Goal: Task Accomplishment & Management: Manage account settings

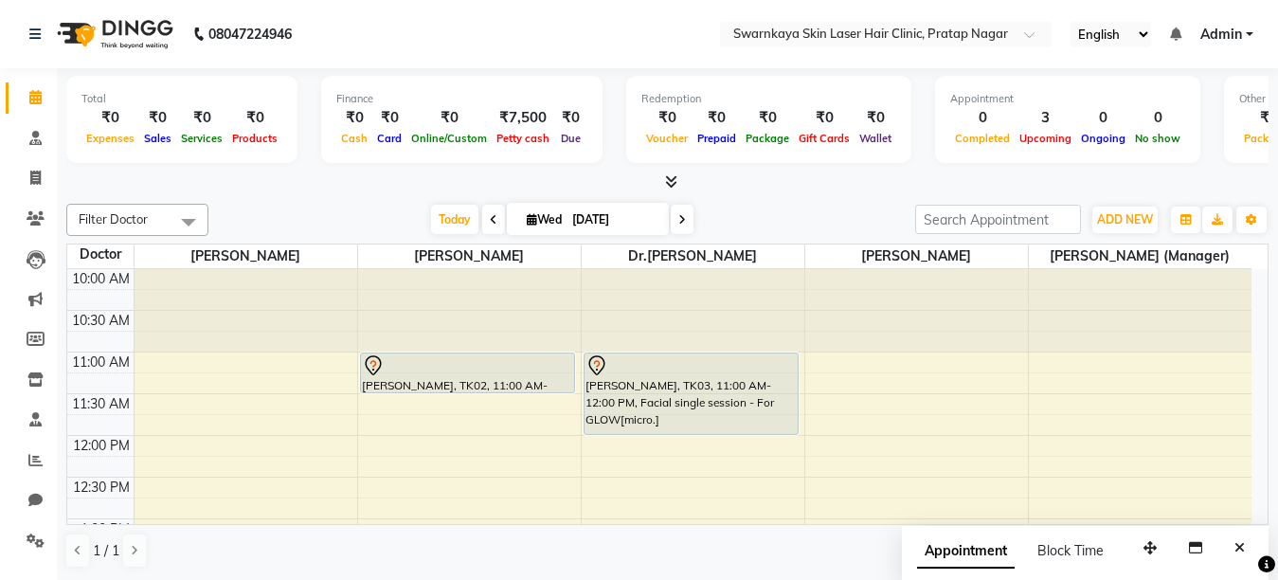
scroll to position [418, 0]
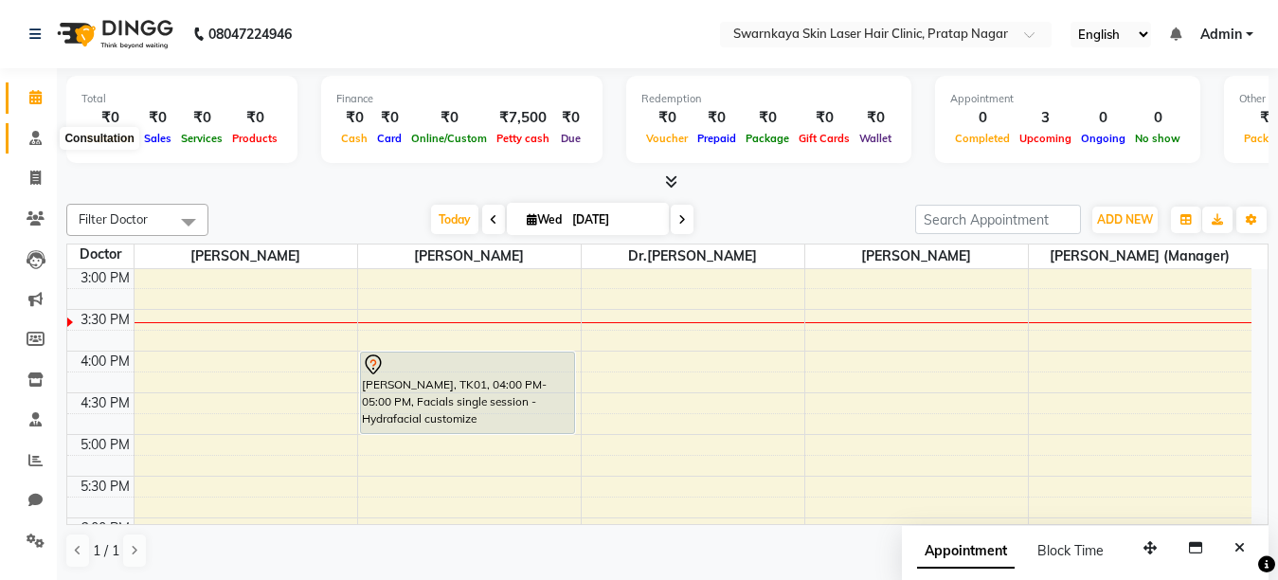
click at [32, 136] on icon at bounding box center [35, 138] width 12 height 14
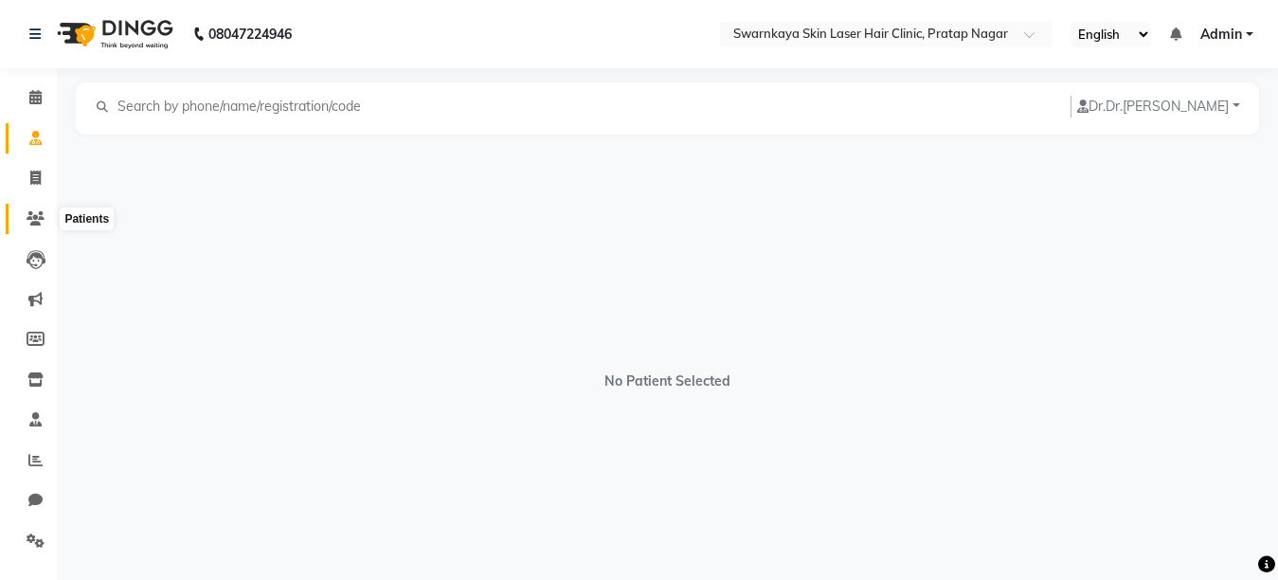
click at [35, 219] on icon at bounding box center [36, 218] width 18 height 14
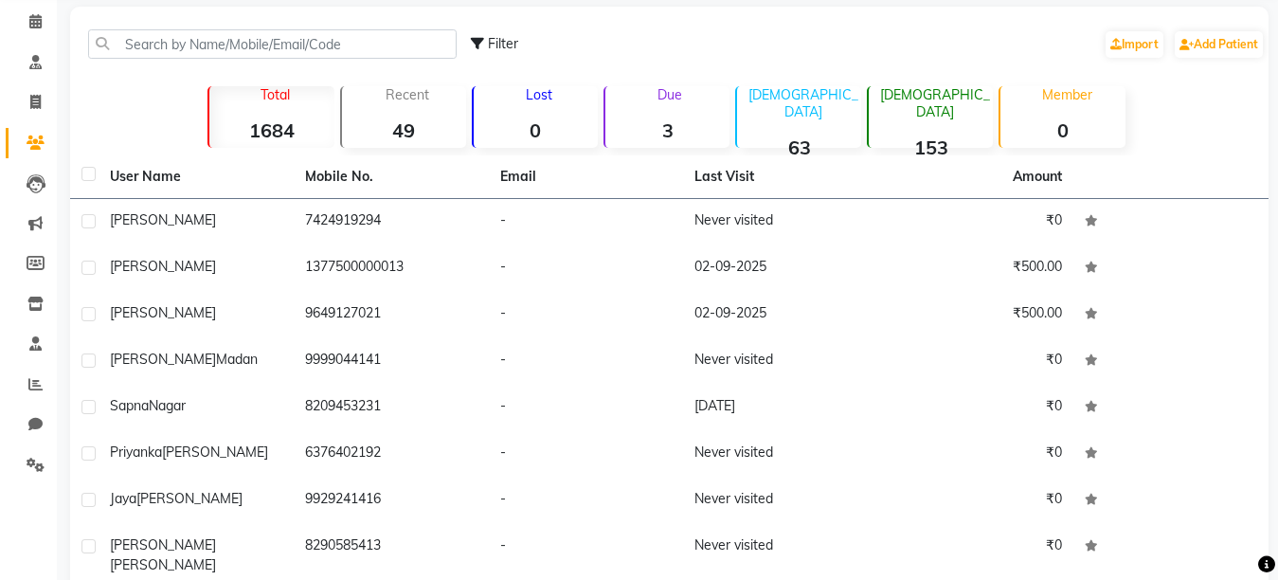
scroll to position [241, 0]
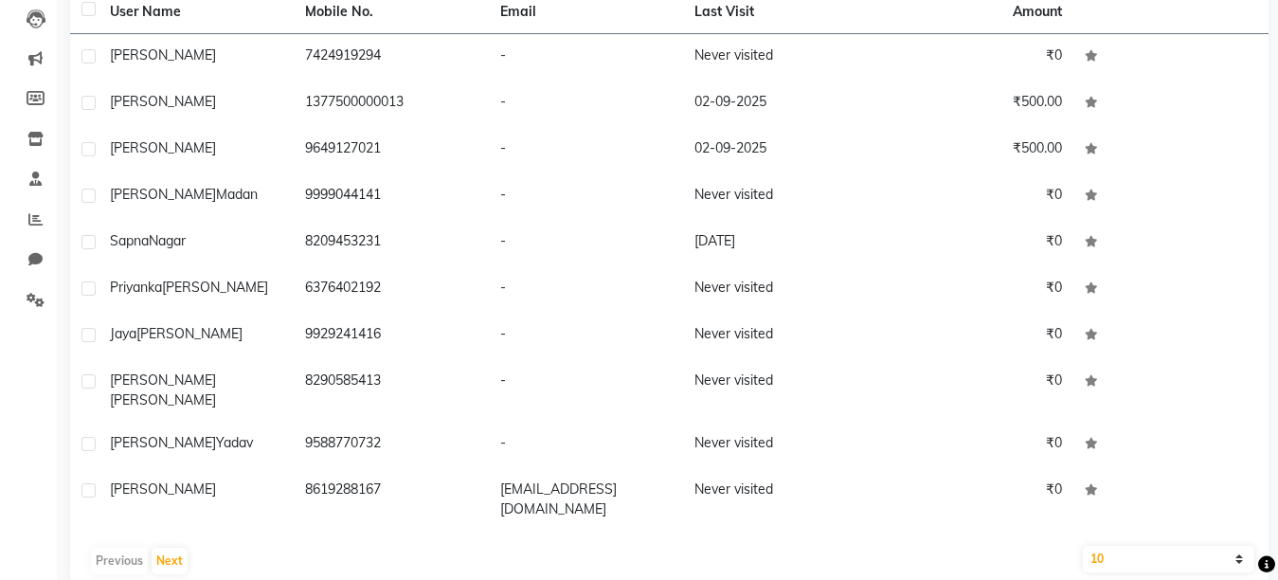
click at [1235, 546] on select "10 50 100" at bounding box center [1168, 559] width 171 height 27
select select "50"
click at [1083, 546] on select "10 50 100" at bounding box center [1168, 559] width 171 height 27
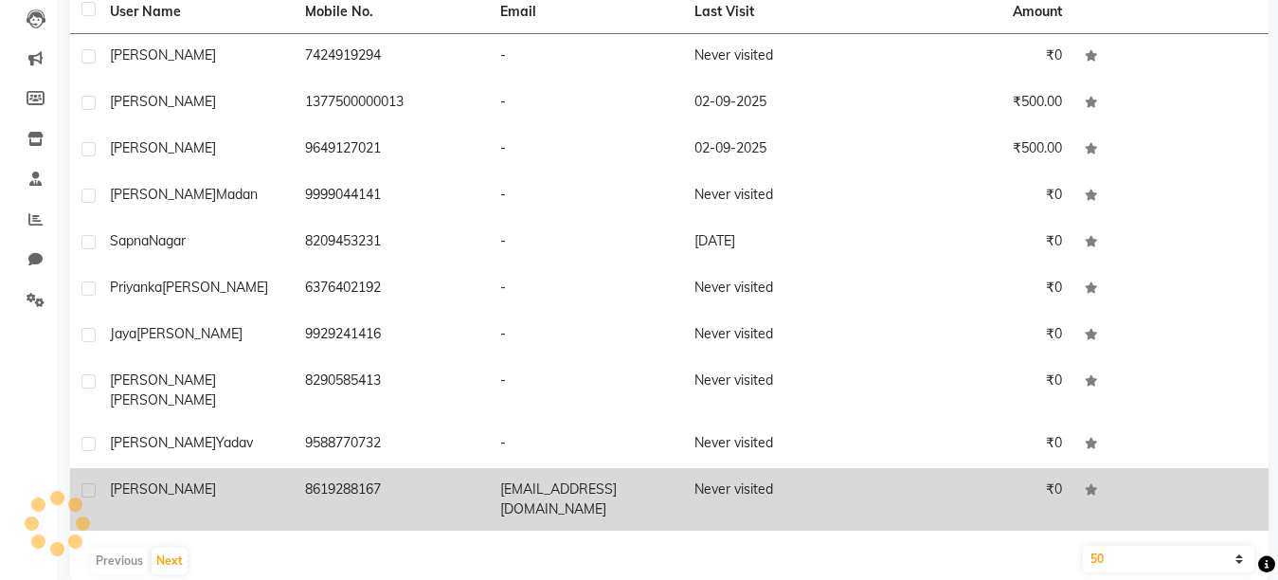
click at [1229, 491] on td at bounding box center [1170, 499] width 195 height 63
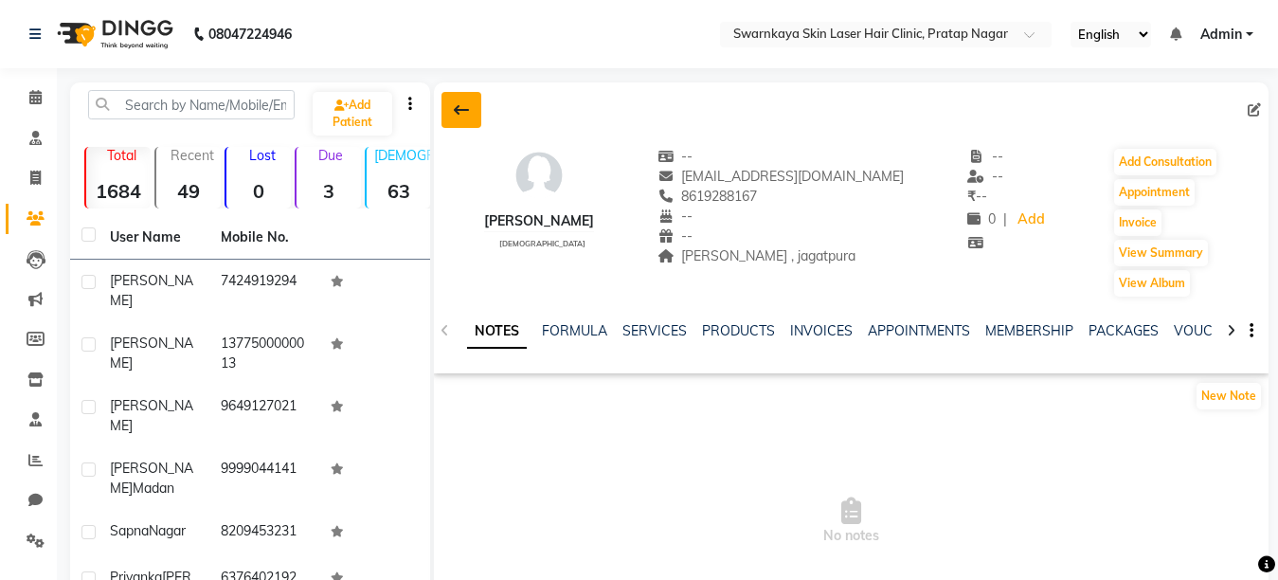
click at [458, 109] on icon at bounding box center [461, 109] width 15 height 15
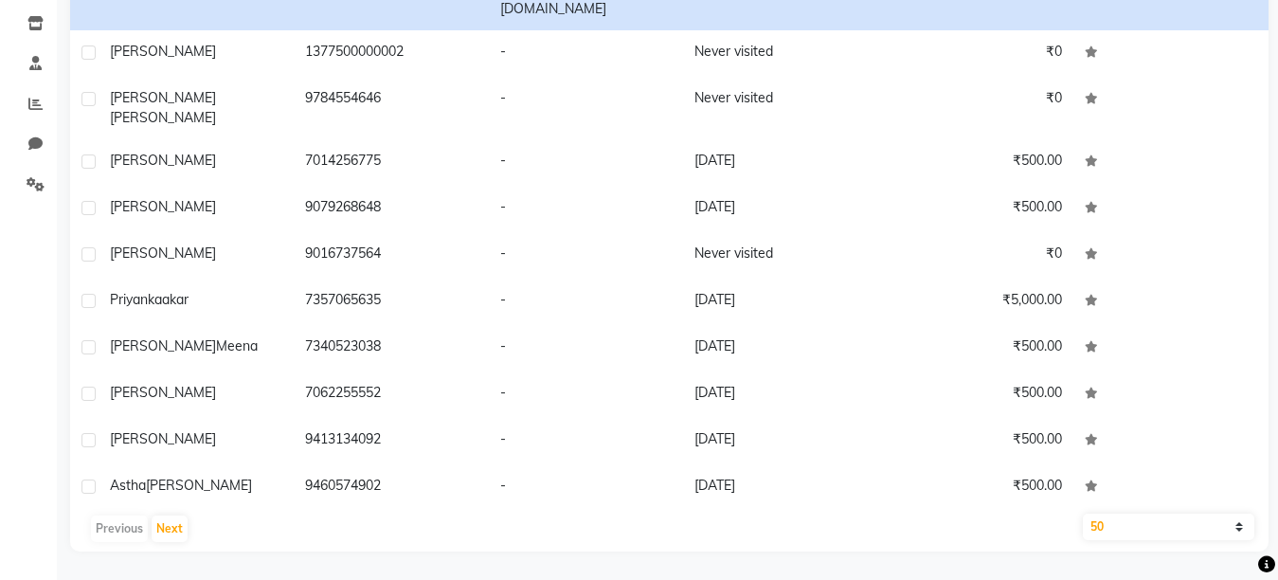
scroll to position [417, 0]
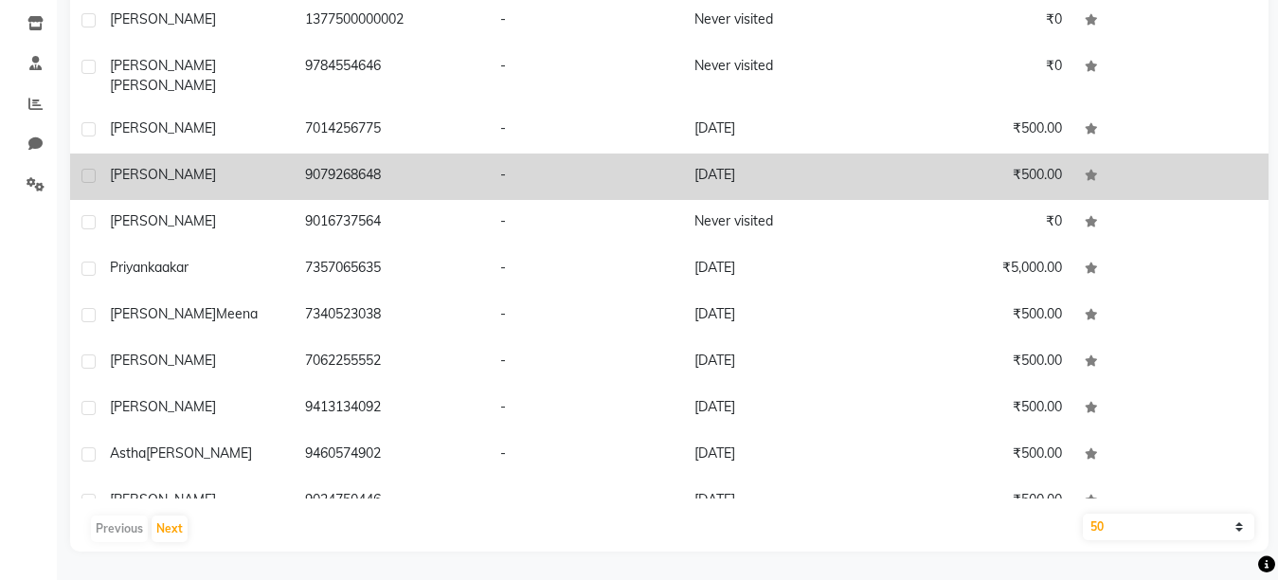
click at [992, 153] on td "₹500.00" at bounding box center [975, 176] width 195 height 46
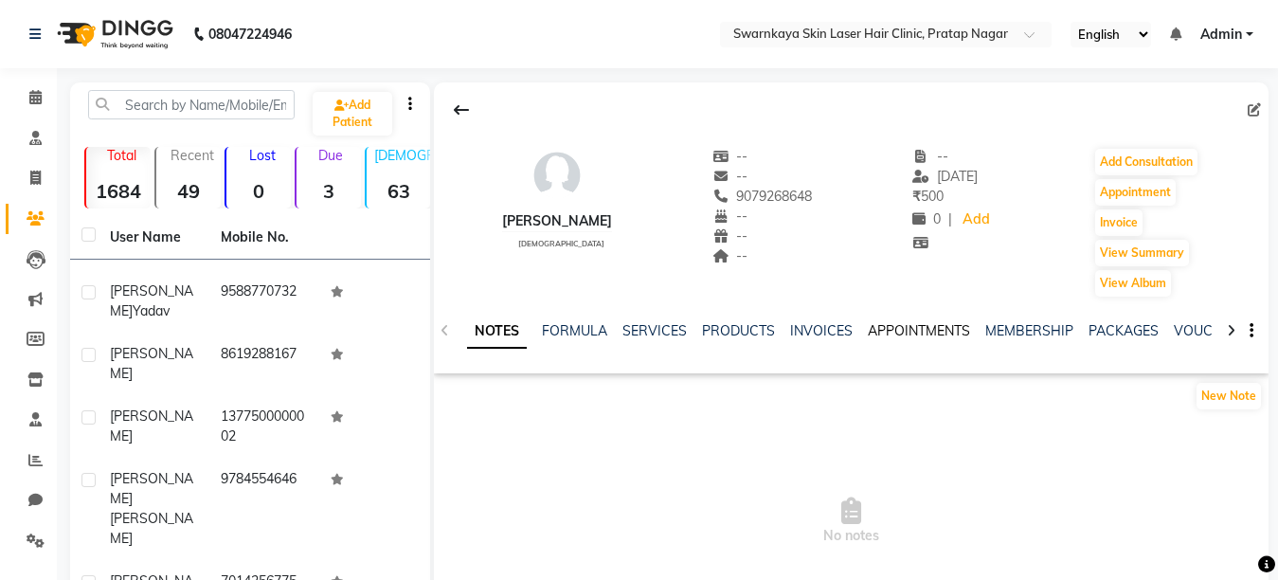
click at [916, 329] on link "APPOINTMENTS" at bounding box center [919, 330] width 102 height 17
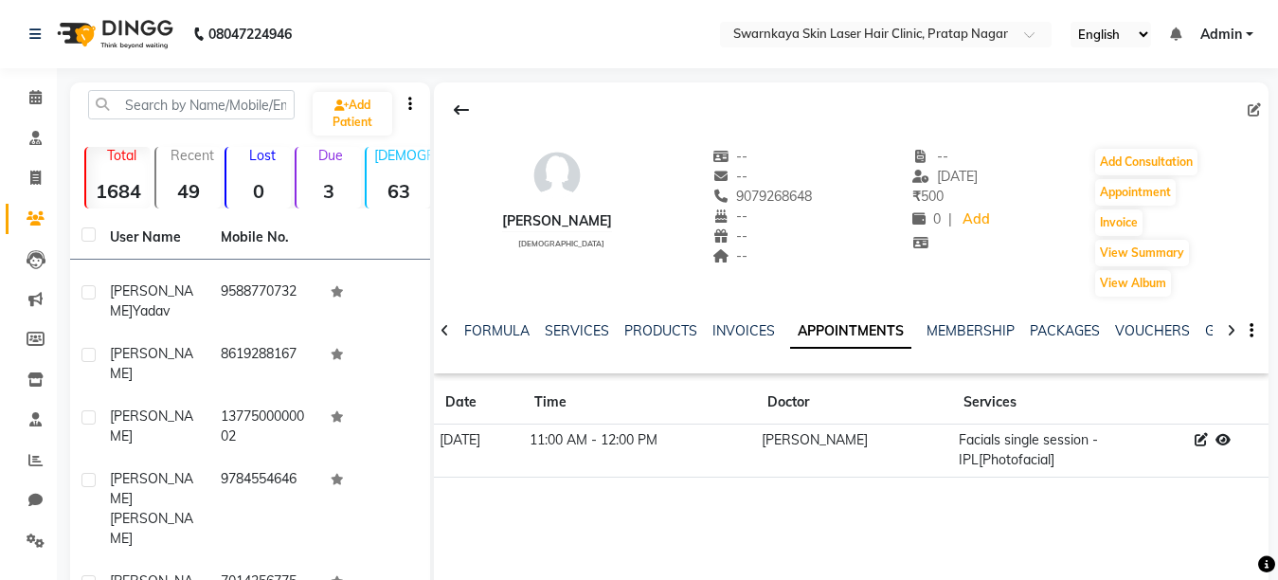
click at [973, 152] on div "--" at bounding box center [952, 157] width 81 height 20
click at [462, 107] on icon at bounding box center [461, 109] width 15 height 15
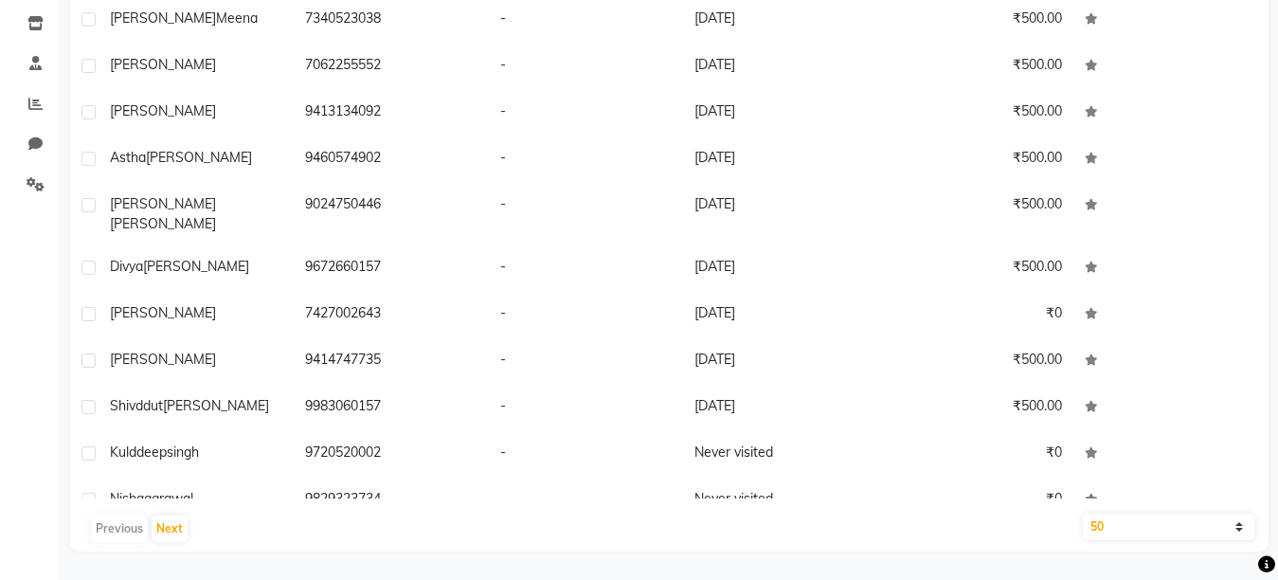
scroll to position [720, 0]
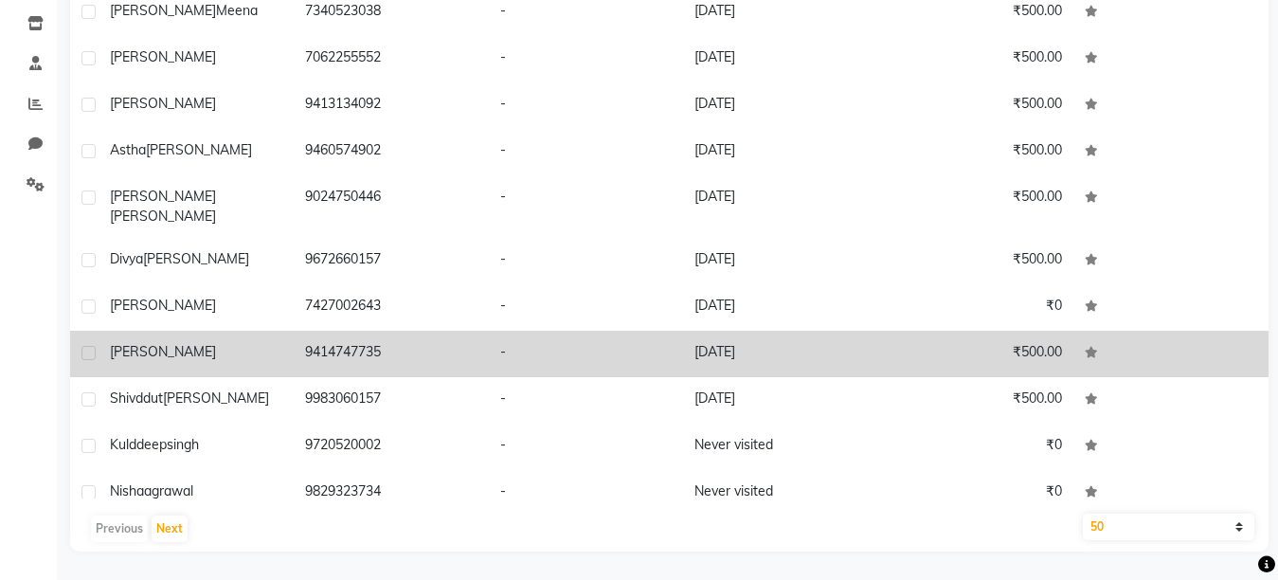
click at [924, 331] on td "₹500.00" at bounding box center [975, 354] width 195 height 46
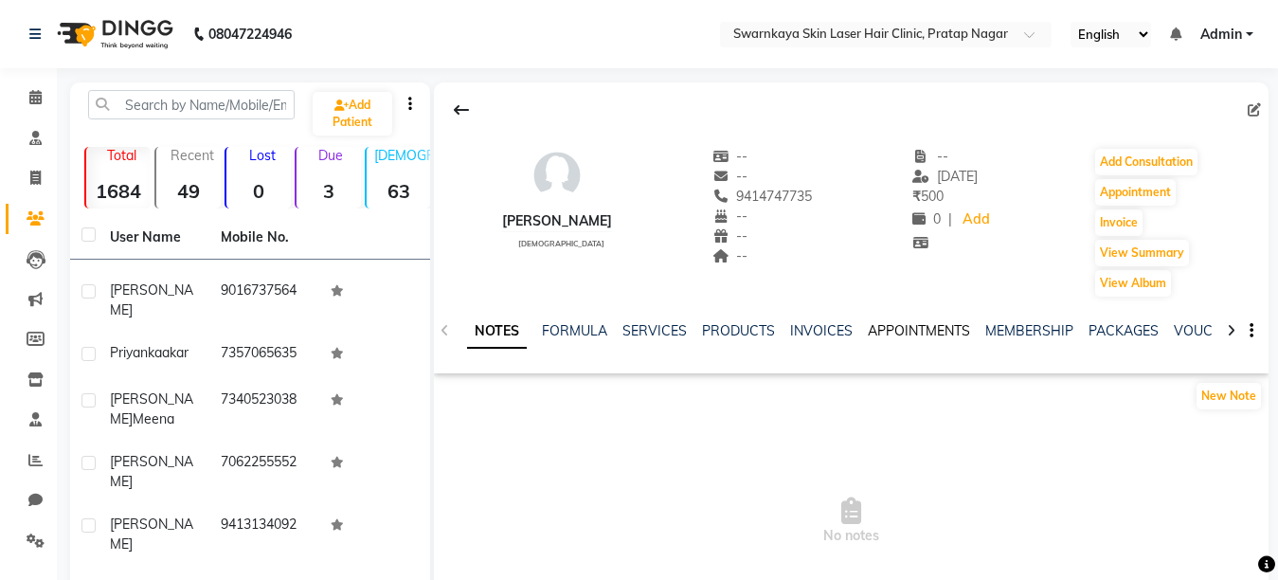
click at [919, 328] on link "APPOINTMENTS" at bounding box center [919, 330] width 102 height 17
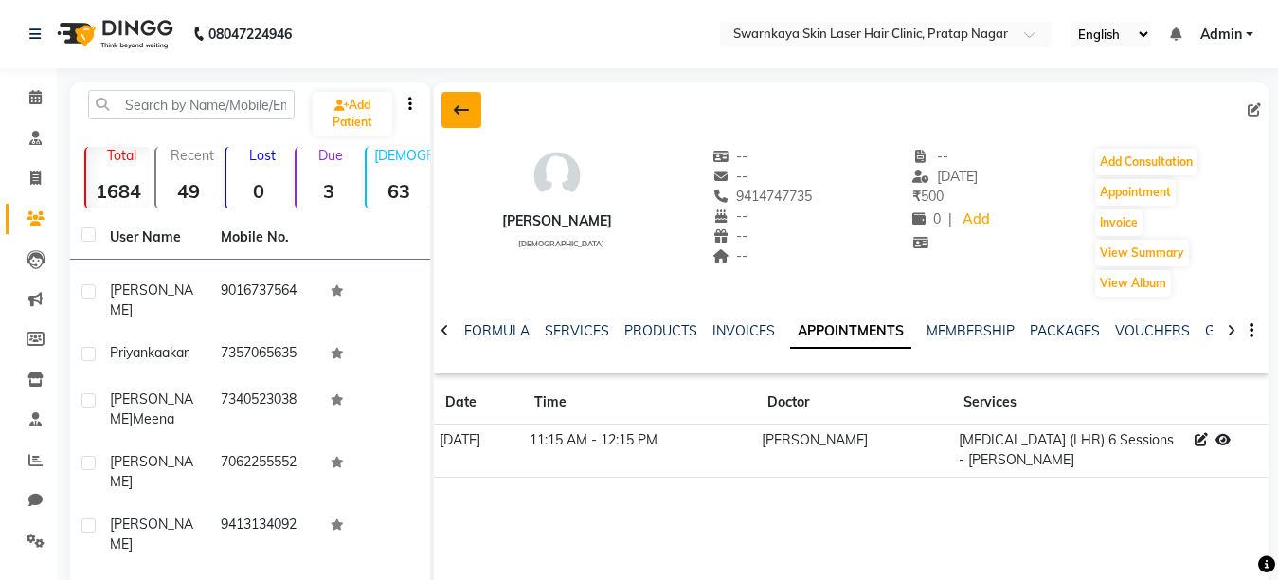
click at [452, 107] on button at bounding box center [461, 110] width 40 height 36
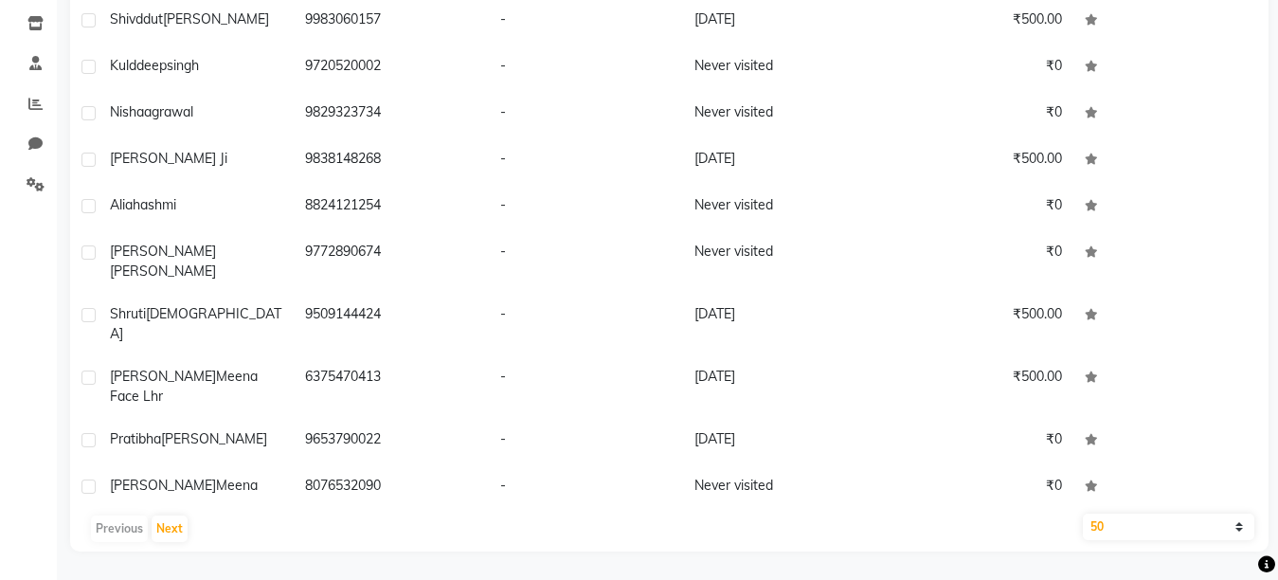
scroll to position [1137, 0]
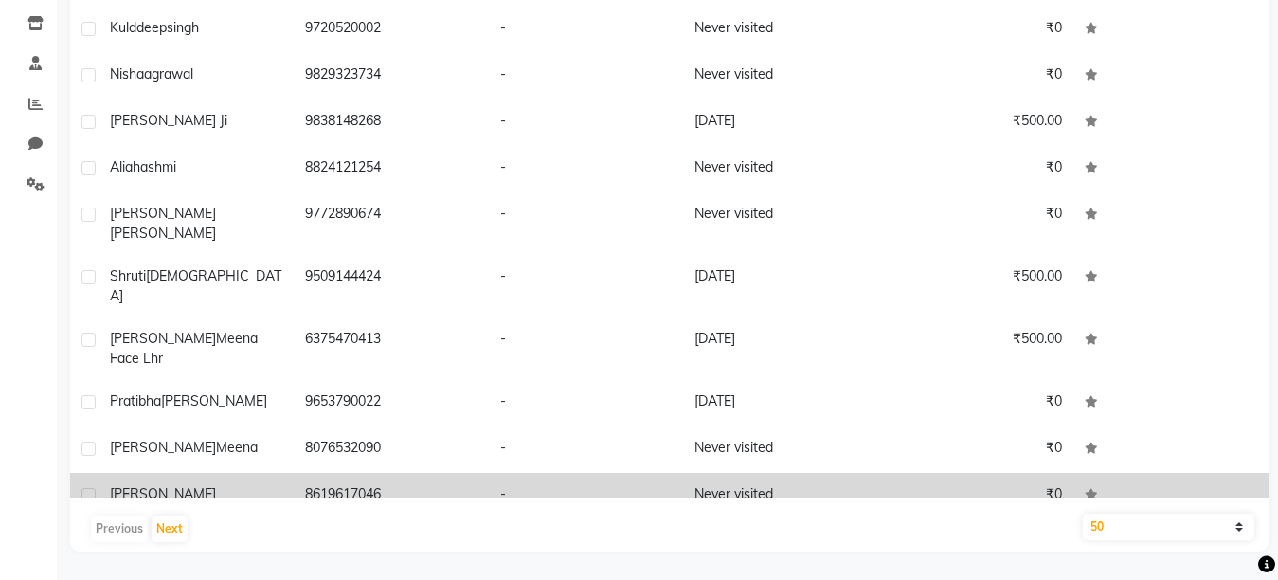
click at [820, 473] on td "Never visited" at bounding box center [780, 496] width 195 height 46
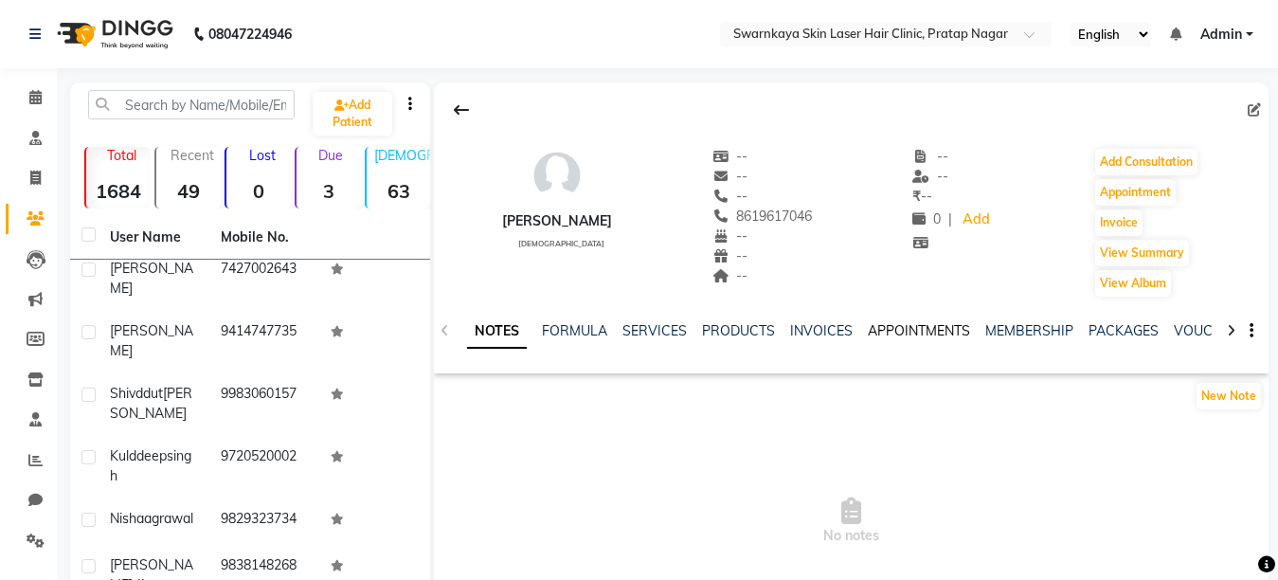
click at [932, 329] on link "APPOINTMENTS" at bounding box center [919, 330] width 102 height 17
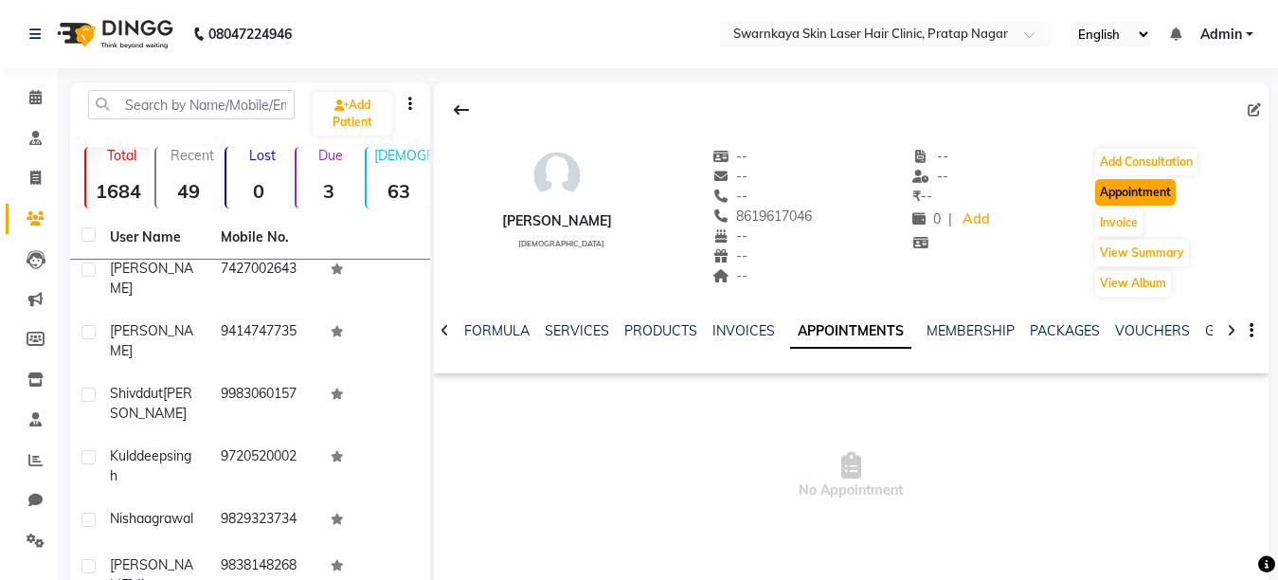
click at [1118, 188] on button "Appointment" at bounding box center [1135, 192] width 81 height 27
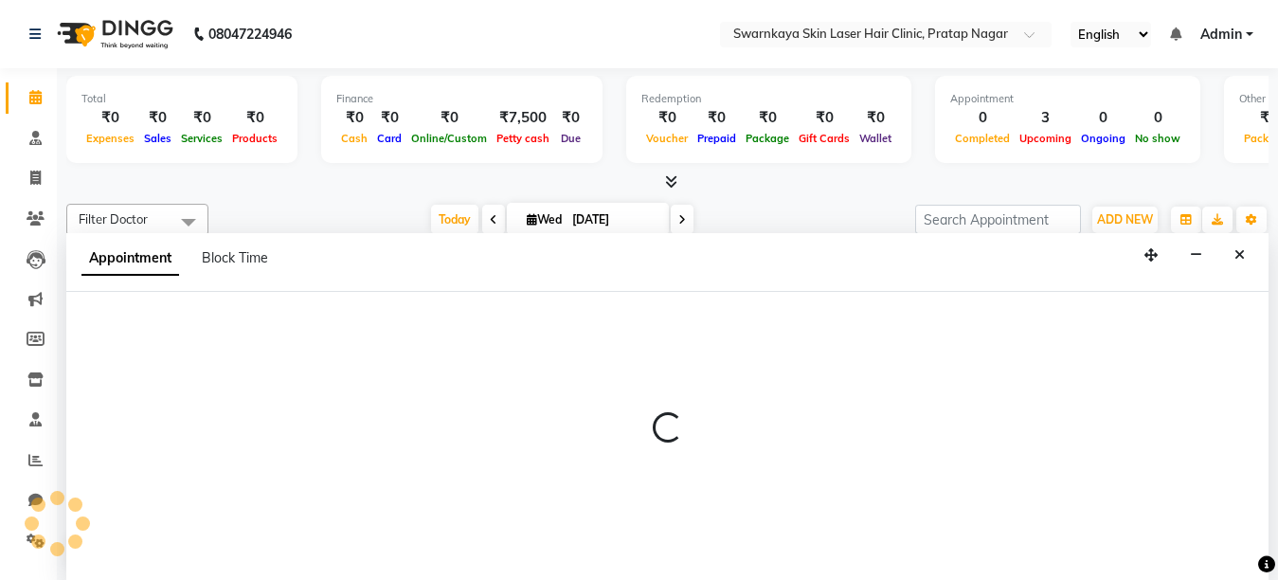
select select "tentative"
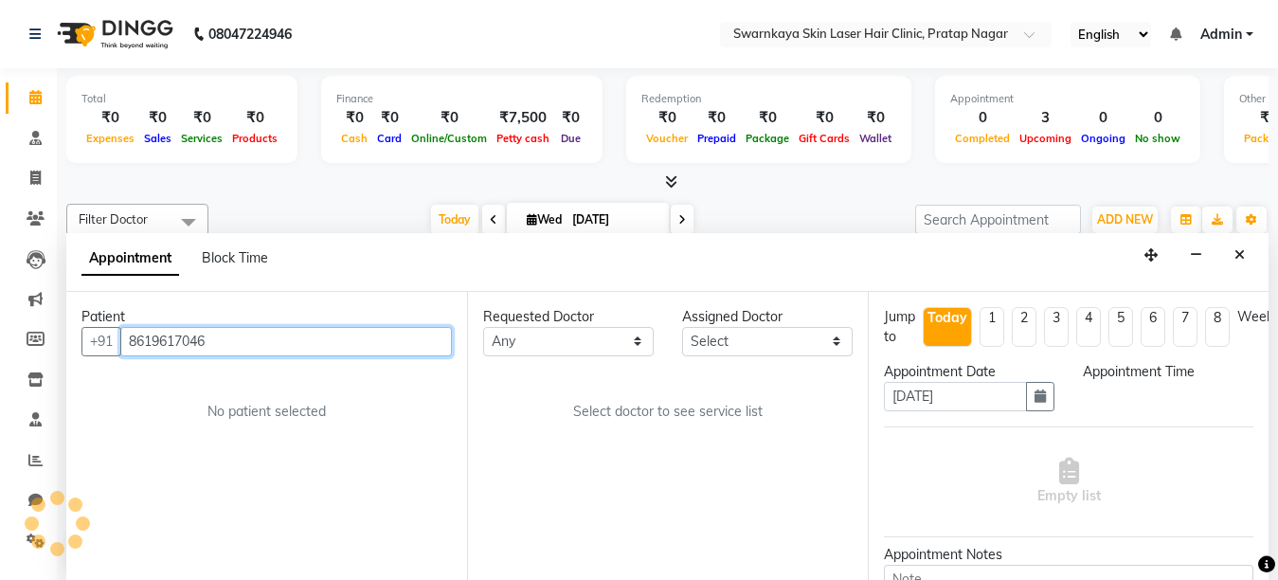
select select "660"
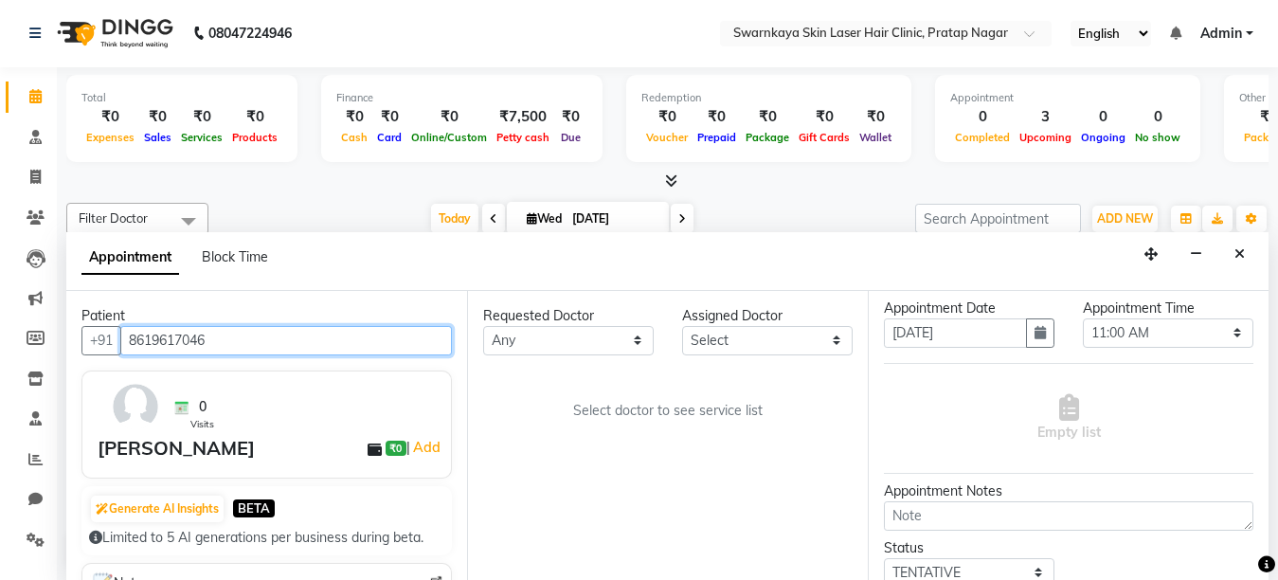
scroll to position [76, 0]
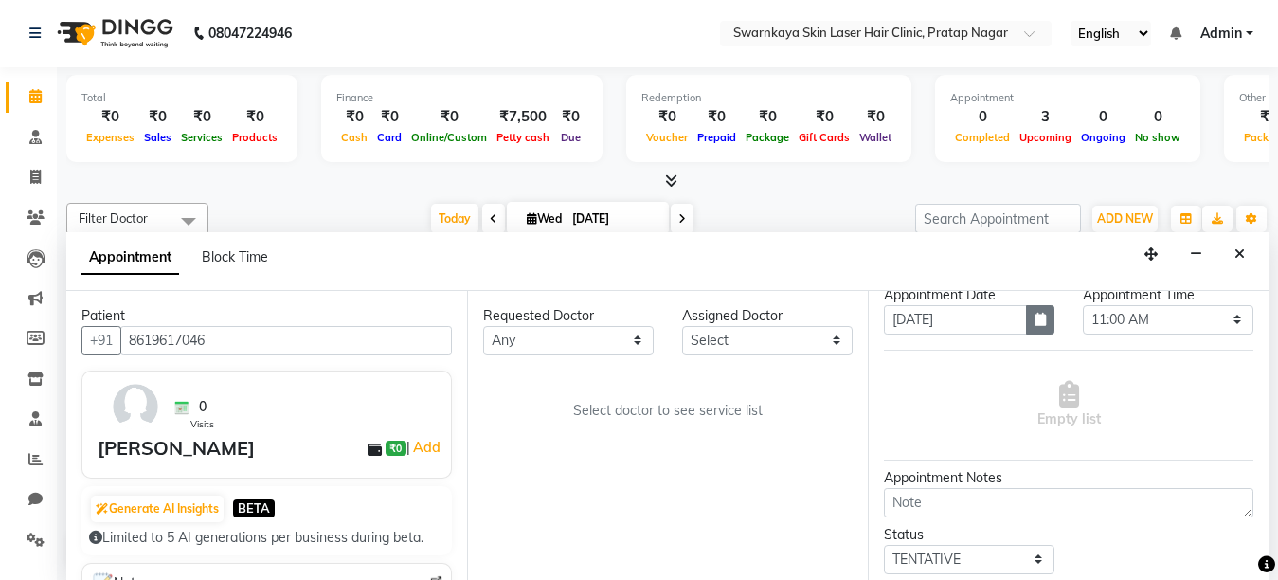
click at [1036, 323] on icon "button" at bounding box center [1039, 319] width 11 height 13
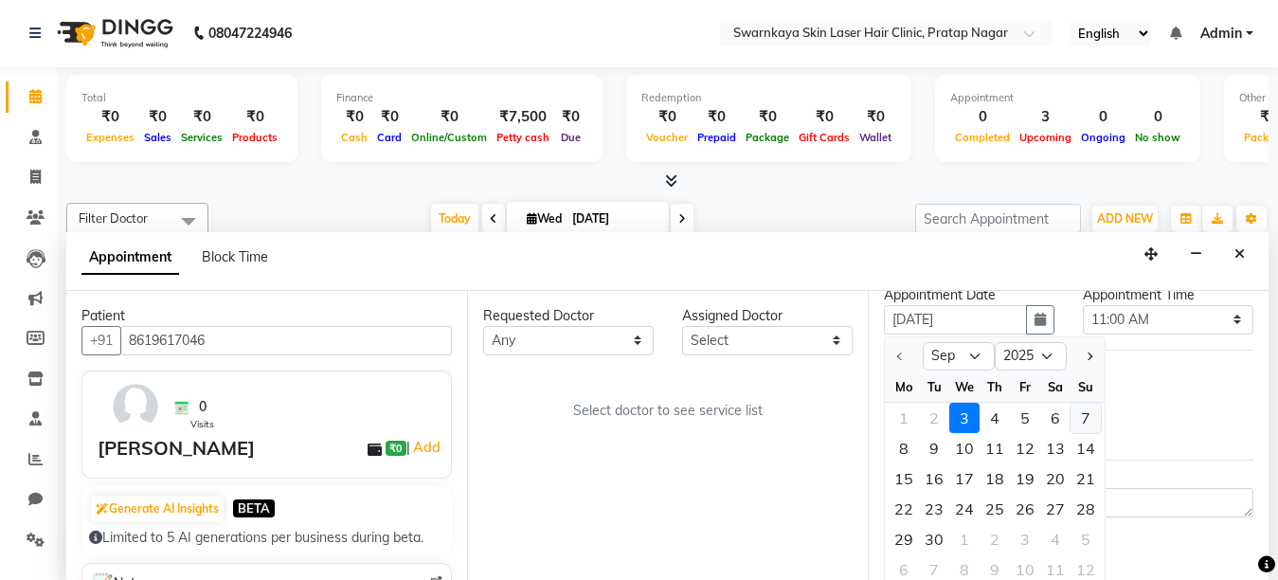
click at [1084, 415] on div "7" at bounding box center [1085, 418] width 30 height 30
type input "[DATE]"
select select "660"
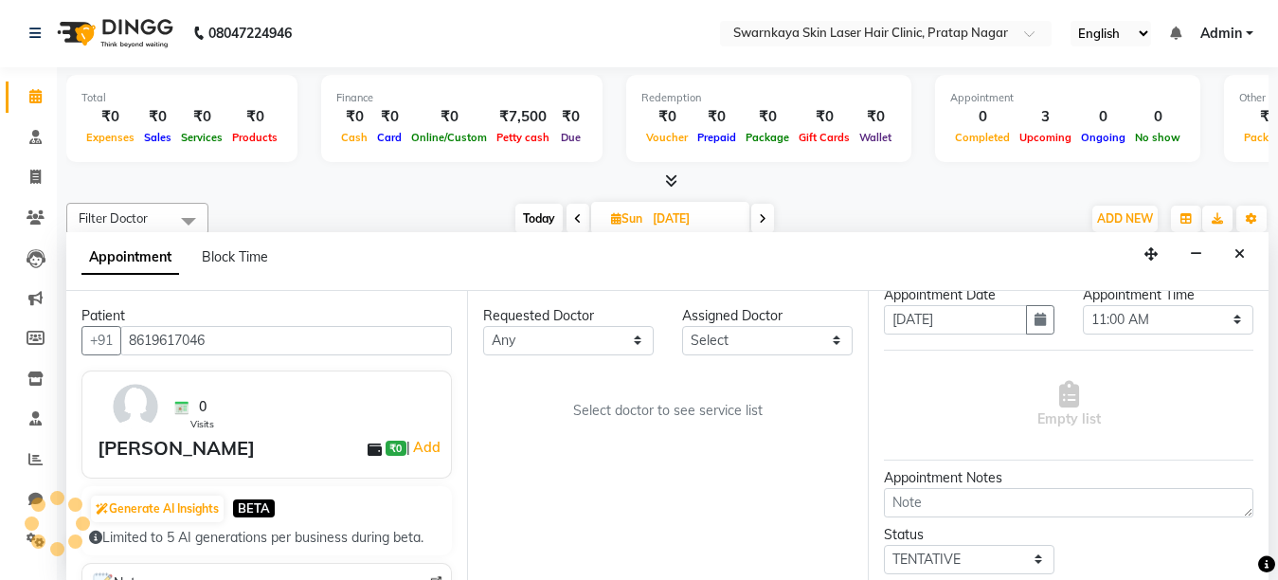
scroll to position [584, 0]
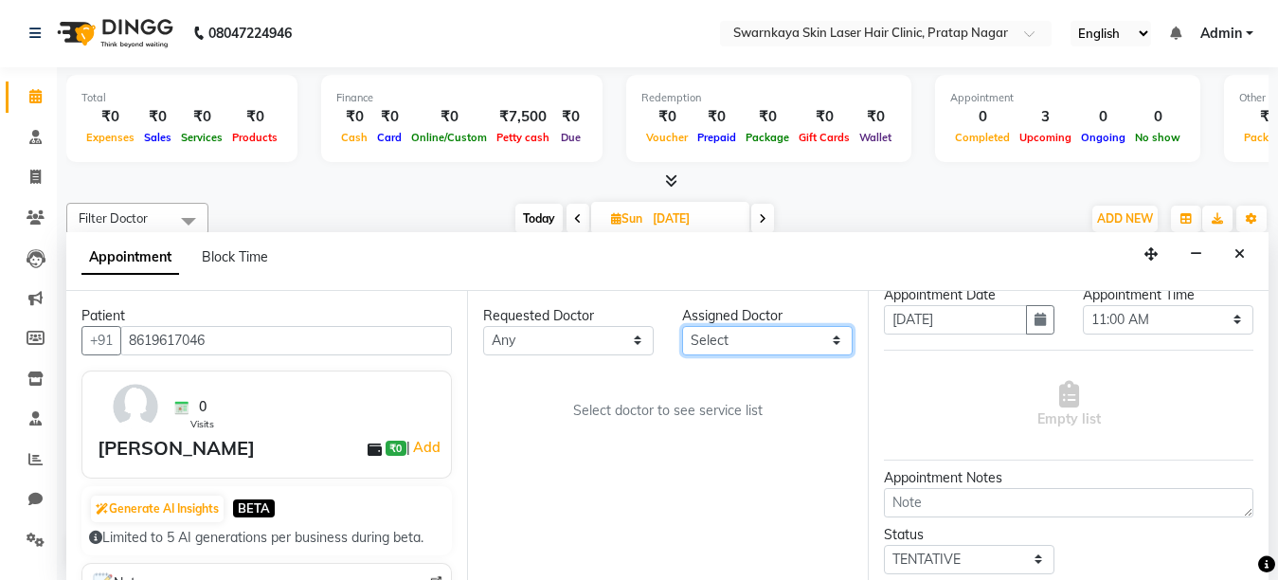
click at [836, 342] on select "Select [PERSON_NAME] Dr.[PERSON_NAME] [PERSON_NAME] [PERSON_NAME] [PERSON_NAME]…" at bounding box center [767, 340] width 171 height 29
select select "83970"
click at [682, 326] on select "Select [PERSON_NAME] Dr.[PERSON_NAME] [PERSON_NAME] [PERSON_NAME] [PERSON_NAME]…" at bounding box center [767, 340] width 171 height 29
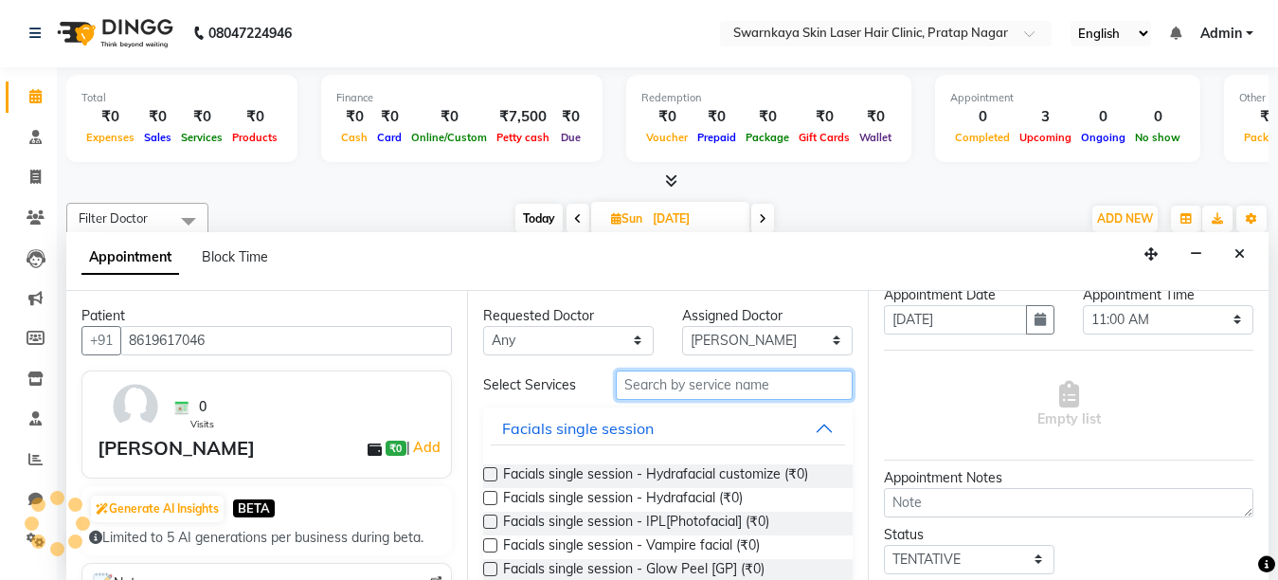
click at [717, 387] on input "text" at bounding box center [734, 384] width 237 height 29
click at [716, 387] on input "text" at bounding box center [734, 384] width 237 height 29
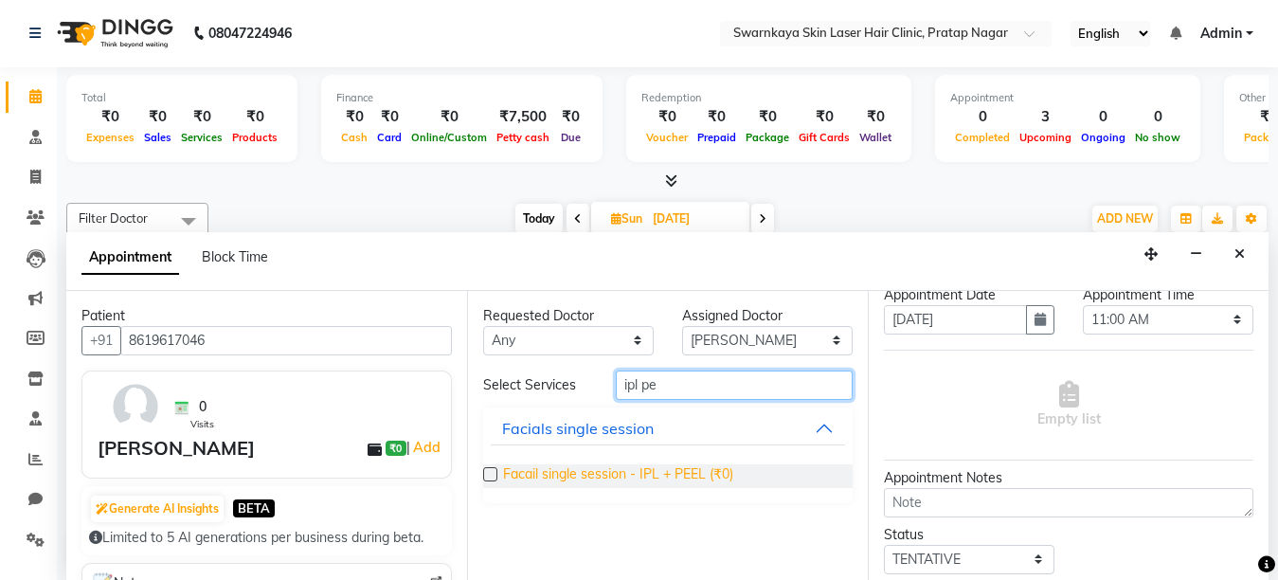
type input "ipl pe"
click at [673, 471] on span "Facail single session - IPL + PEEL (₹0)" at bounding box center [618, 476] width 230 height 24
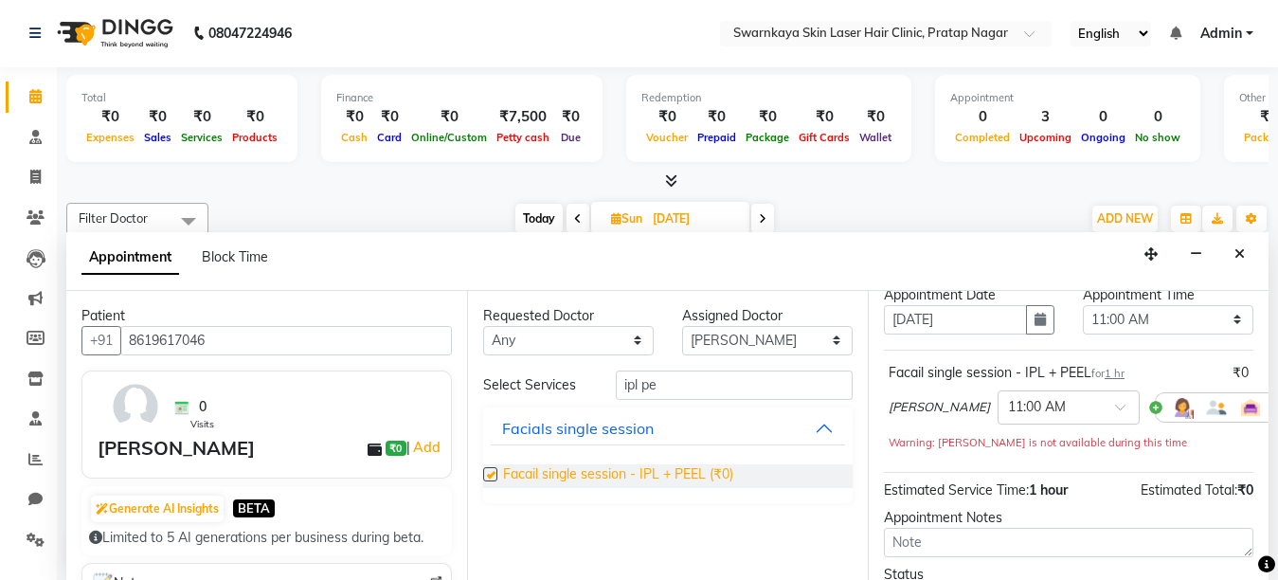
checkbox input "false"
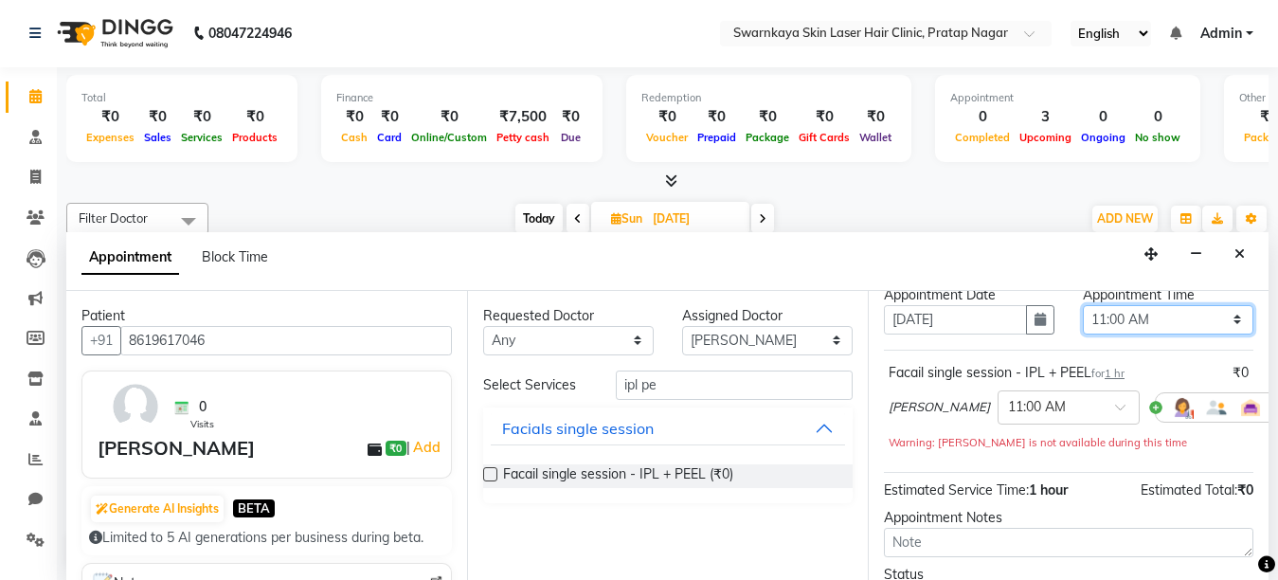
click at [1219, 314] on select "Select 11:00 AM 11:15 AM 11:30 AM 11:45 AM 12:00 PM 12:15 PM 12:30 PM 12:45 PM …" at bounding box center [1168, 319] width 171 height 29
select select "1020"
click at [1083, 305] on select "Select 11:00 AM 11:15 AM 11:30 AM 11:45 AM 12:00 PM 12:15 PM 12:30 PM 12:45 PM …" at bounding box center [1168, 319] width 171 height 29
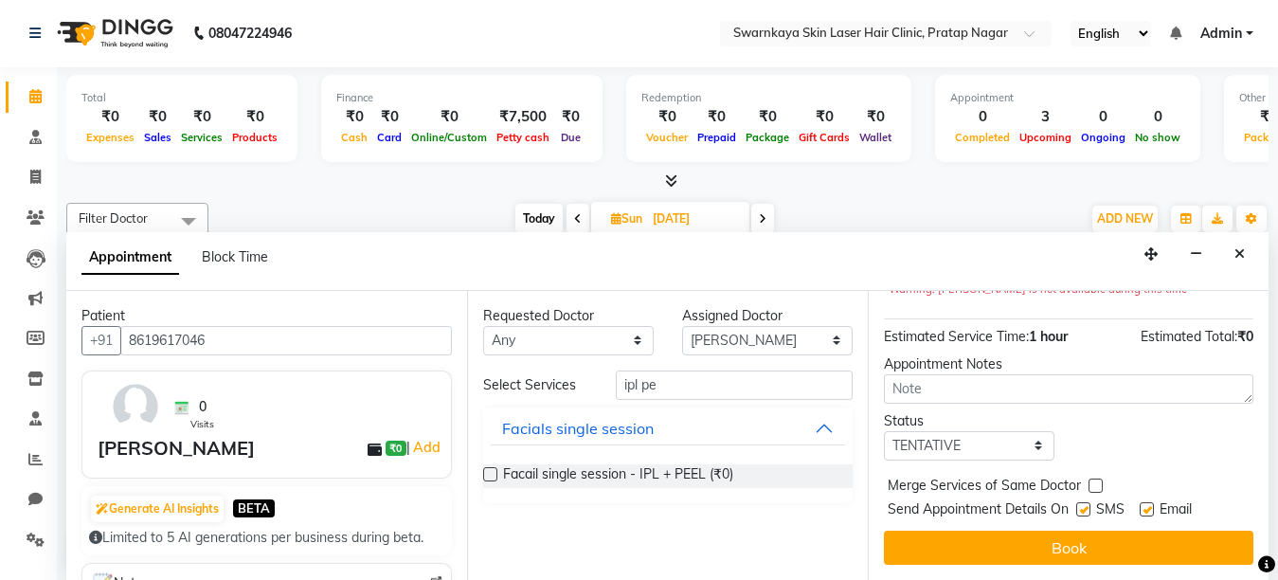
scroll to position [248, 0]
click at [1144, 502] on label at bounding box center [1147, 509] width 14 height 14
click at [1144, 505] on input "checkbox" at bounding box center [1146, 511] width 12 height 12
checkbox input "false"
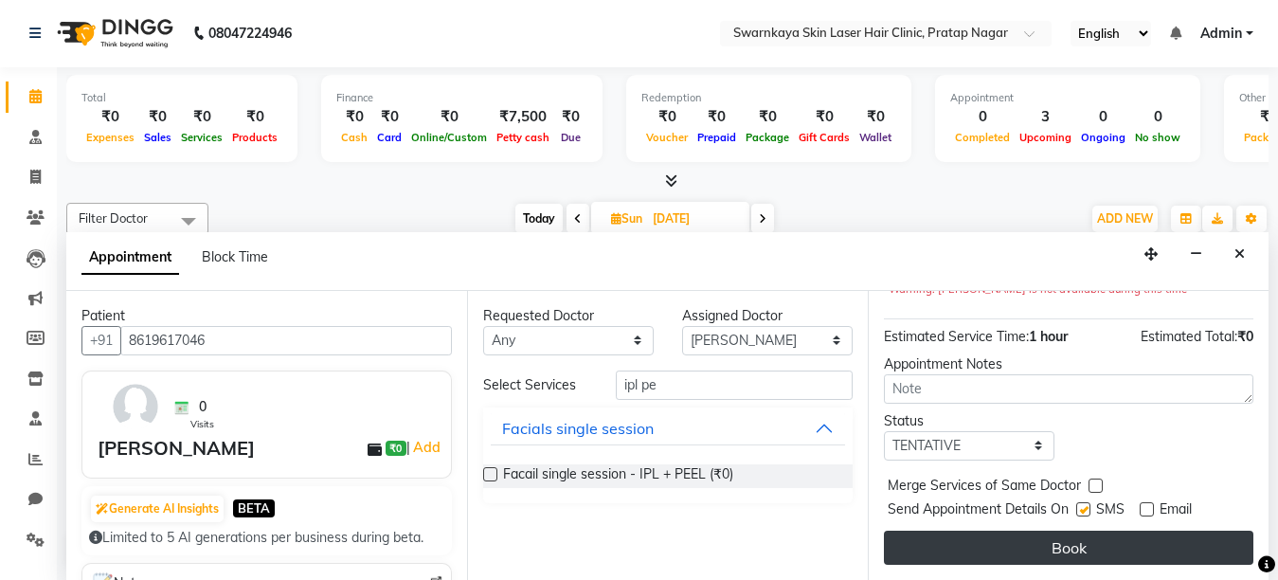
click at [1088, 530] on button "Book" at bounding box center [1068, 547] width 369 height 34
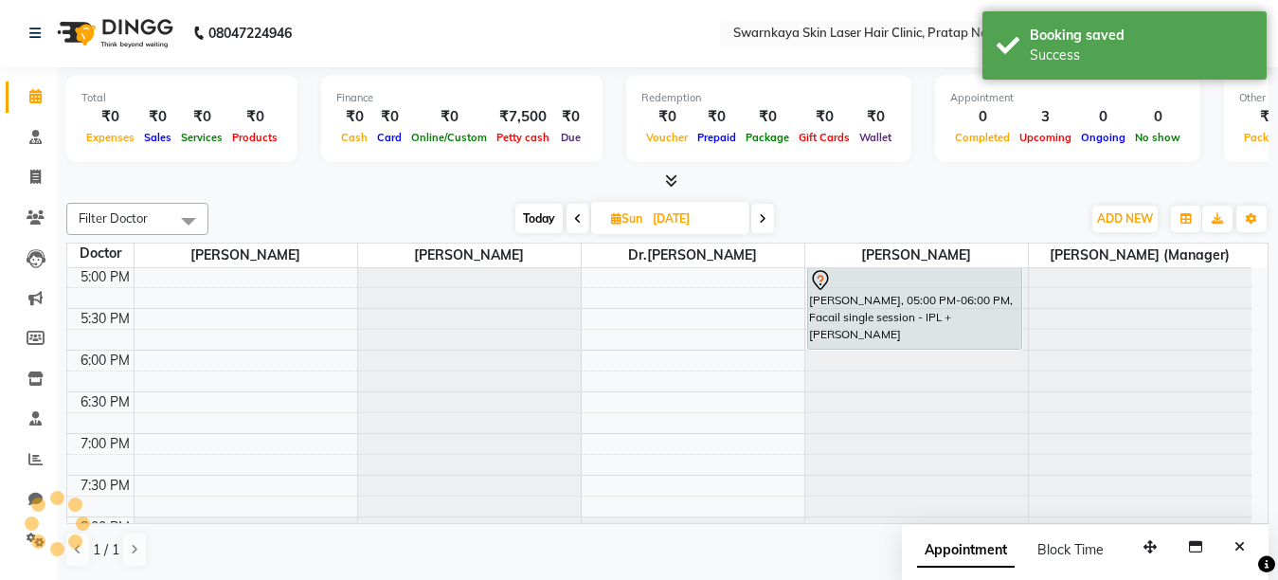
scroll to position [0, 0]
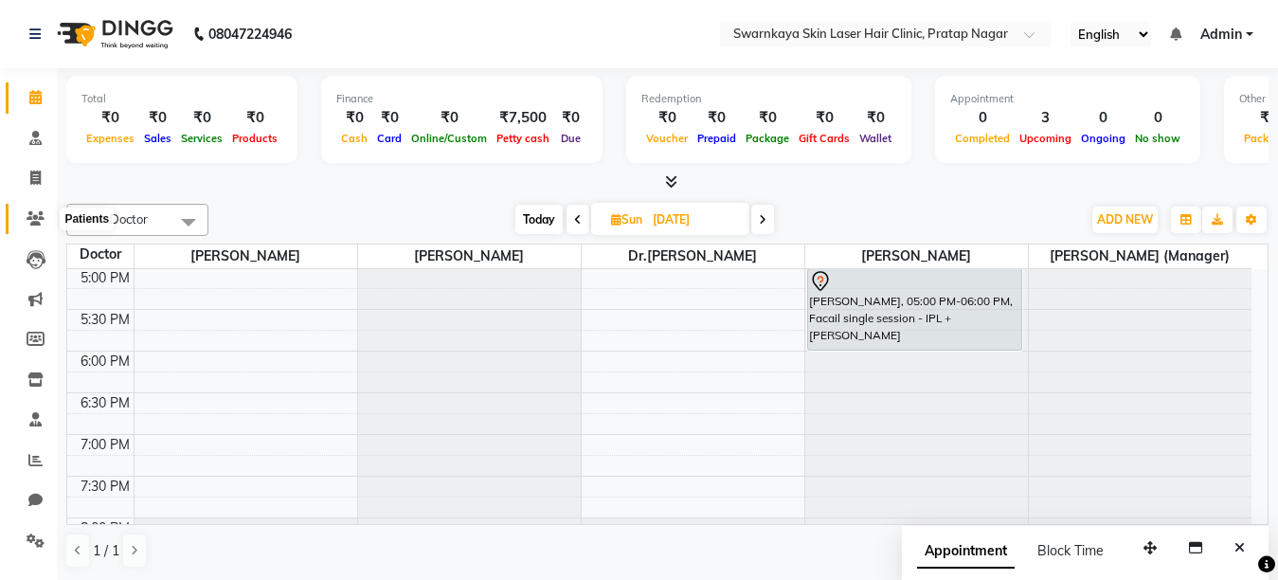
click at [36, 215] on icon at bounding box center [36, 218] width 18 height 14
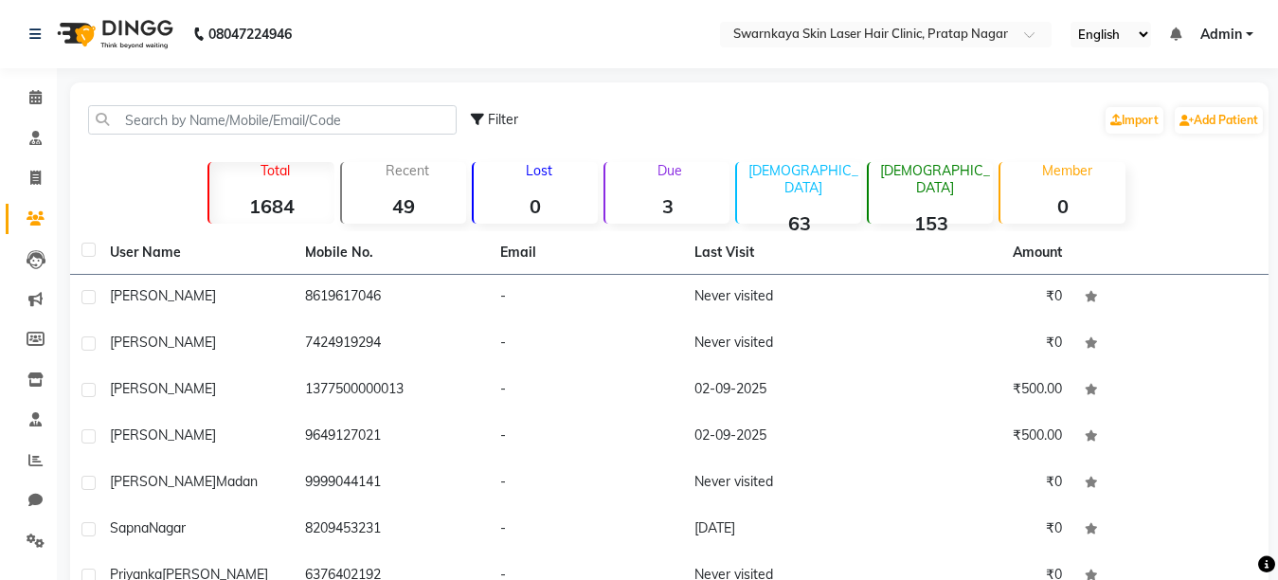
scroll to position [241, 0]
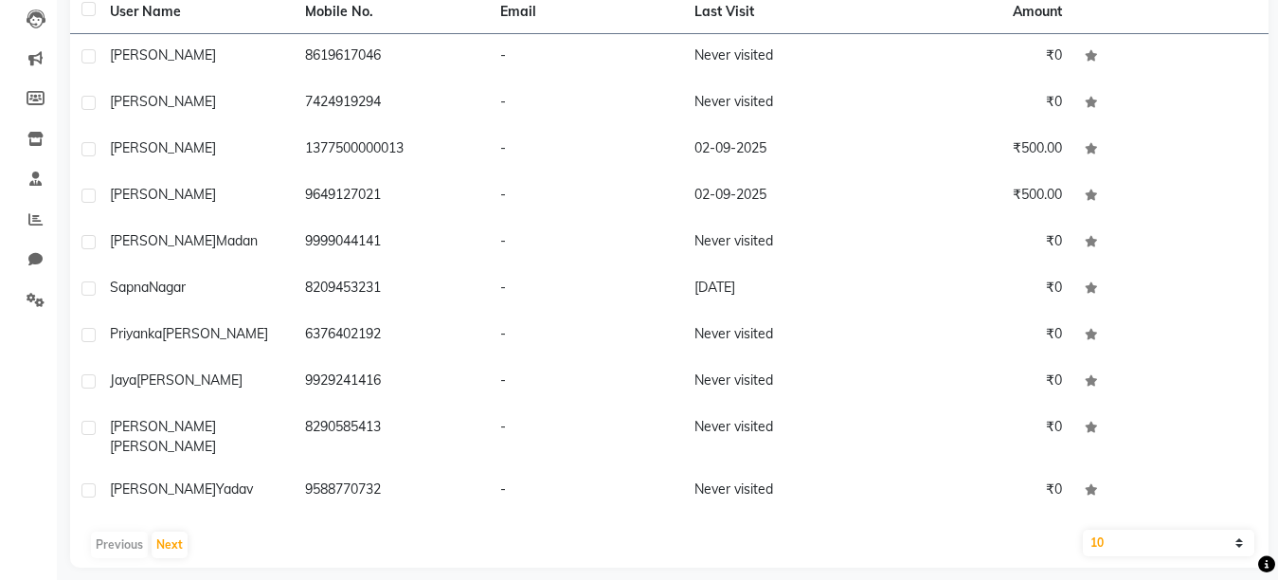
click at [1238, 530] on select "10 50 100" at bounding box center [1168, 543] width 171 height 27
select select "50"
click at [1083, 530] on select "10 50 100" at bounding box center [1168, 543] width 171 height 27
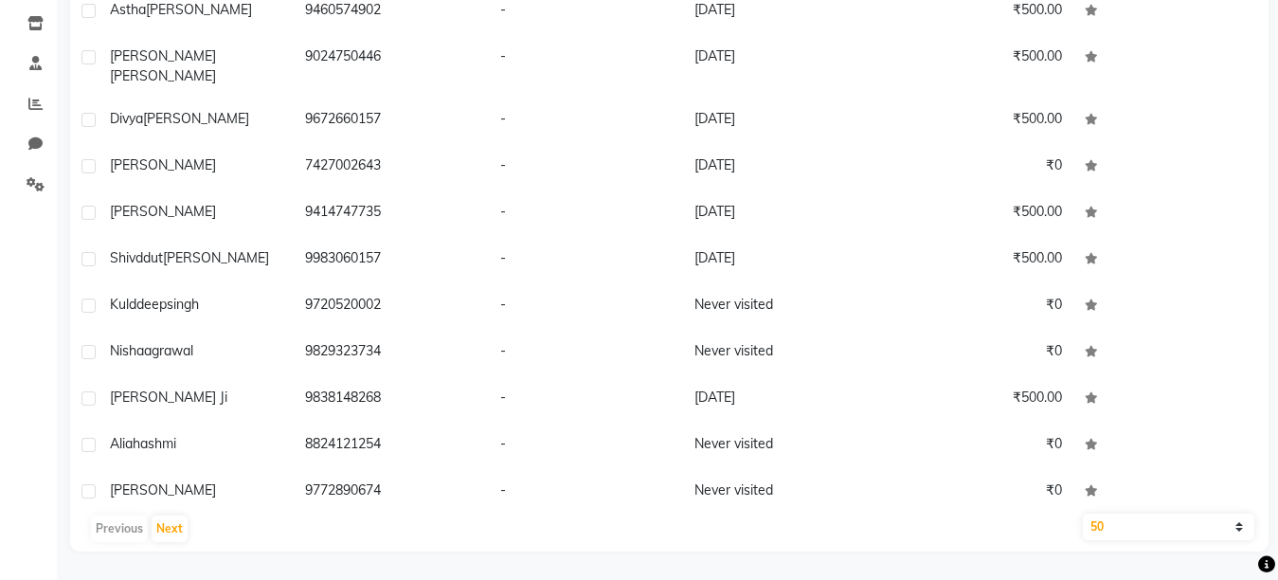
scroll to position [909, 0]
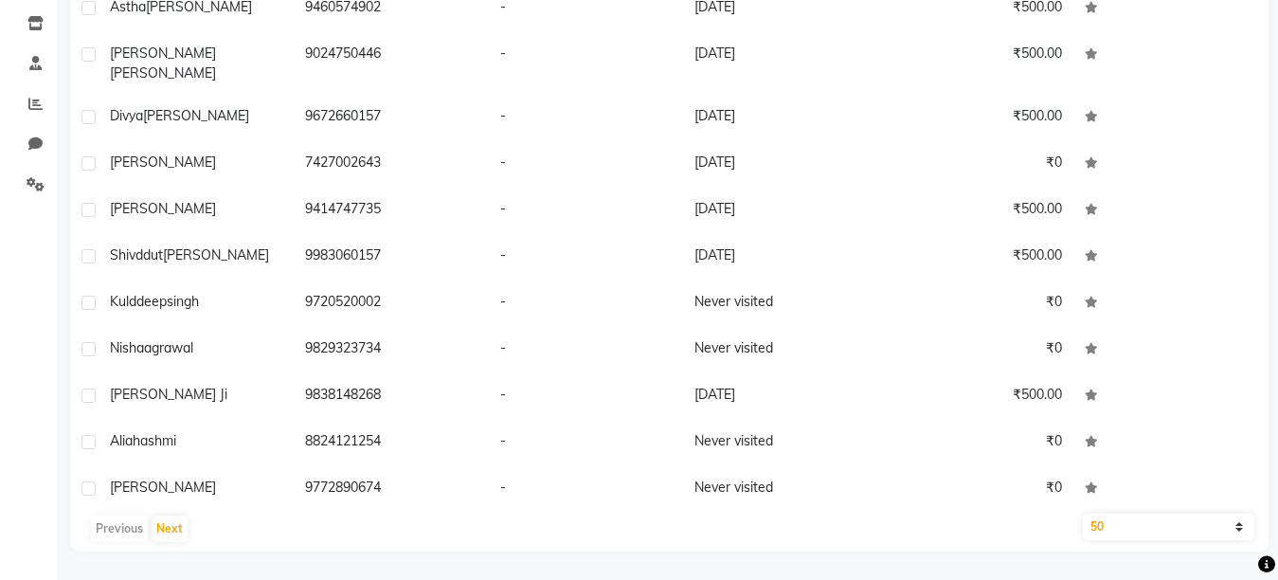
click at [1255, 500] on div "User Name Mobile No. Email Last Visit Amount [PERSON_NAME] 8619617046 - Never v…" at bounding box center [669, 213] width 1198 height 676
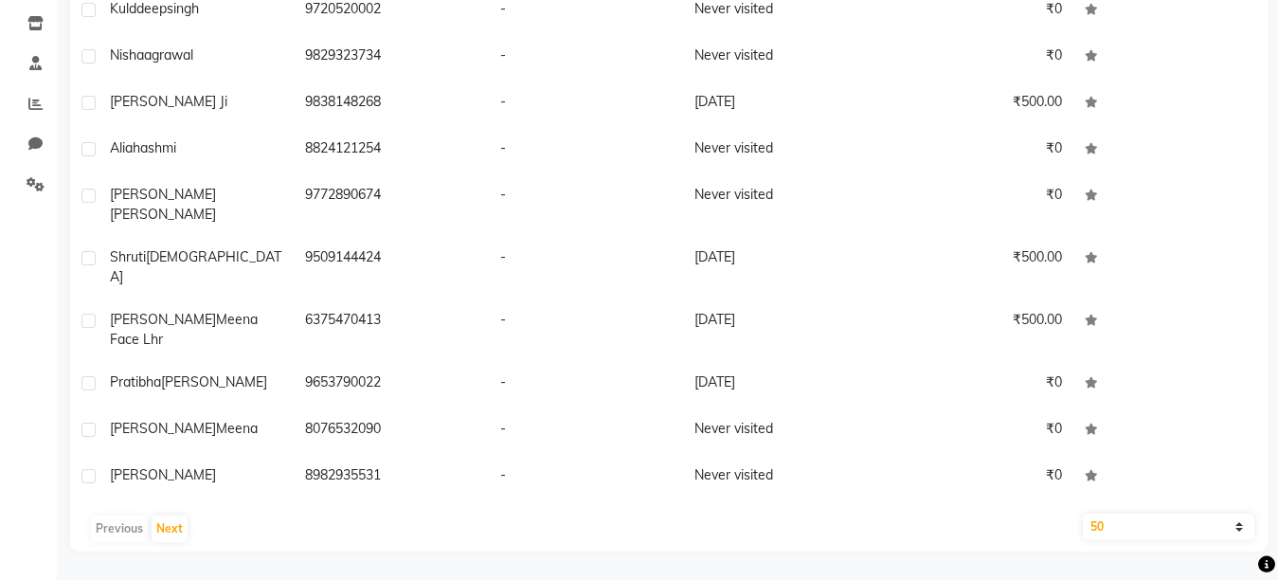
scroll to position [1213, 0]
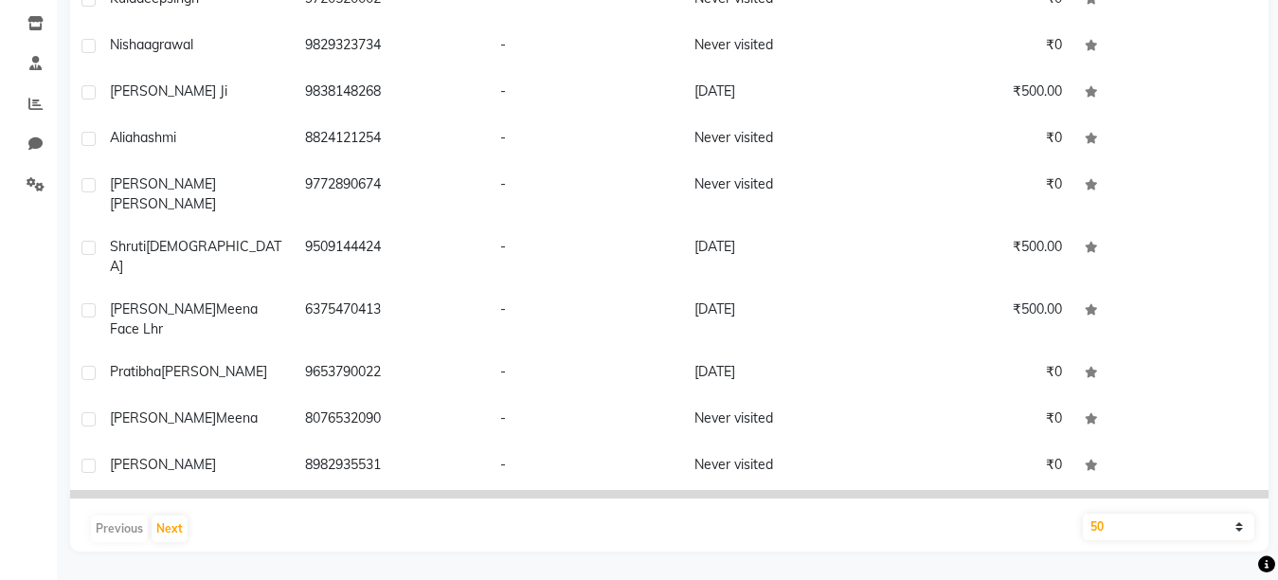
click at [1041, 490] on td "₹500.00" at bounding box center [975, 513] width 195 height 46
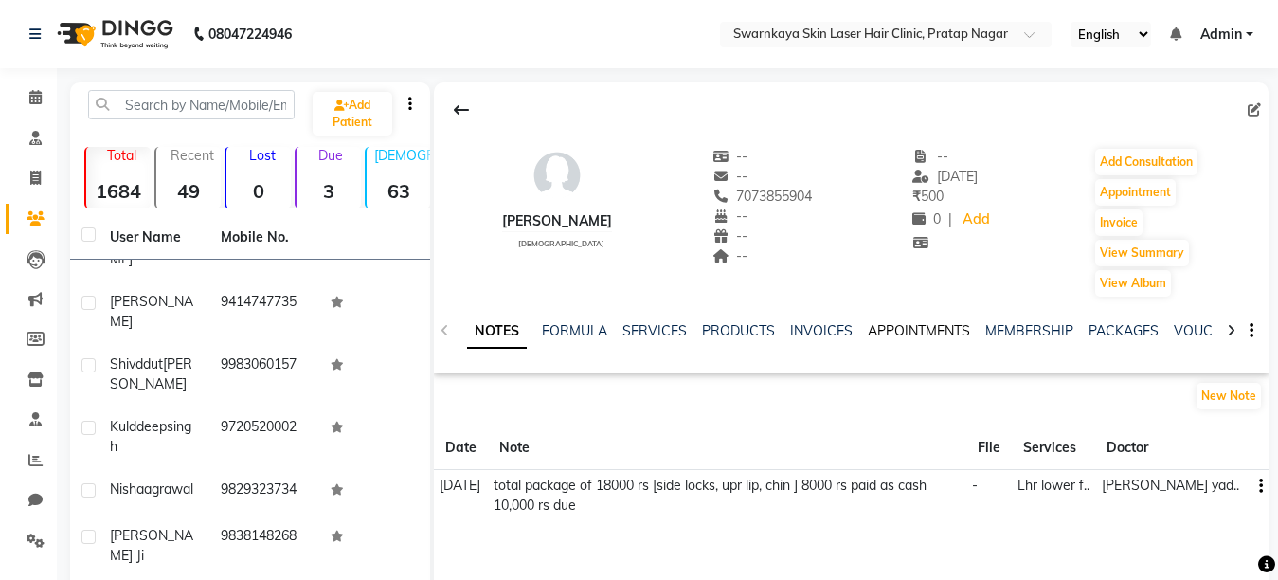
click at [930, 329] on link "APPOINTMENTS" at bounding box center [919, 330] width 102 height 17
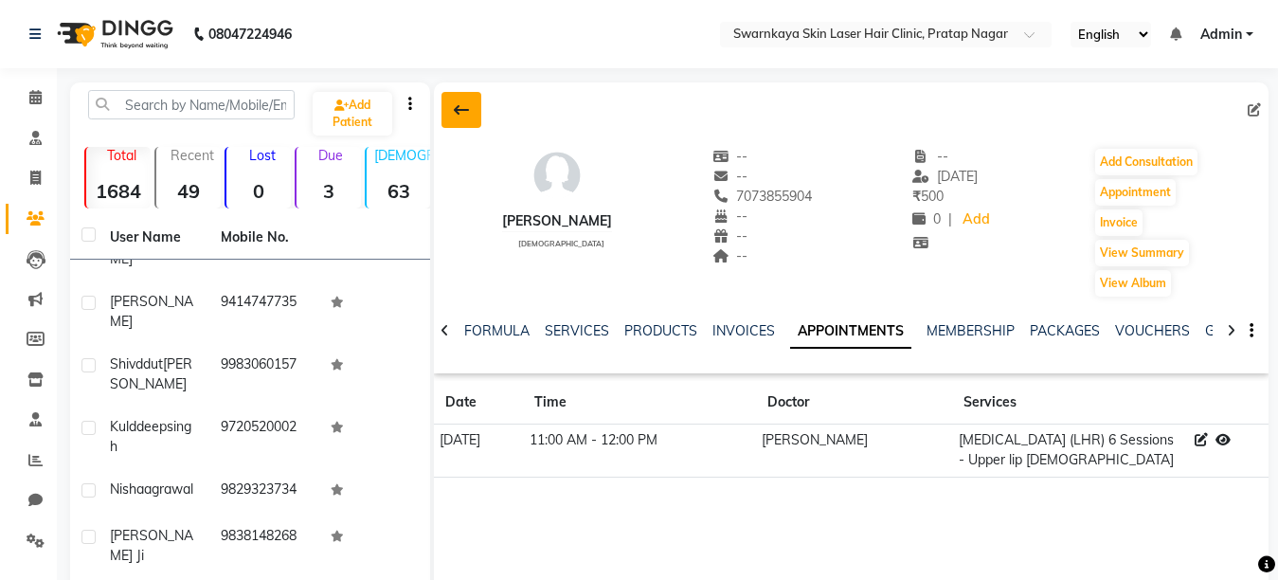
click at [455, 104] on icon at bounding box center [461, 109] width 15 height 15
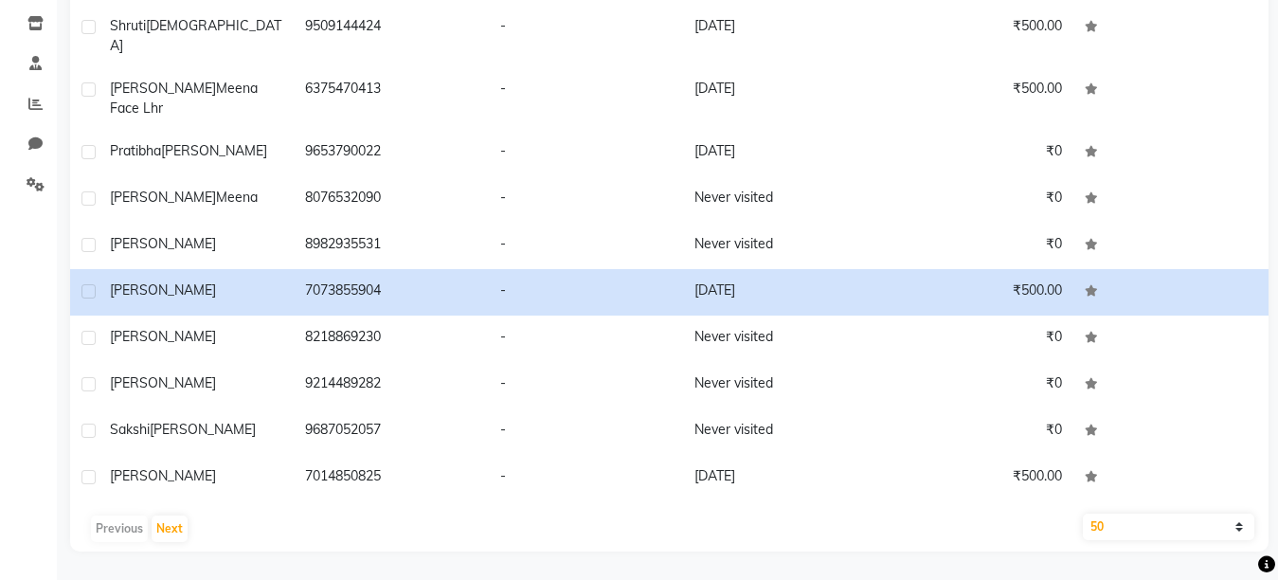
scroll to position [1440, 0]
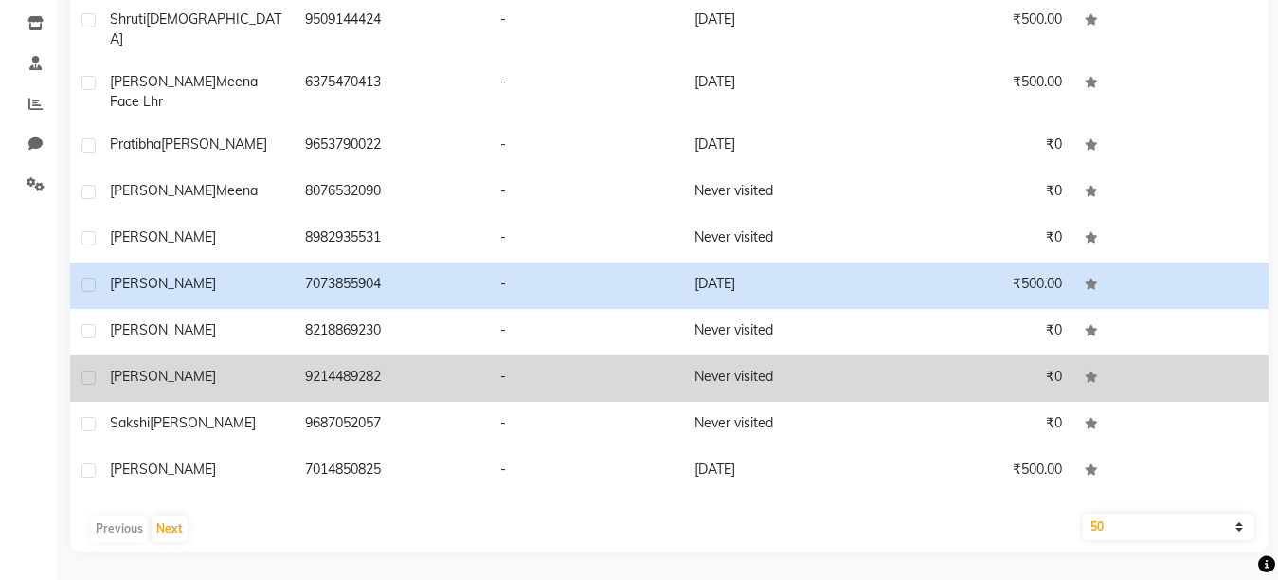
click at [1073, 355] on td at bounding box center [1170, 378] width 195 height 46
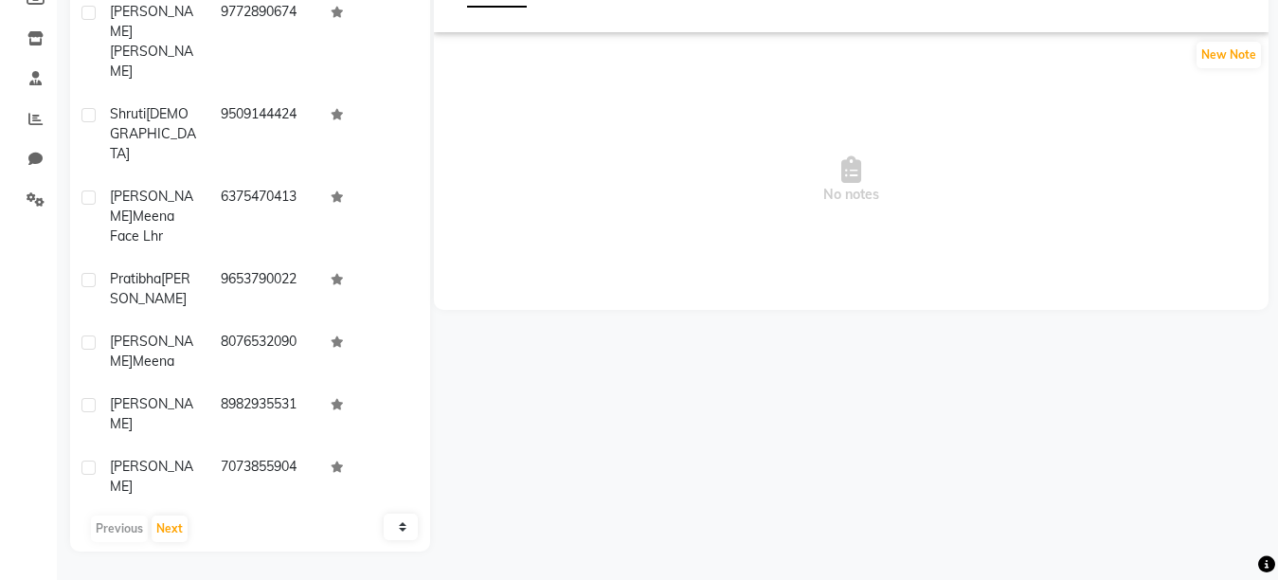
scroll to position [152, 0]
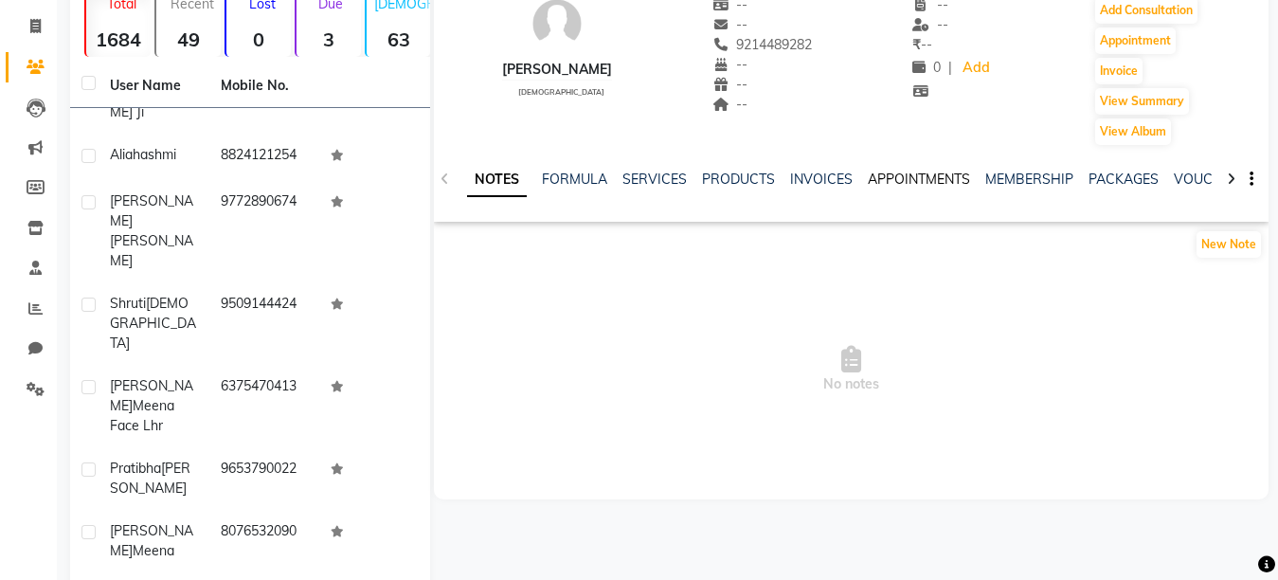
click at [923, 174] on link "APPOINTMENTS" at bounding box center [919, 179] width 102 height 17
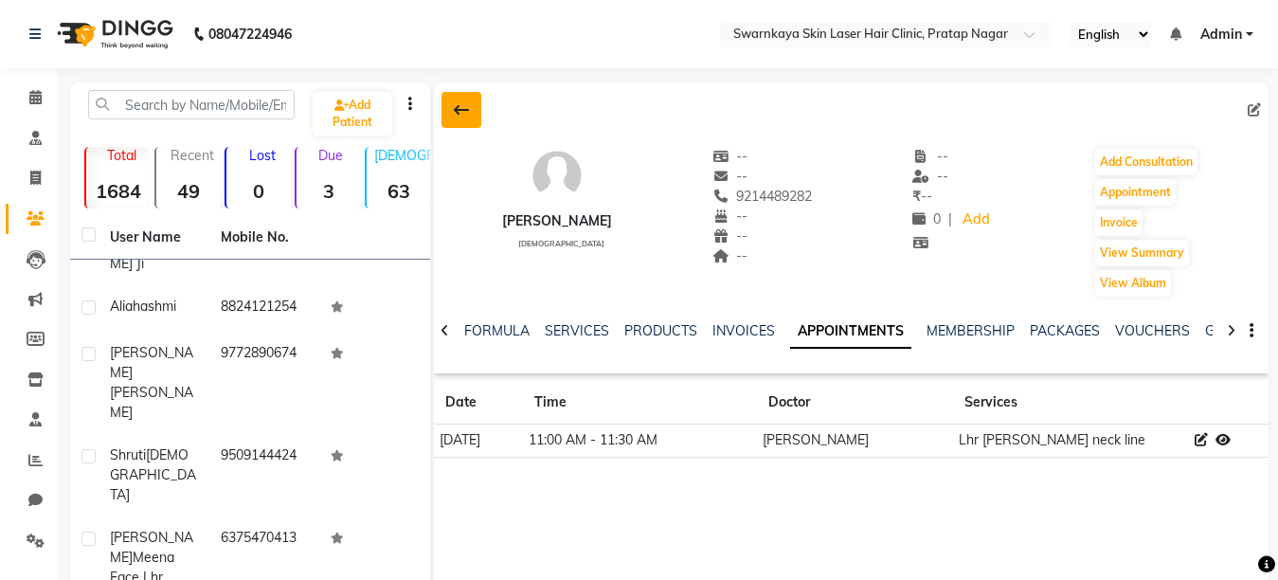
click at [461, 104] on icon at bounding box center [461, 109] width 15 height 15
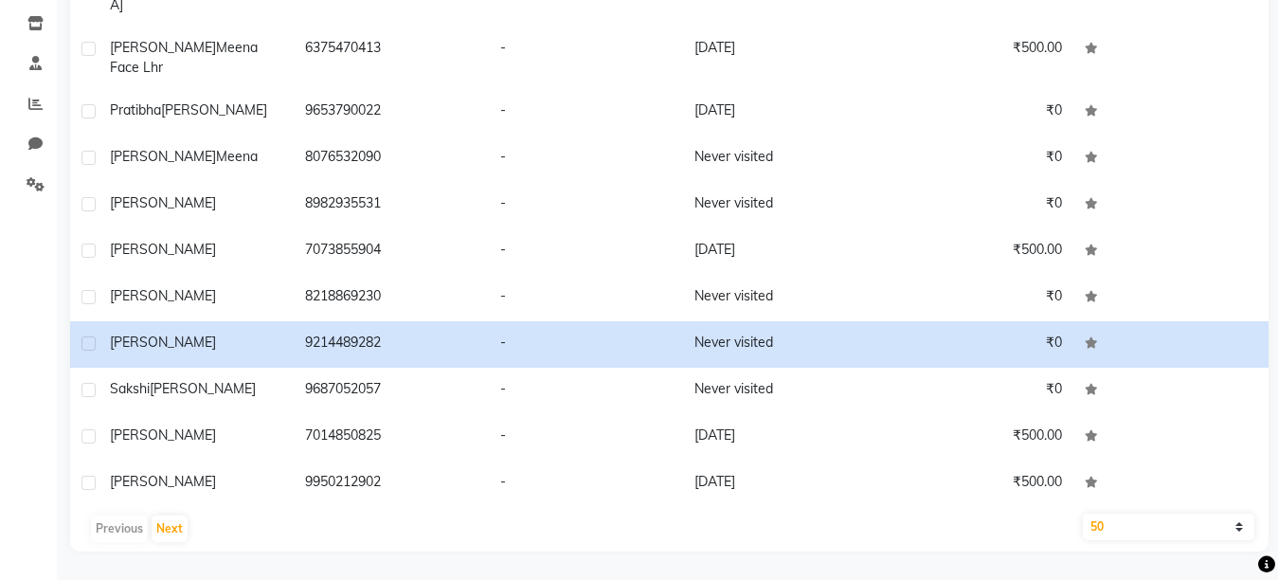
scroll to position [1478, 0]
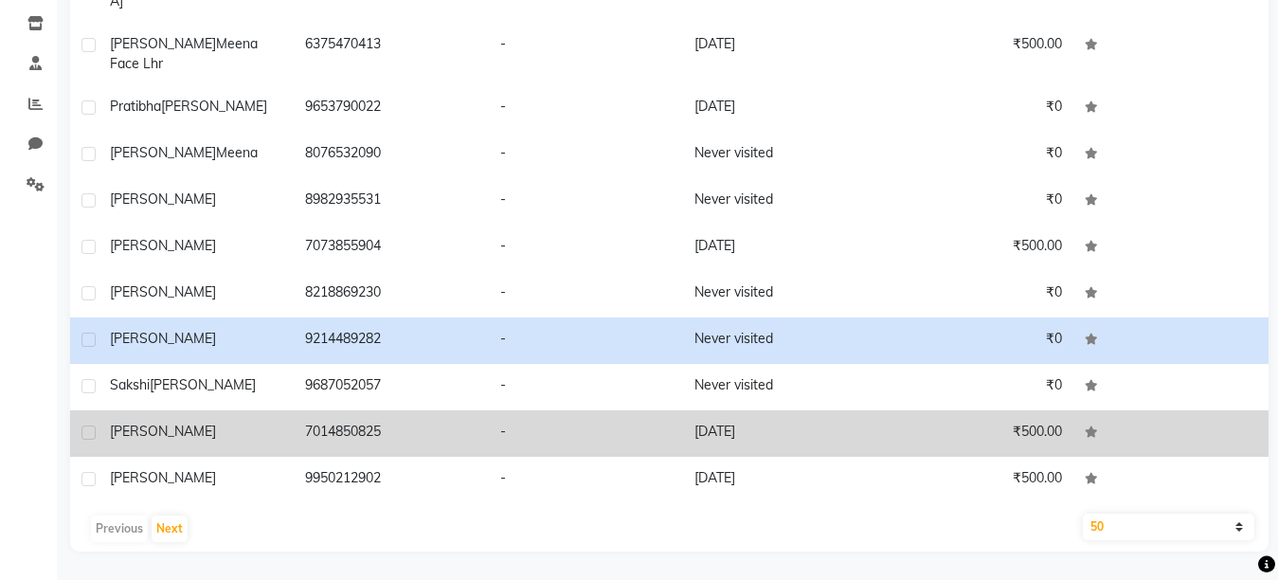
click at [1021, 410] on td "₹500.00" at bounding box center [975, 433] width 195 height 46
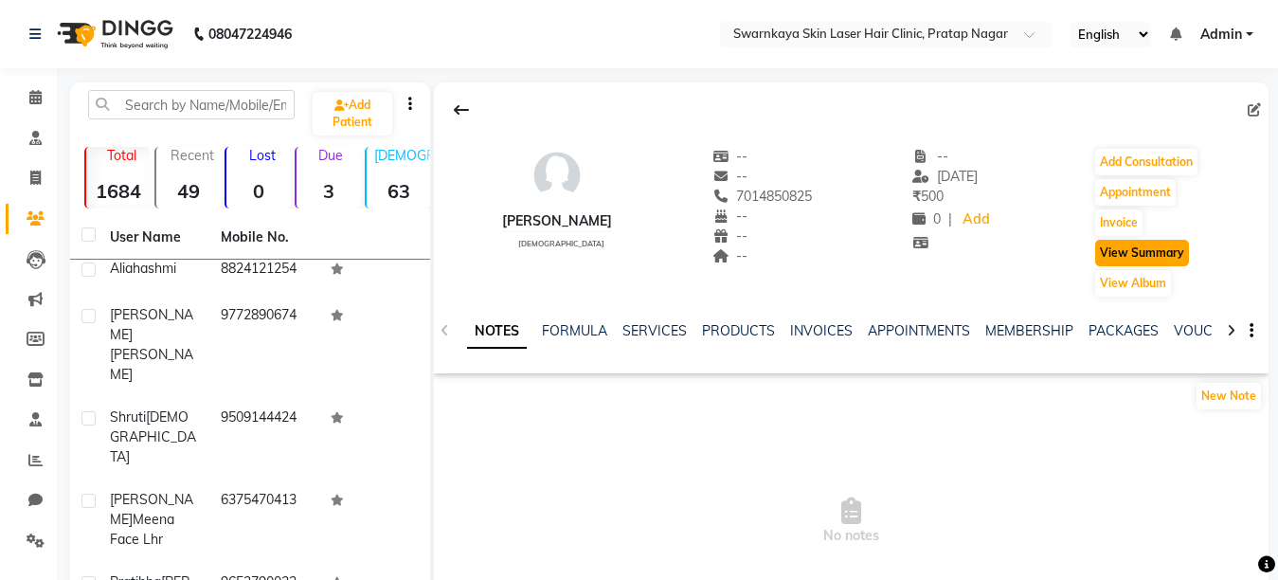
click at [1144, 252] on button "View Summary" at bounding box center [1142, 253] width 94 height 27
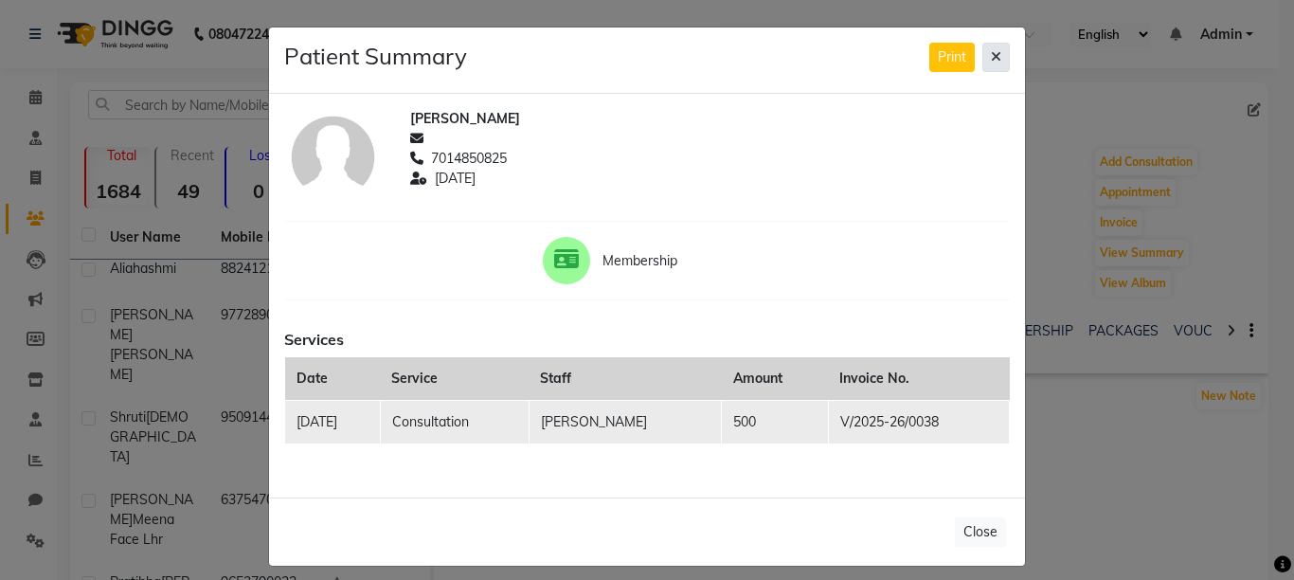
click at [991, 55] on icon at bounding box center [996, 56] width 10 height 13
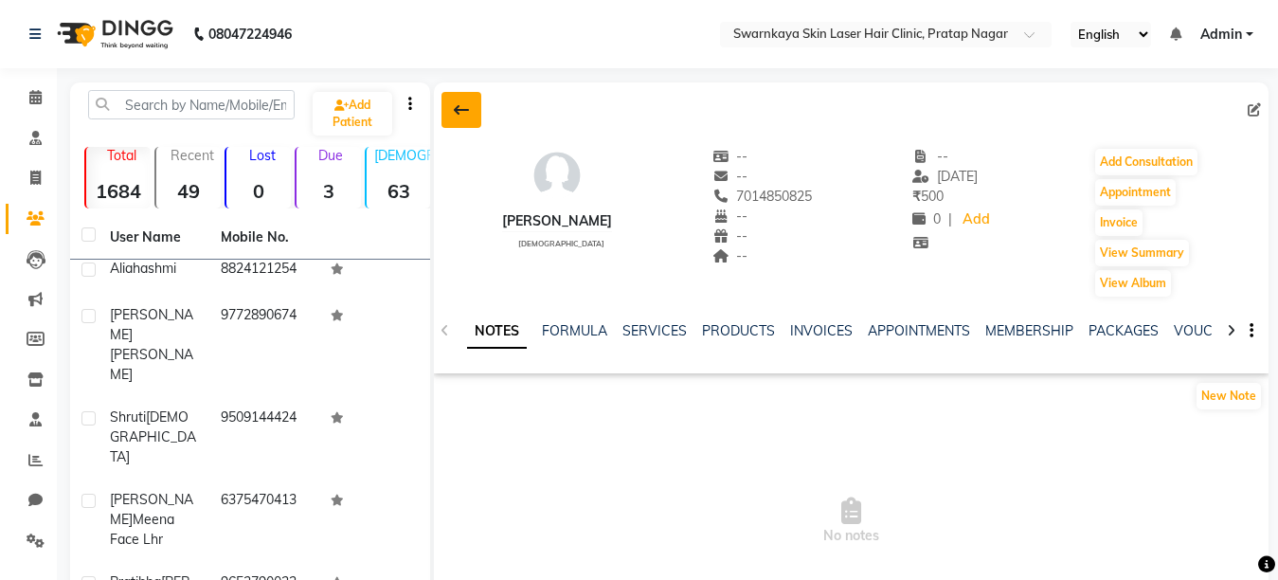
click at [459, 111] on icon at bounding box center [461, 109] width 15 height 15
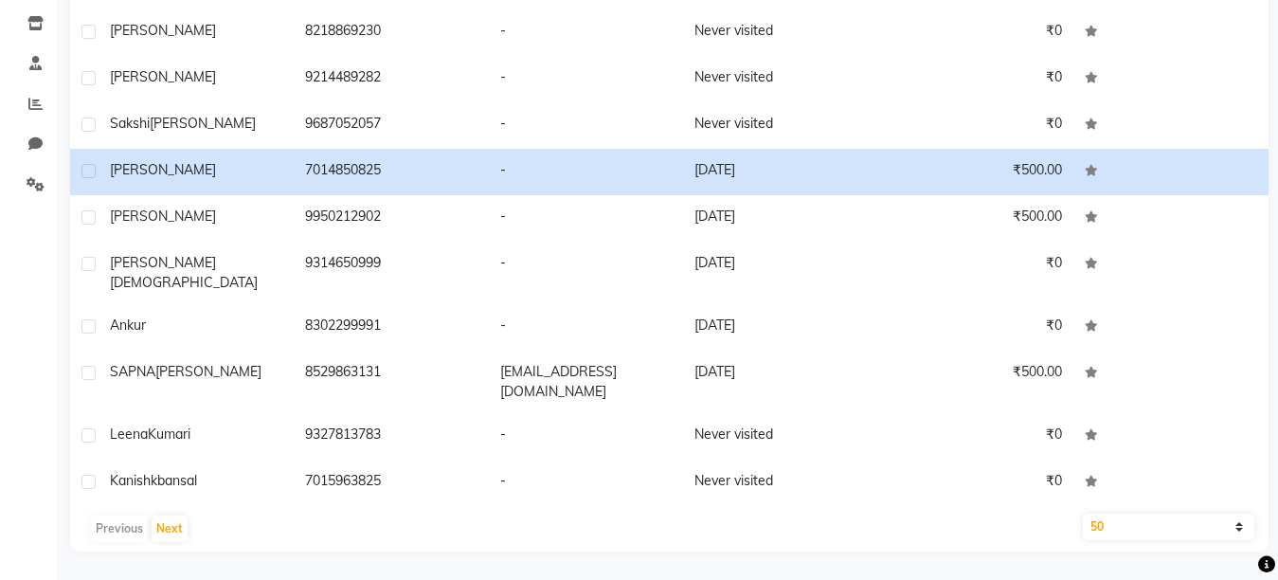
scroll to position [1741, 0]
click at [169, 526] on button "Next" at bounding box center [170, 528] width 36 height 27
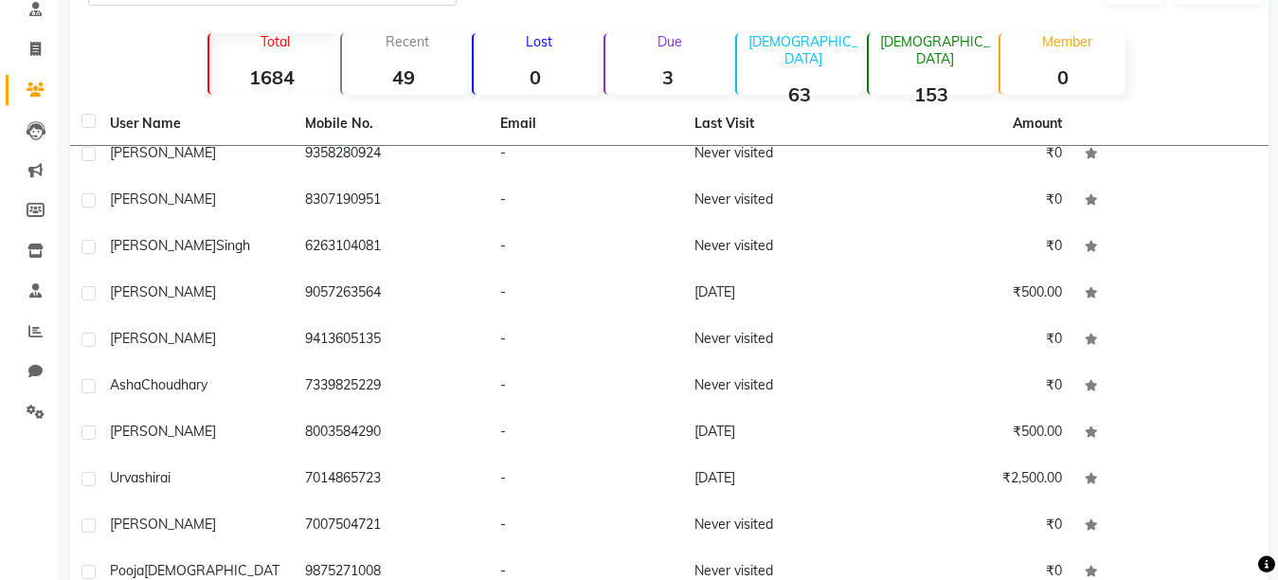
scroll to position [0, 0]
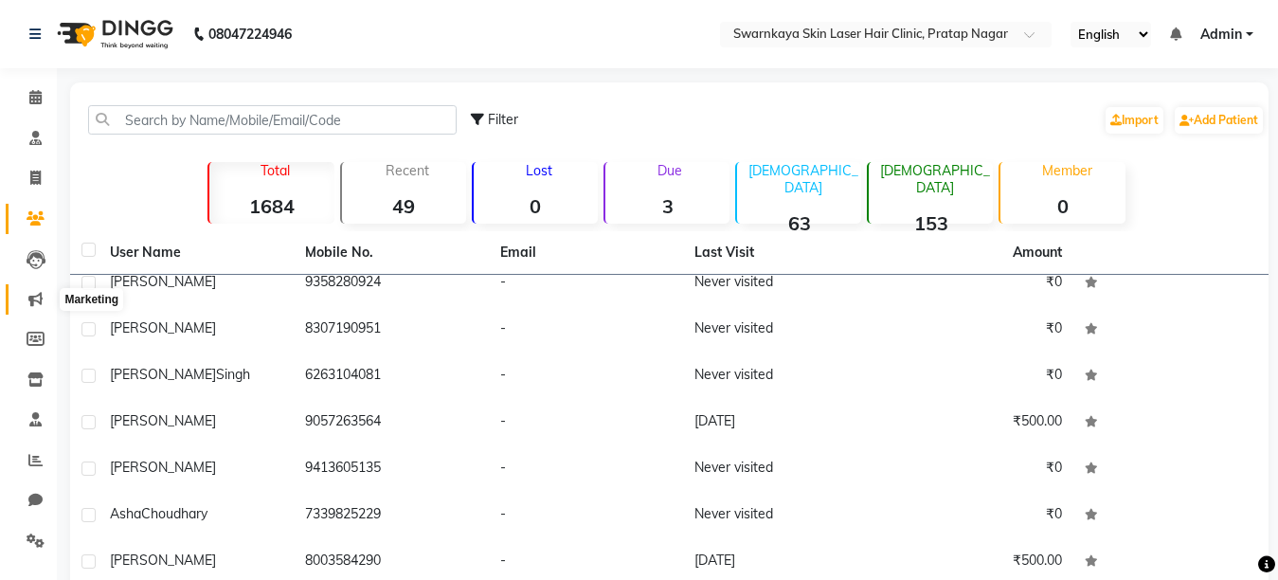
click at [30, 293] on icon at bounding box center [35, 299] width 14 height 14
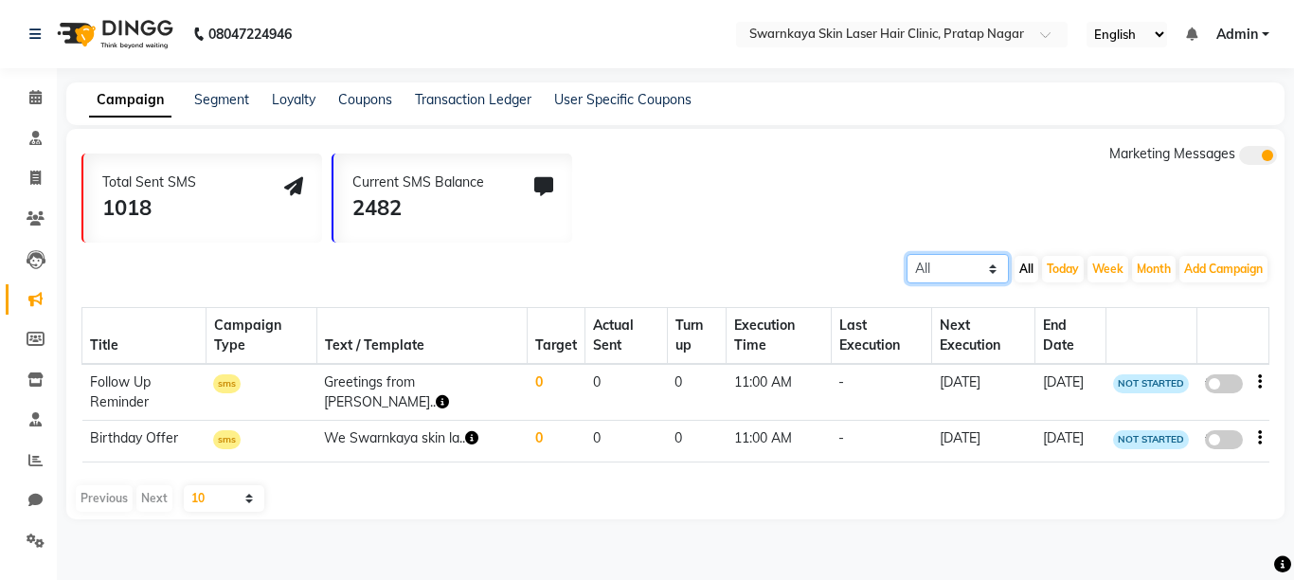
click at [992, 269] on select "All Scheduled Completed" at bounding box center [958, 268] width 102 height 29
click at [1247, 159] on span at bounding box center [1258, 155] width 38 height 19
click at [1239, 158] on input "checkbox" at bounding box center [1239, 158] width 0 height 0
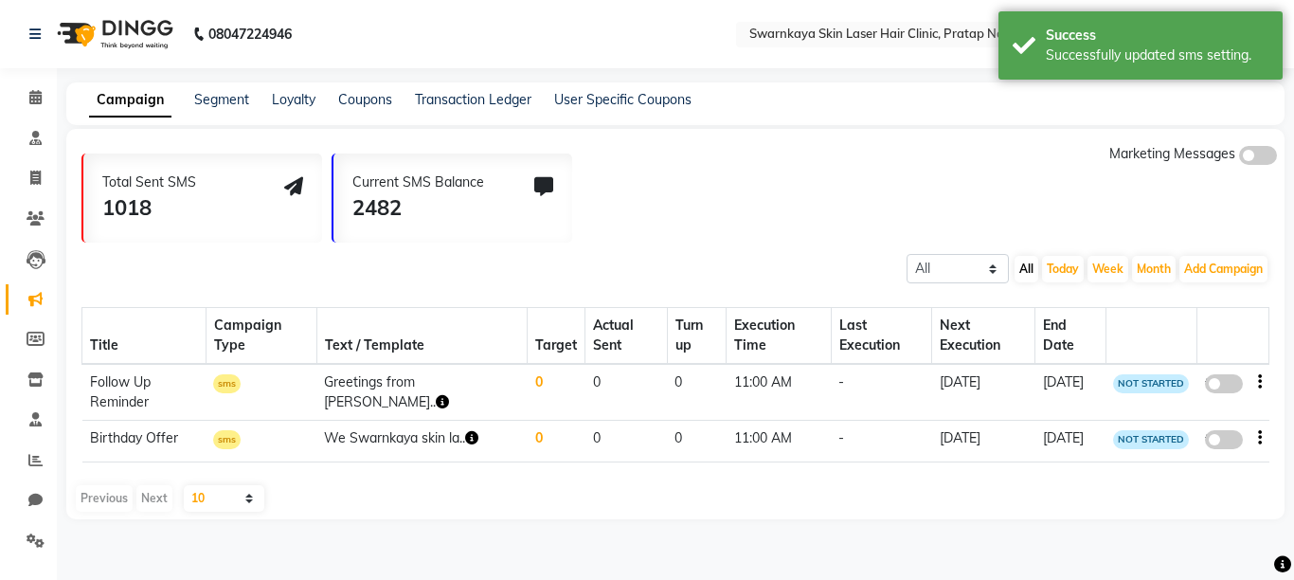
click at [1259, 156] on span at bounding box center [1258, 155] width 38 height 19
click at [1239, 158] on input "checkbox" at bounding box center [1239, 158] width 0 height 0
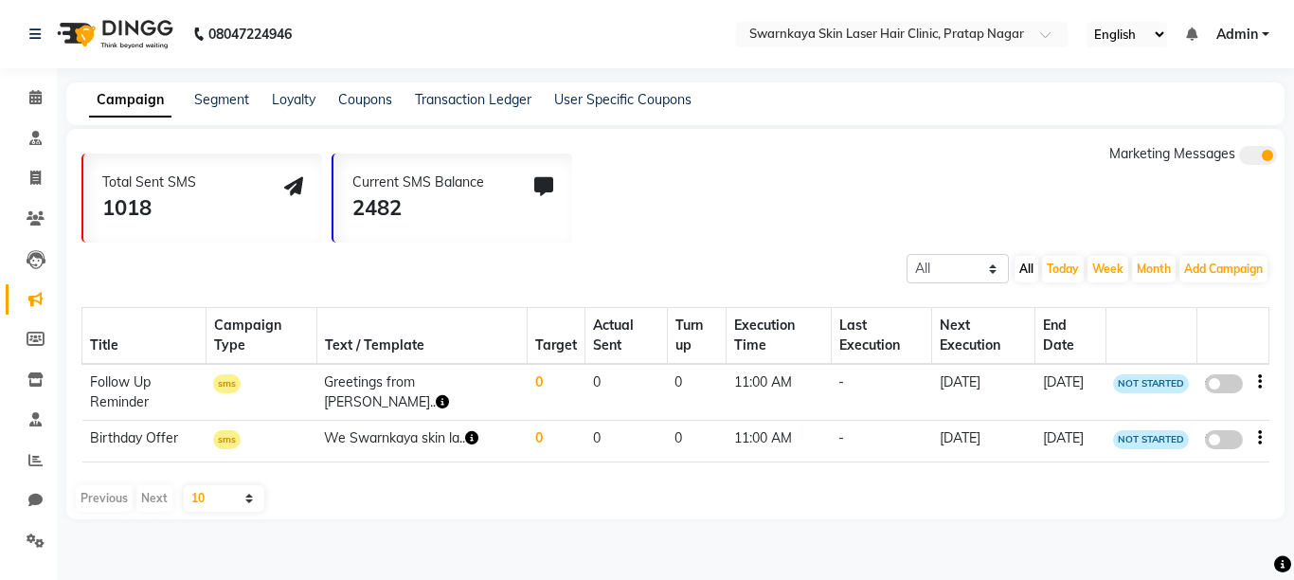
click at [1277, 484] on div "Total Sent SMS 1018 Current SMS Balance 2482 Marketing Messages All Scheduled C…" at bounding box center [675, 324] width 1218 height 390
click at [1277, 499] on main "Campaign Segment Loyalty Coupons Transaction Ledger User Specific Coupons Total…" at bounding box center [675, 314] width 1237 height 465
click at [1277, 522] on main "Campaign Segment Loyalty Coupons Transaction Ledger User Specific Coupons Total…" at bounding box center [675, 314] width 1237 height 465
click at [136, 443] on td "Birthday Offer" at bounding box center [144, 442] width 124 height 42
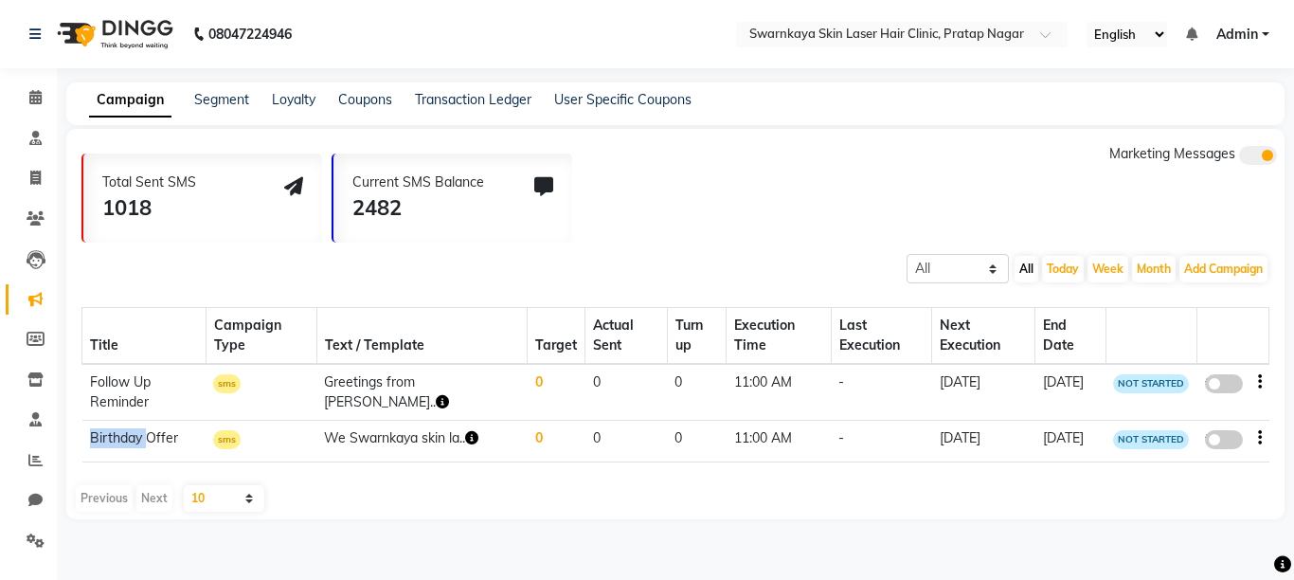
click at [136, 443] on td "Birthday Offer" at bounding box center [144, 442] width 124 height 42
click at [161, 429] on td "Birthday Offer" at bounding box center [144, 442] width 124 height 42
click at [1256, 382] on div "false" at bounding box center [1232, 385] width 57 height 26
click at [1258, 382] on icon "button" at bounding box center [1260, 382] width 4 height 1
click at [1194, 495] on div "Total Sent SMS 1018 Current SMS Balance 2482 Marketing Messages All Scheduled C…" at bounding box center [675, 324] width 1218 height 390
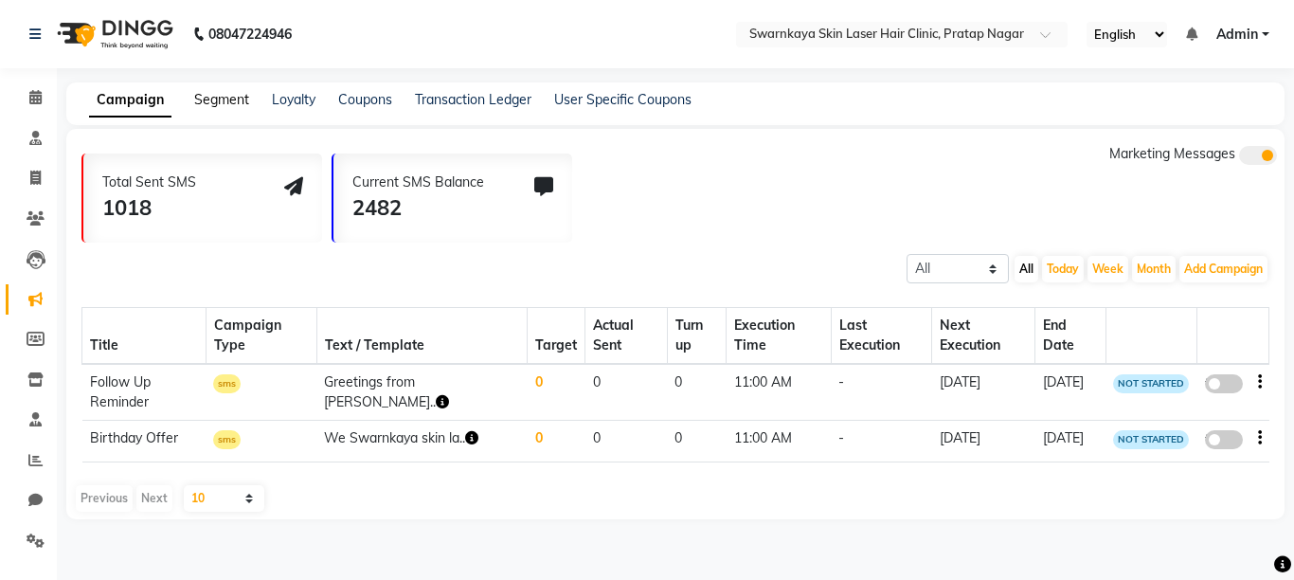
click at [210, 96] on link "Segment" at bounding box center [221, 99] width 55 height 17
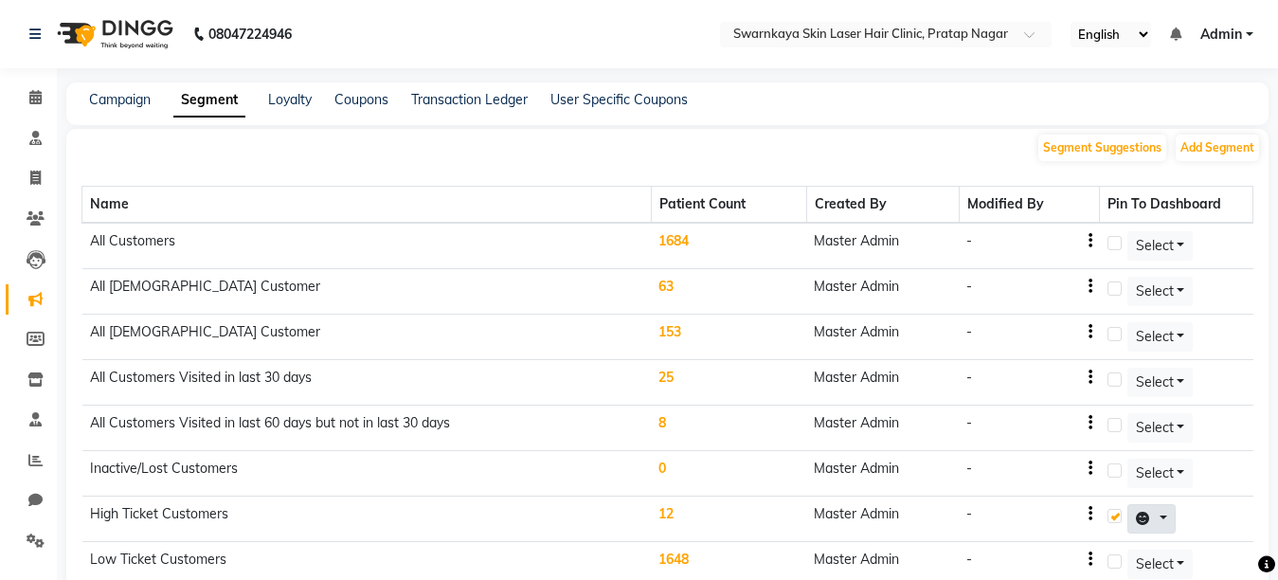
scroll to position [227, 0]
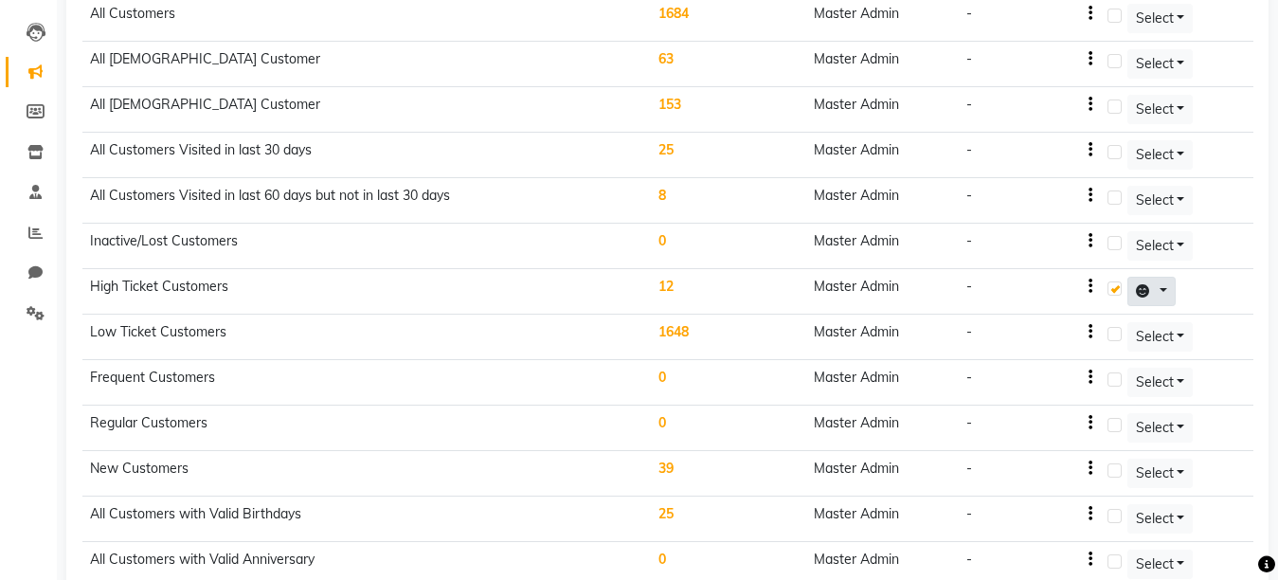
click at [1163, 287] on button at bounding box center [1151, 291] width 49 height 29
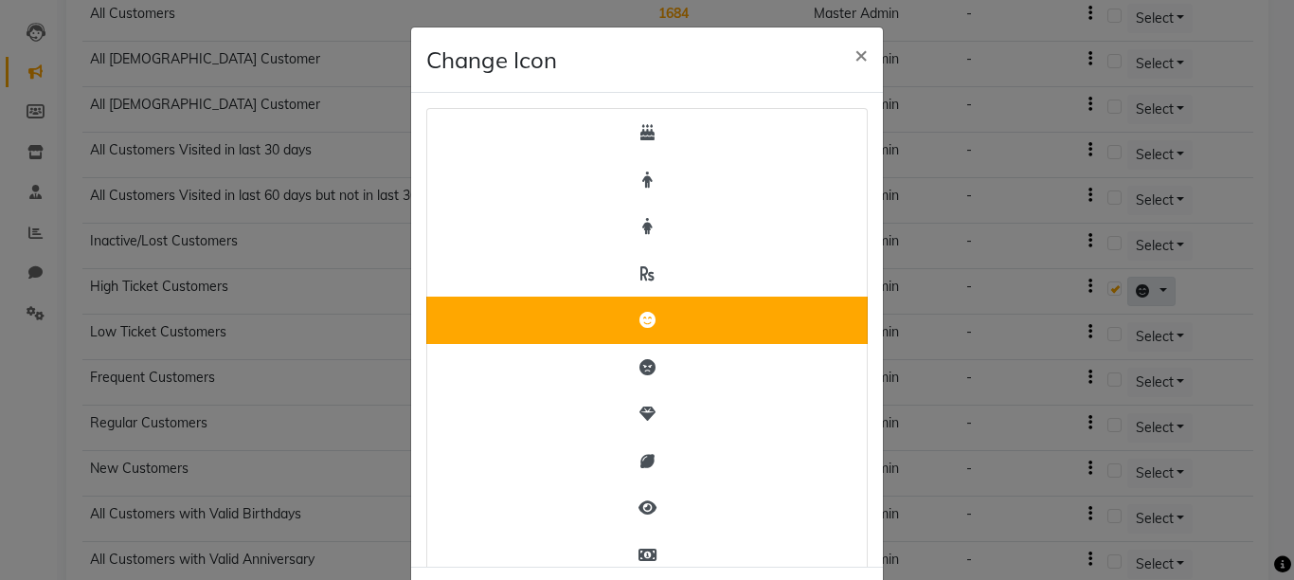
click at [1163, 287] on ngb-modal-window "Change Icon × Save Cancel" at bounding box center [647, 290] width 1294 height 580
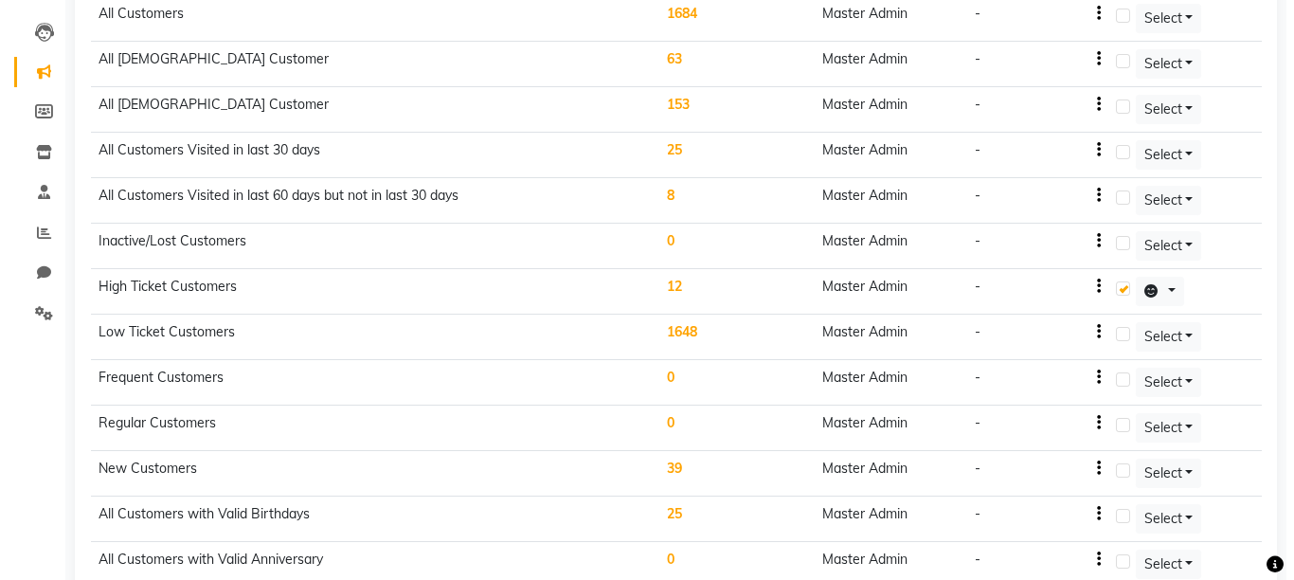
scroll to position [324, 0]
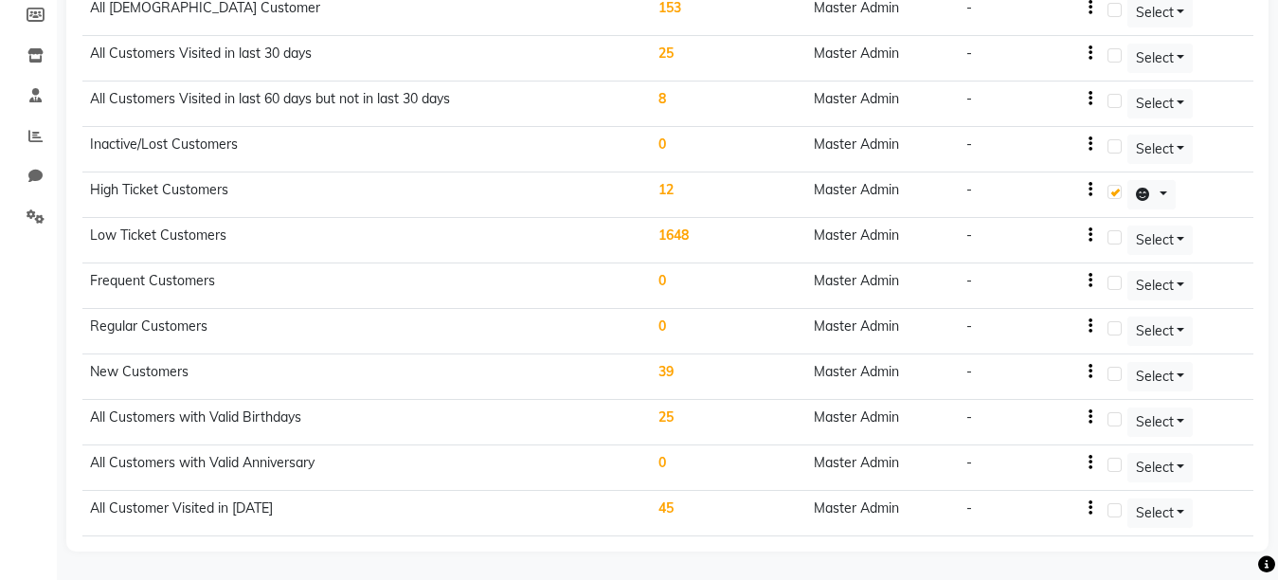
click at [666, 415] on td "25" at bounding box center [728, 422] width 155 height 45
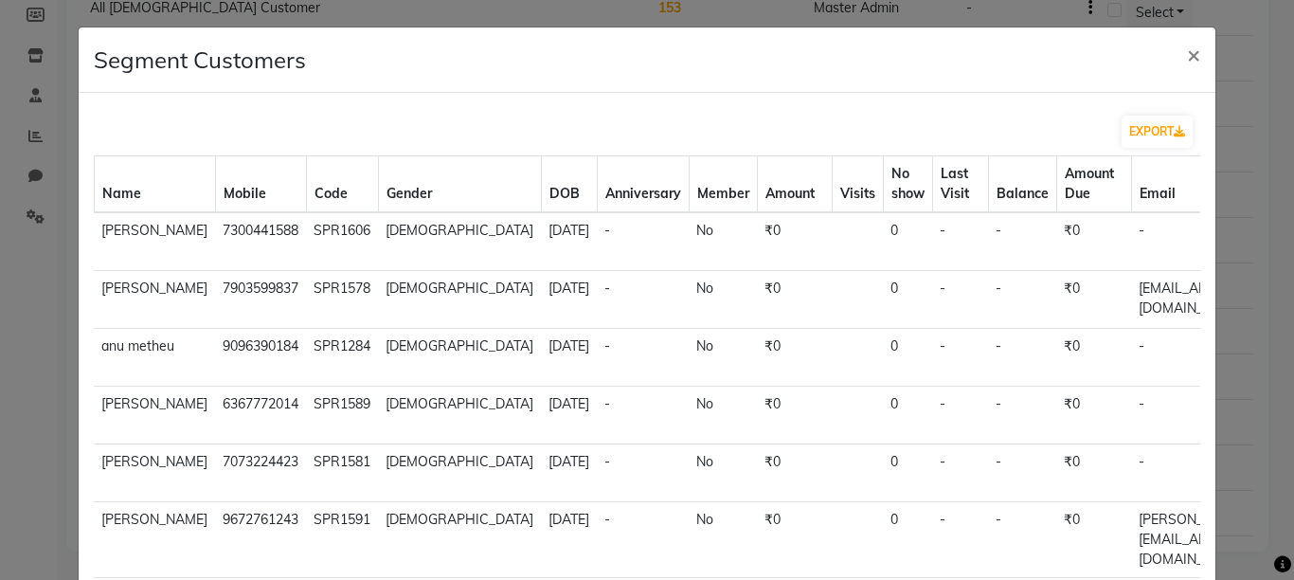
click at [1277, 570] on icon at bounding box center [1282, 564] width 17 height 17
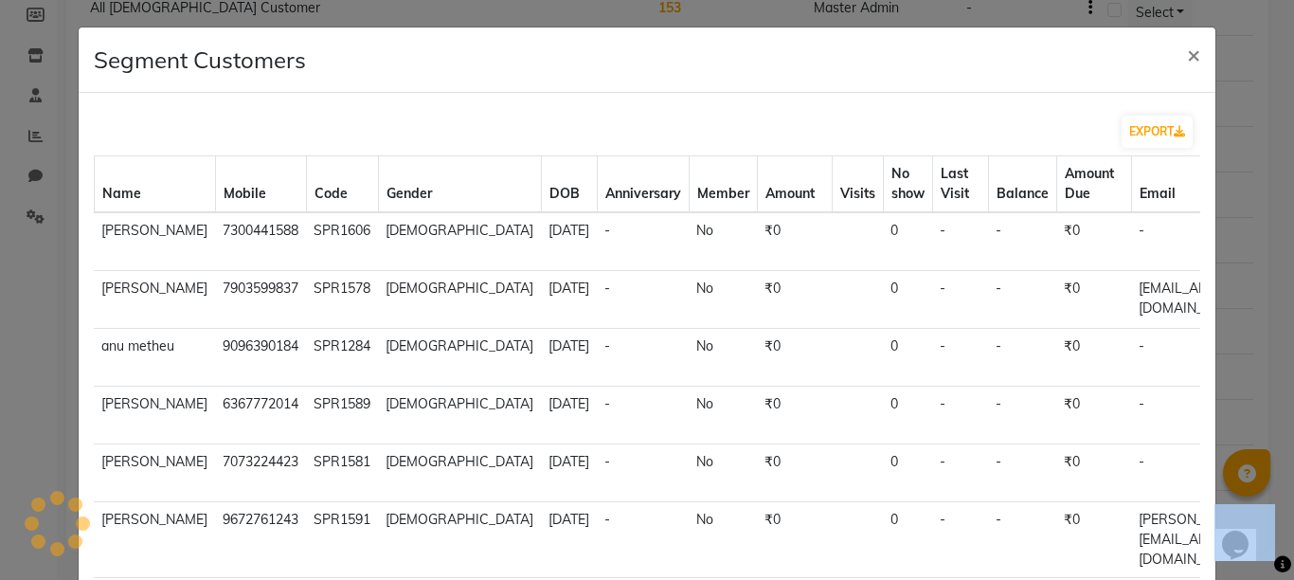
click at [1277, 570] on icon at bounding box center [1282, 564] width 17 height 17
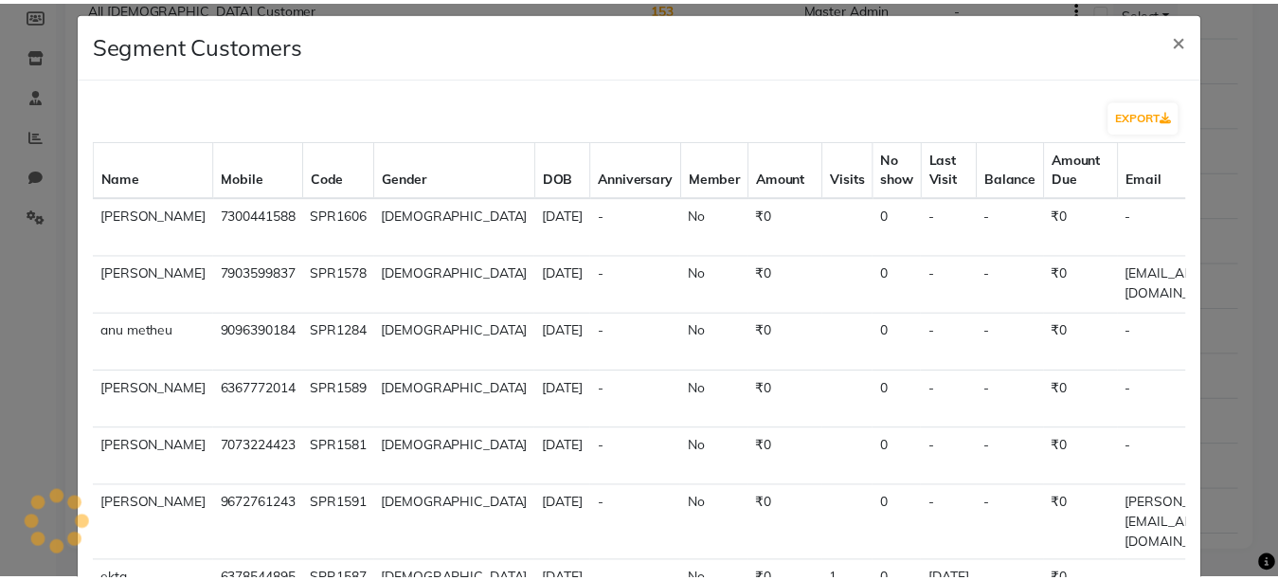
scroll to position [0, 0]
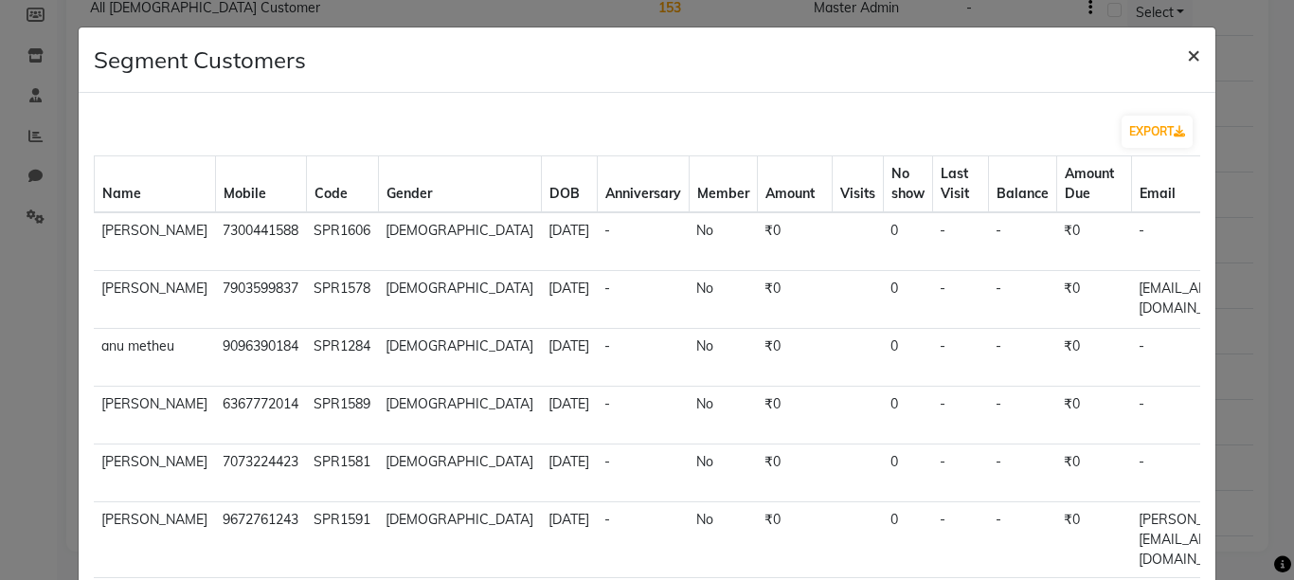
click at [1172, 53] on button "×" at bounding box center [1194, 53] width 44 height 53
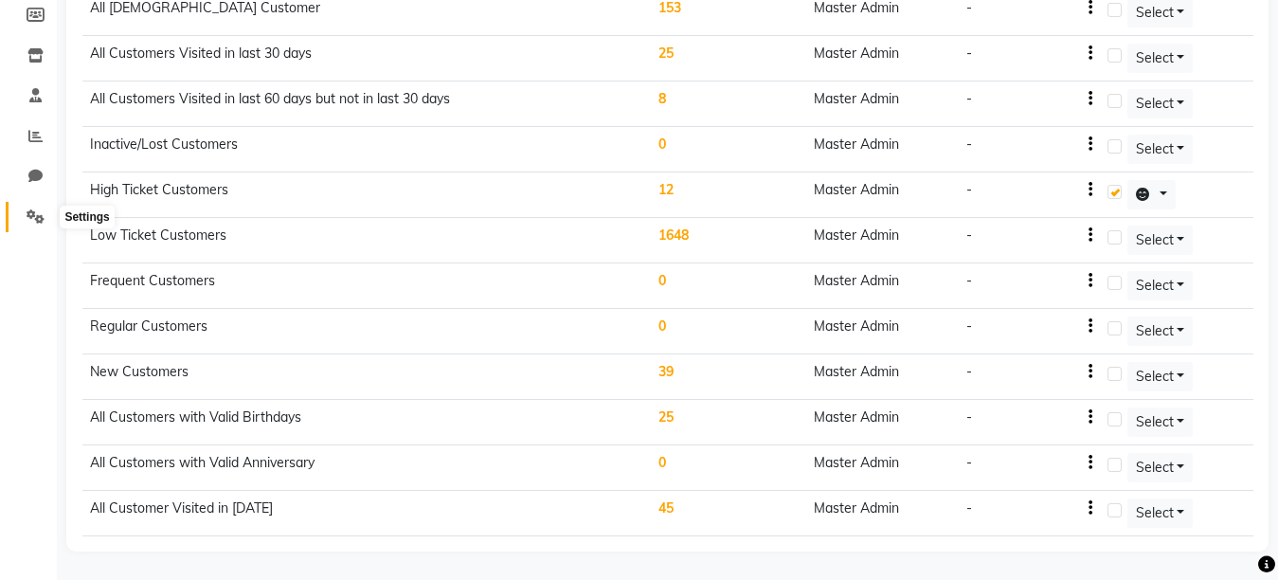
click at [30, 213] on icon at bounding box center [36, 216] width 18 height 14
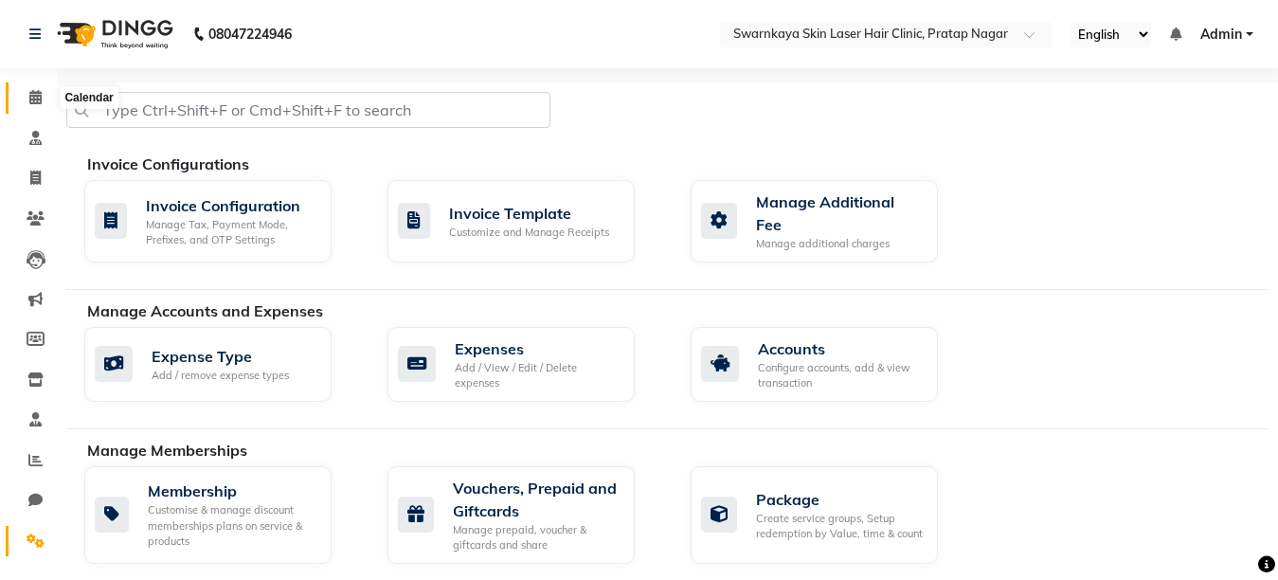
click at [30, 91] on icon at bounding box center [35, 97] width 12 height 14
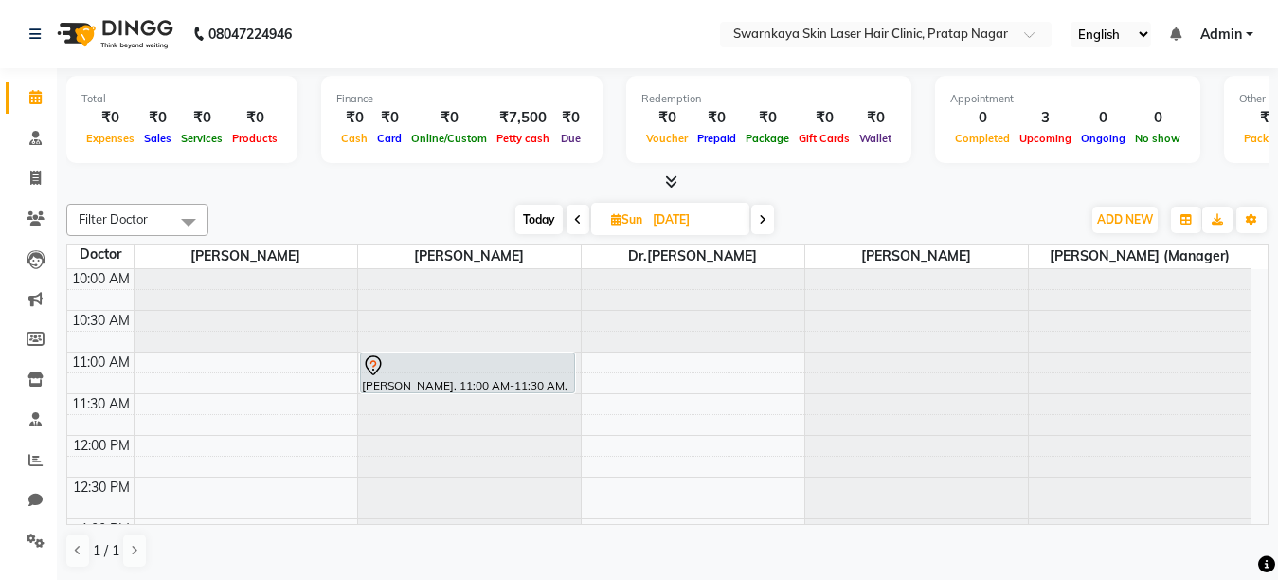
click at [6, 82] on link "Calendar" at bounding box center [28, 97] width 45 height 31
click at [1024, 35] on span at bounding box center [1036, 39] width 24 height 19
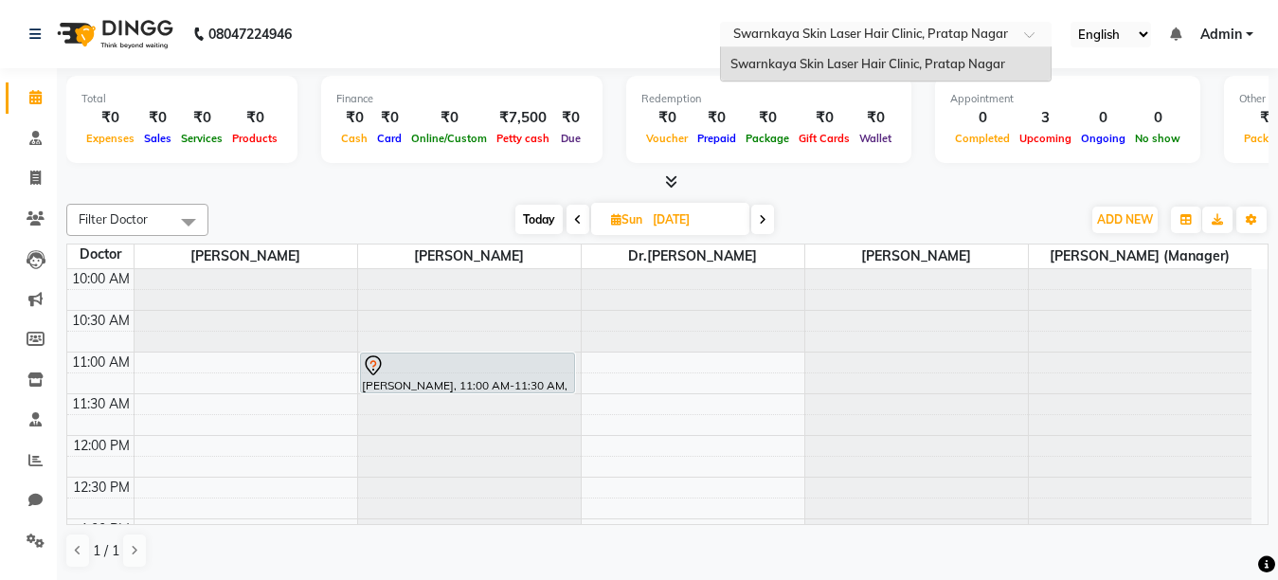
click at [1026, 32] on span at bounding box center [1036, 39] width 24 height 19
click at [1026, 31] on span at bounding box center [1036, 39] width 24 height 19
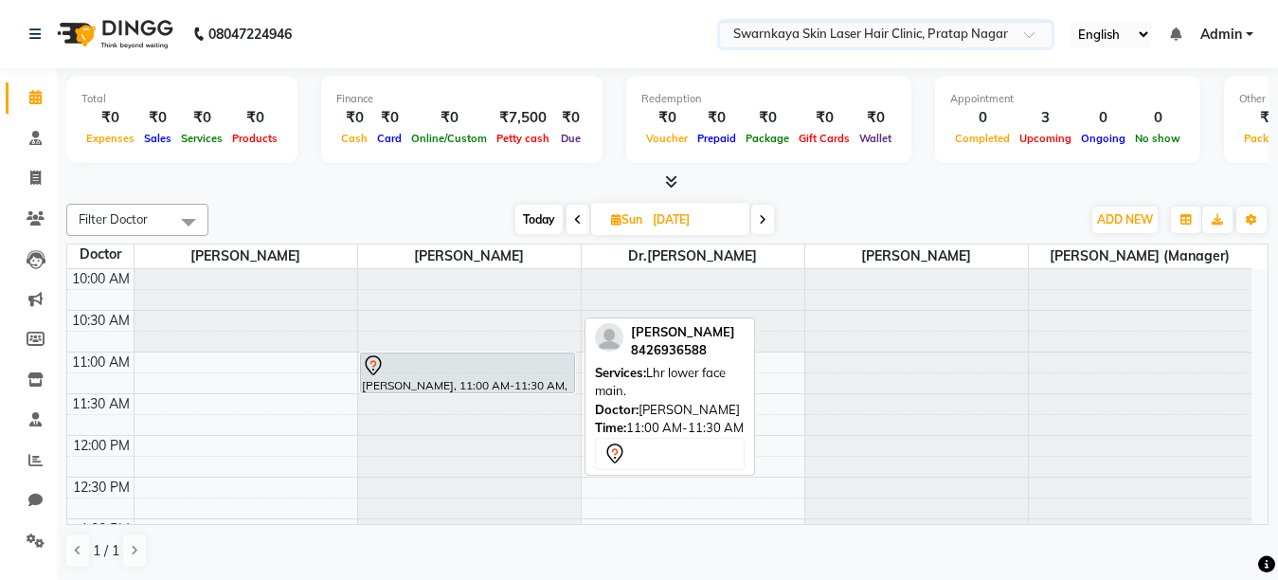
click at [520, 360] on div at bounding box center [467, 365] width 211 height 23
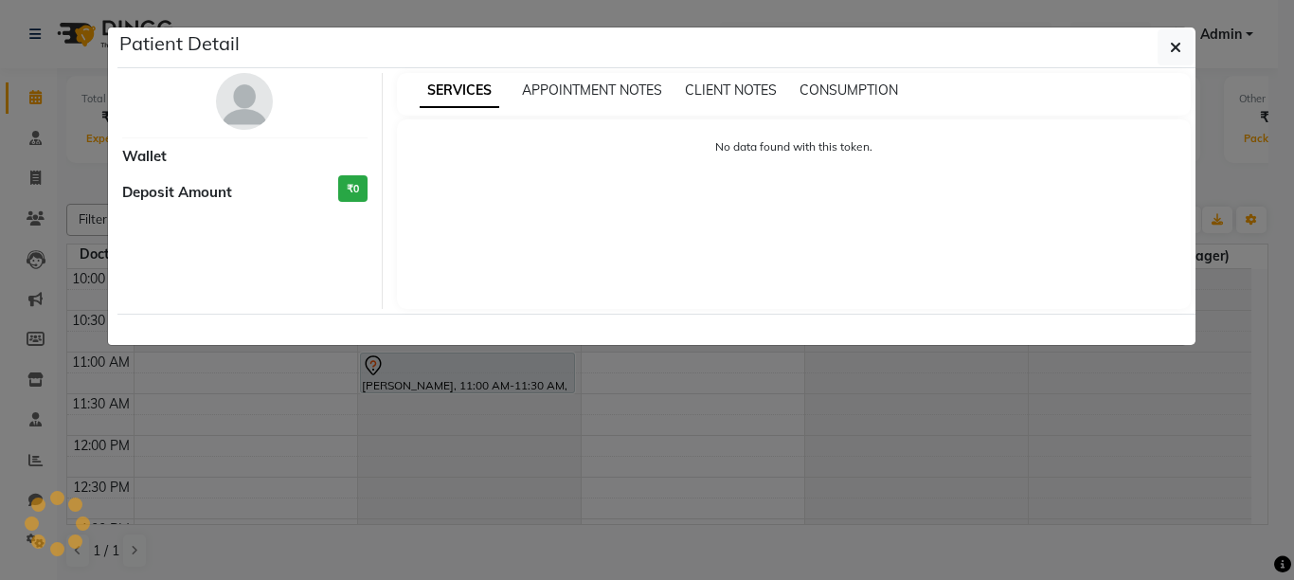
select select "7"
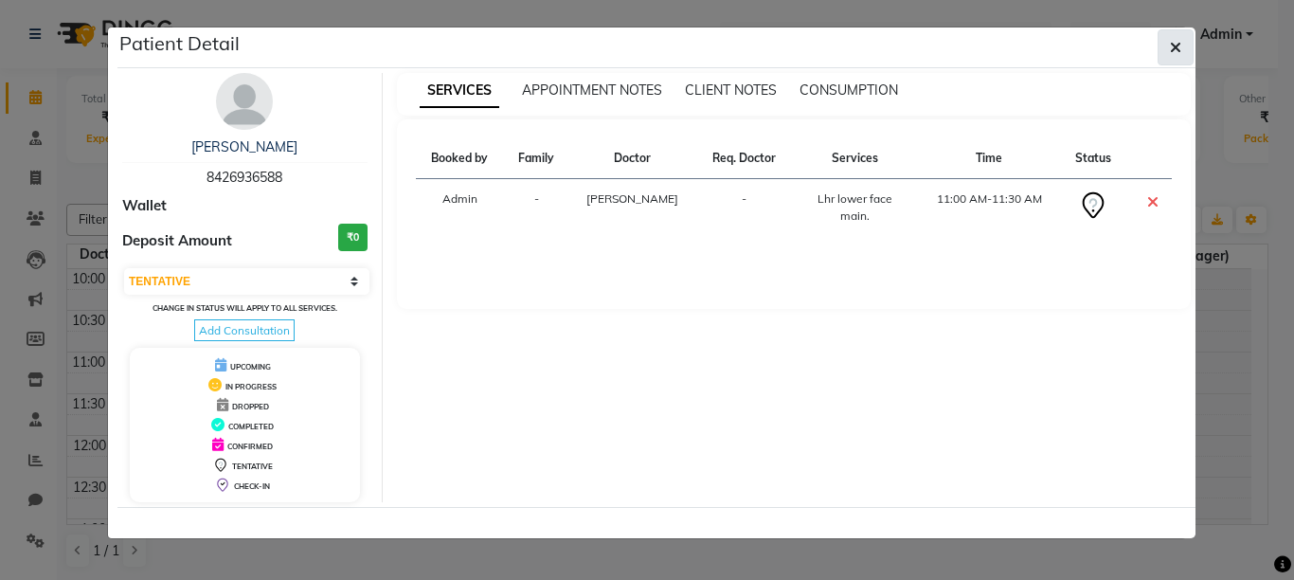
click at [1165, 43] on button "button" at bounding box center [1176, 47] width 36 height 36
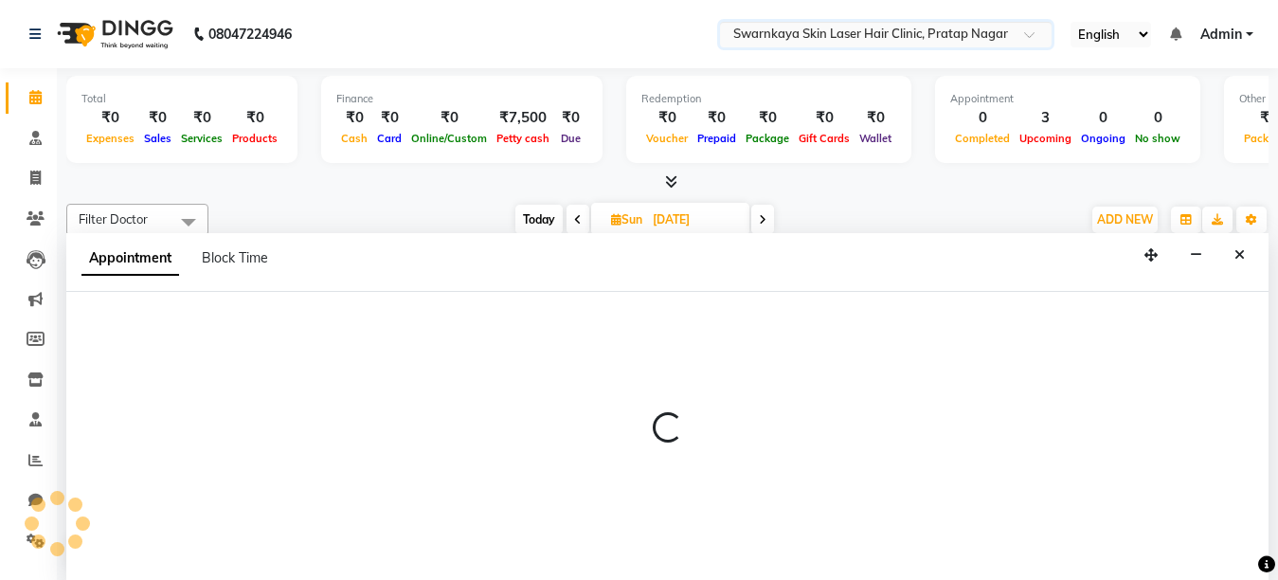
select select "83969"
select select "tentative"
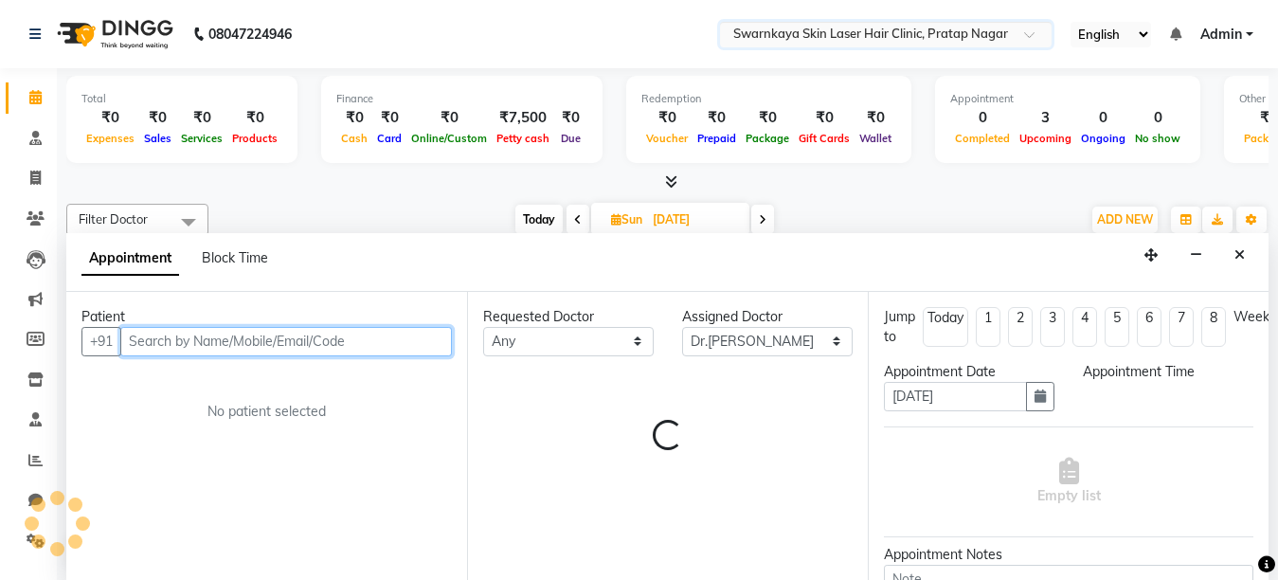
scroll to position [1, 0]
select select "690"
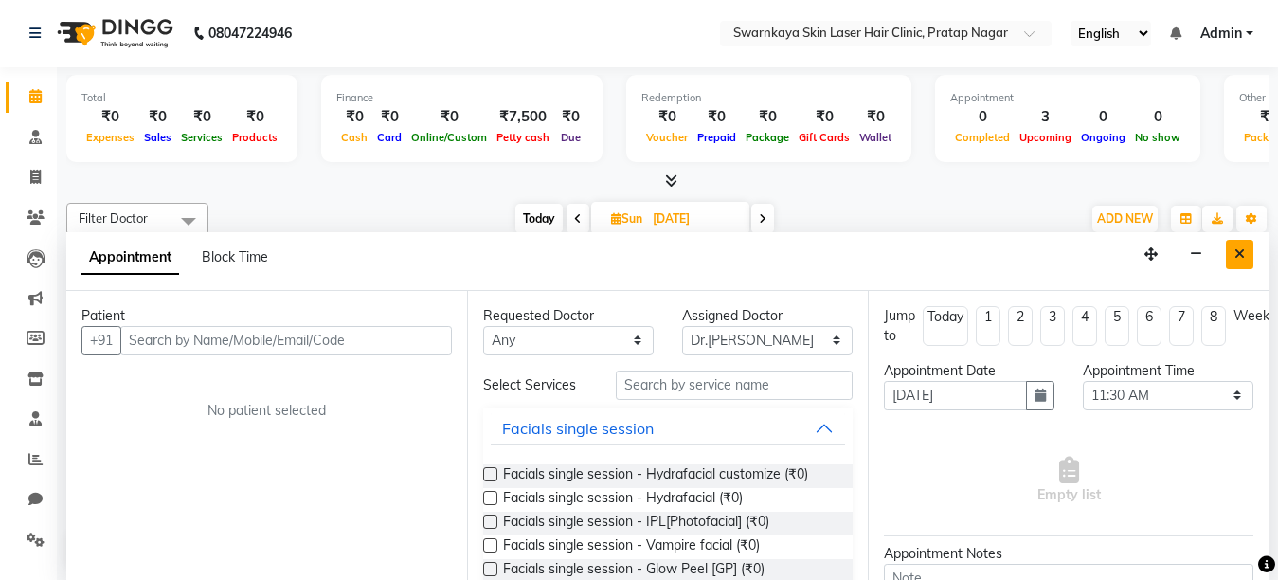
click at [1233, 252] on button "Close" at bounding box center [1239, 254] width 27 height 29
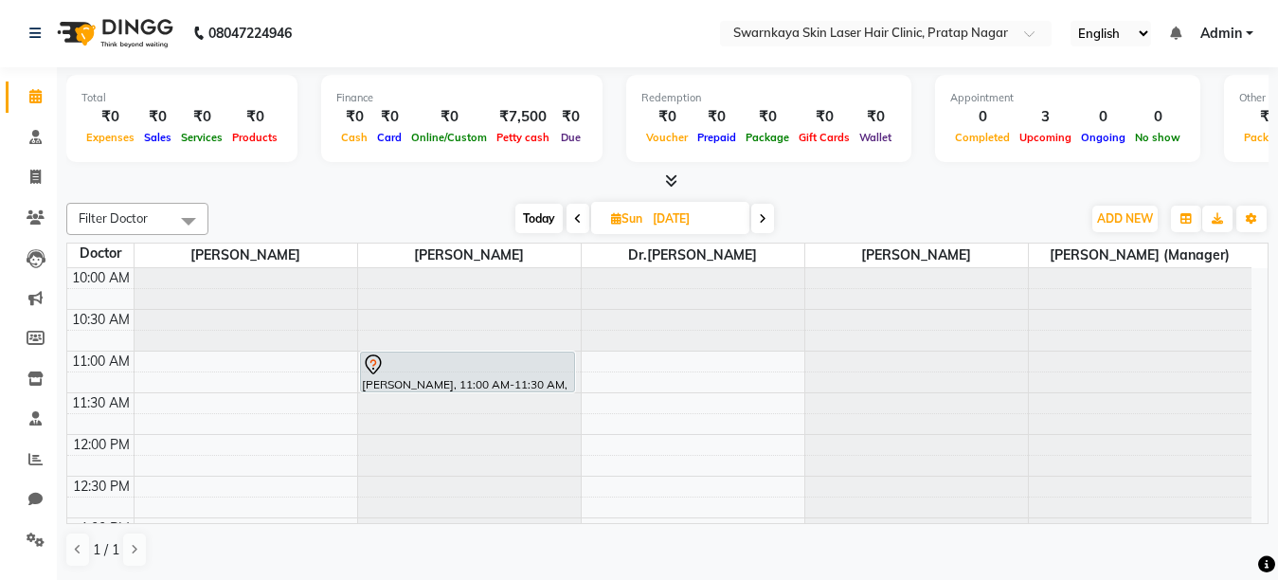
click at [186, 220] on span at bounding box center [189, 221] width 38 height 36
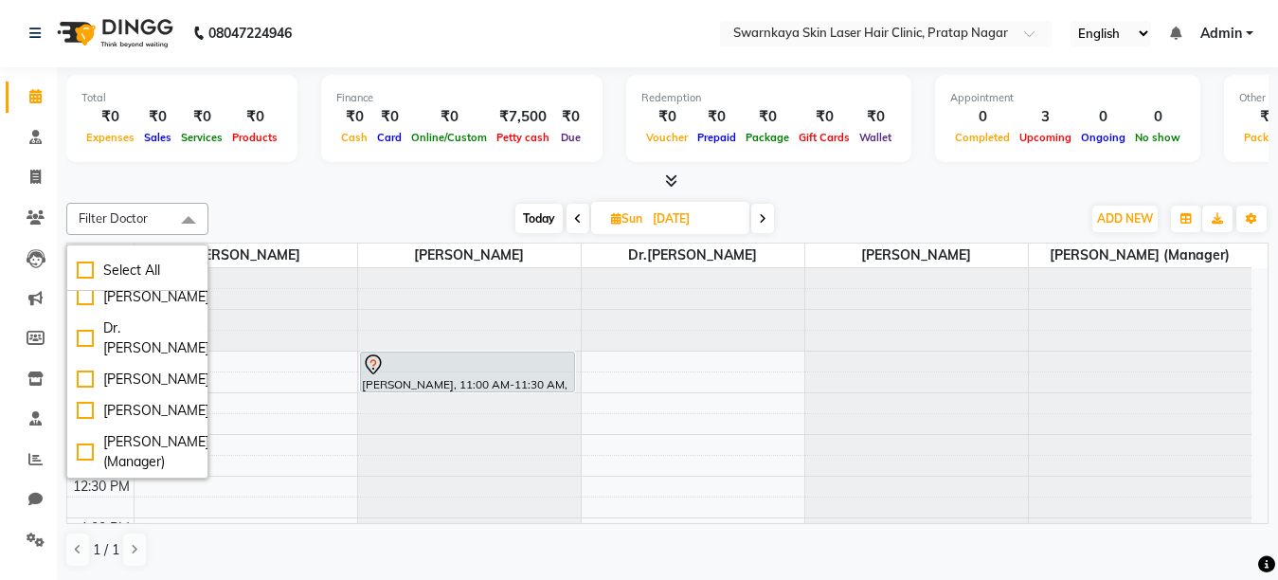
scroll to position [0, 0]
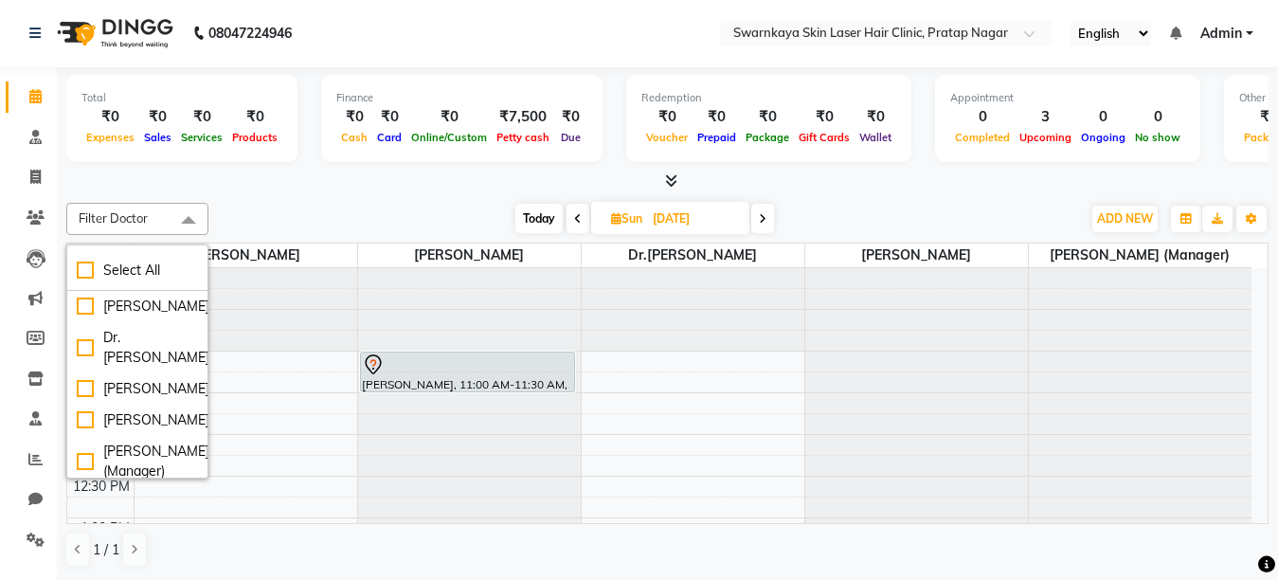
click at [187, 219] on span at bounding box center [189, 221] width 38 height 36
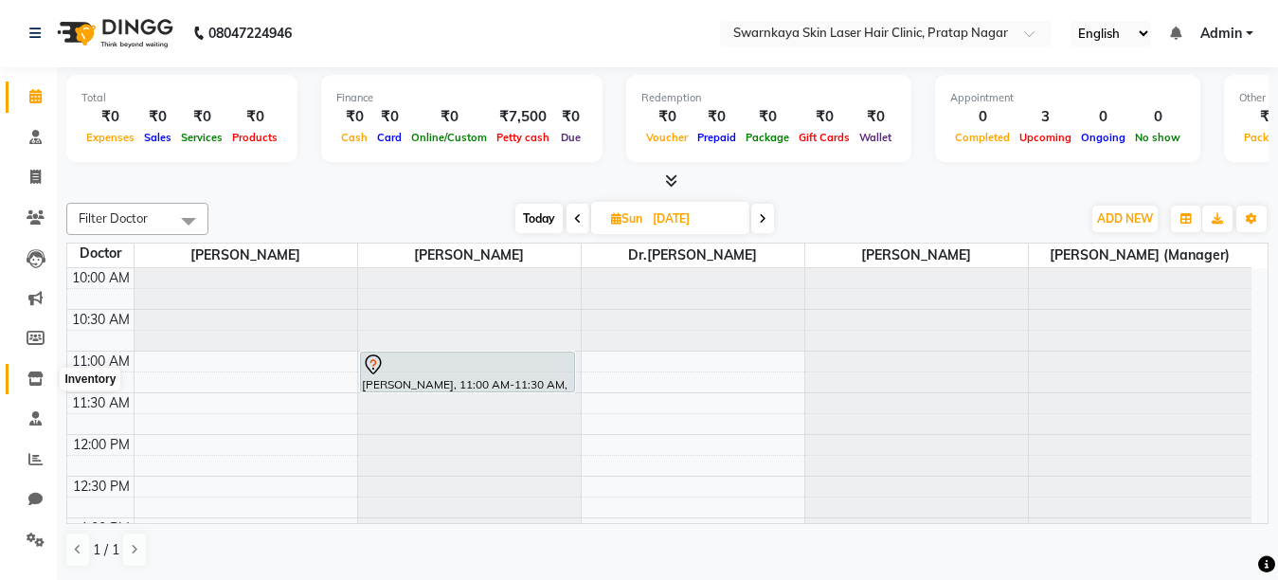
click at [44, 377] on span at bounding box center [35, 380] width 33 height 22
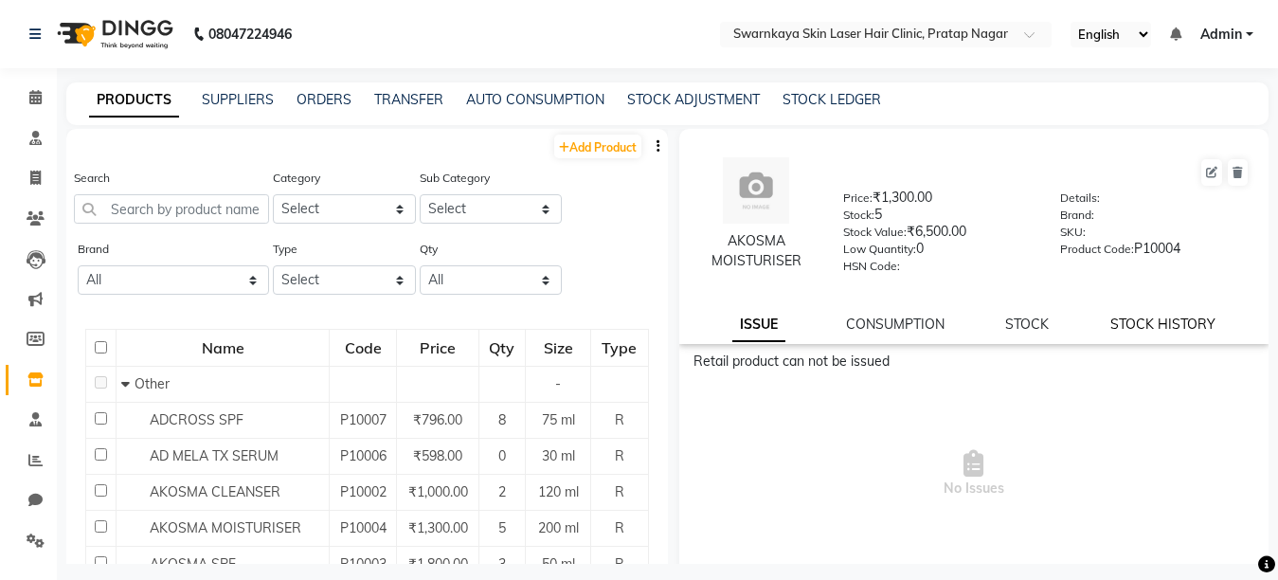
click at [1131, 318] on link "STOCK HISTORY" at bounding box center [1162, 323] width 105 height 17
select select "all"
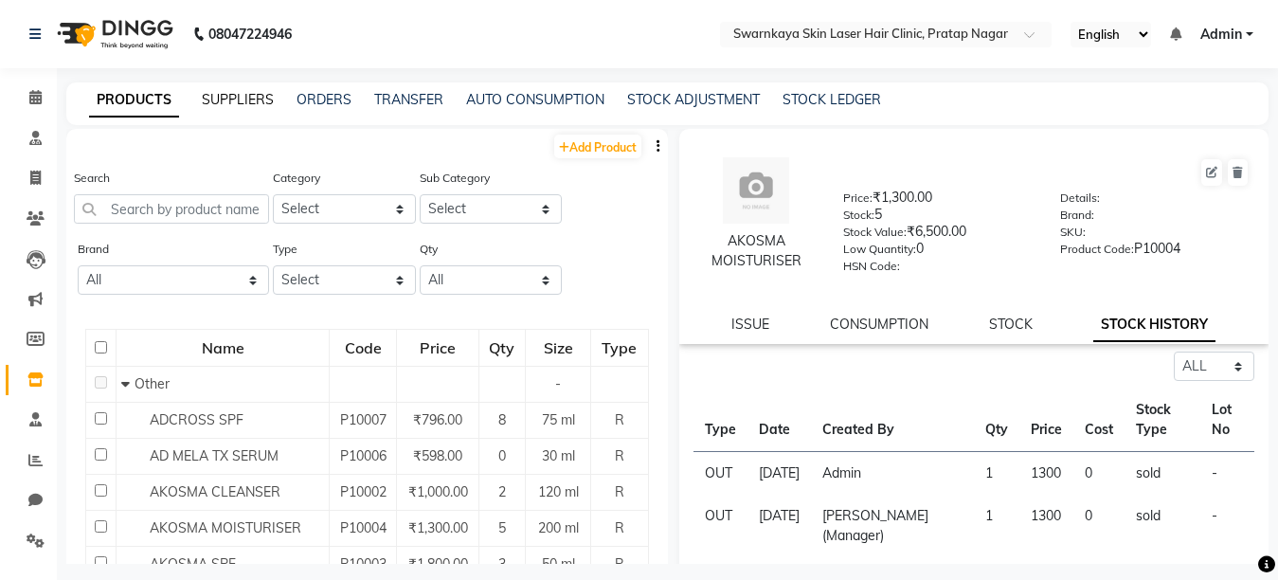
click at [236, 94] on link "SUPPLIERS" at bounding box center [238, 99] width 72 height 17
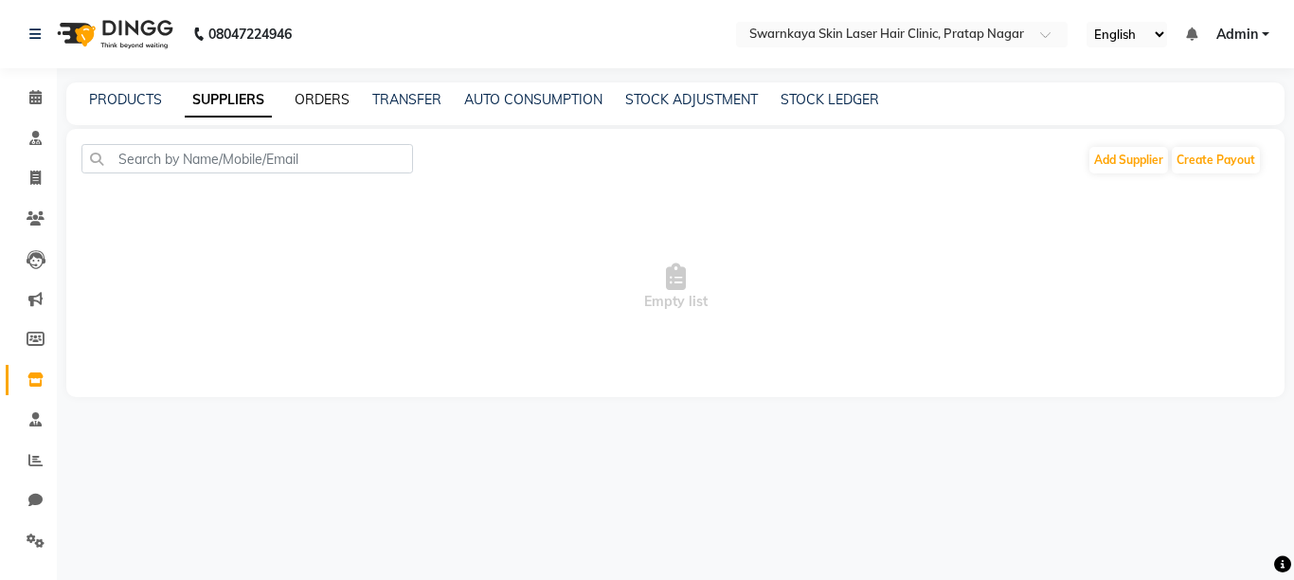
click at [322, 101] on link "ORDERS" at bounding box center [322, 99] width 55 height 17
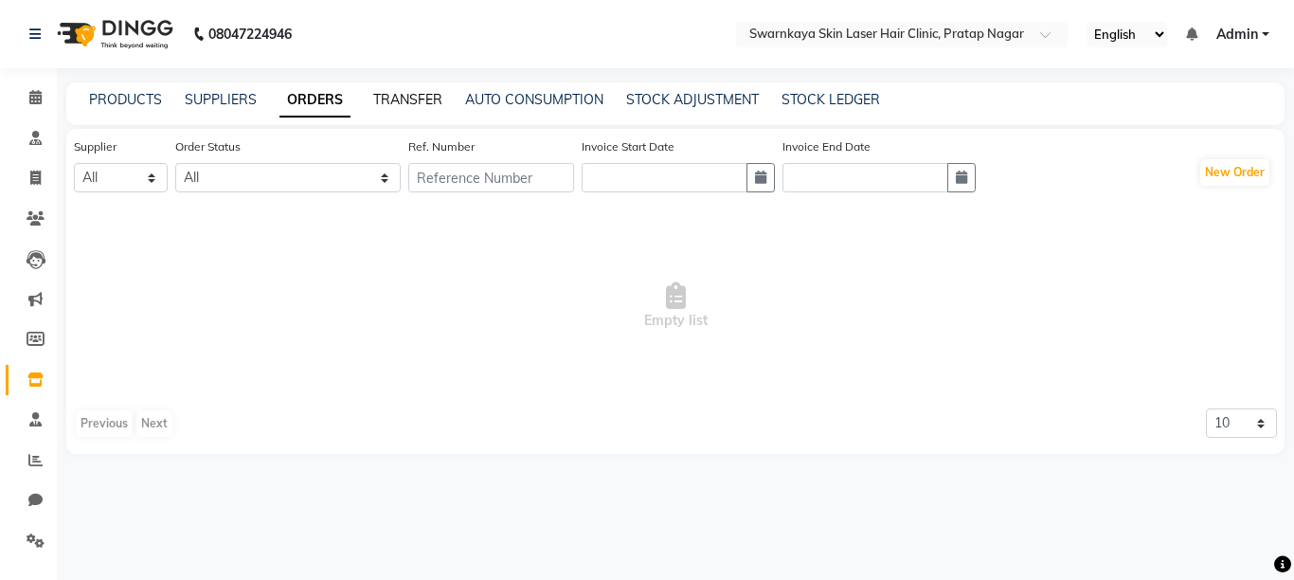
click at [411, 94] on link "TRANSFER" at bounding box center [407, 99] width 69 height 17
select select "sender"
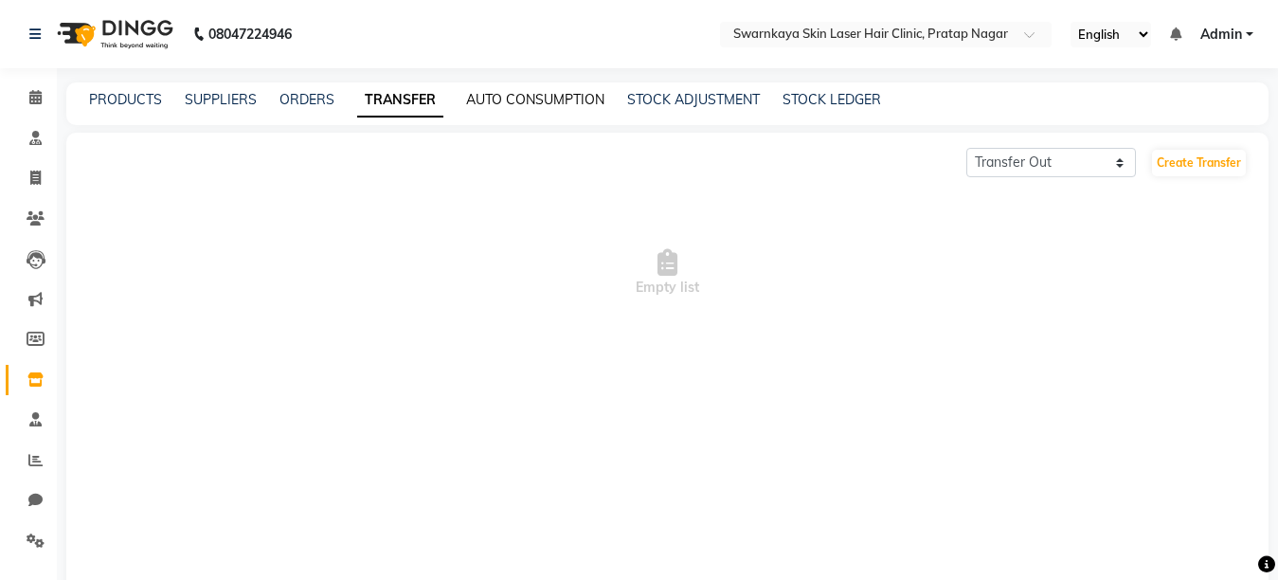
click at [507, 96] on link "AUTO CONSUMPTION" at bounding box center [535, 99] width 138 height 17
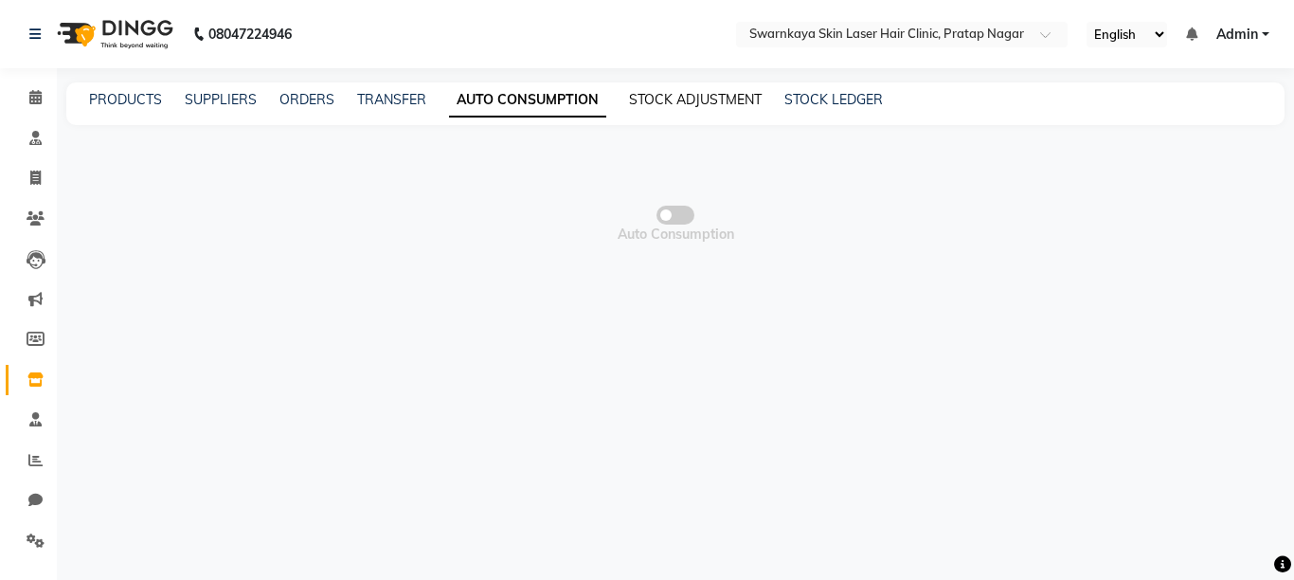
click at [659, 94] on link "STOCK ADJUSTMENT" at bounding box center [695, 99] width 133 height 17
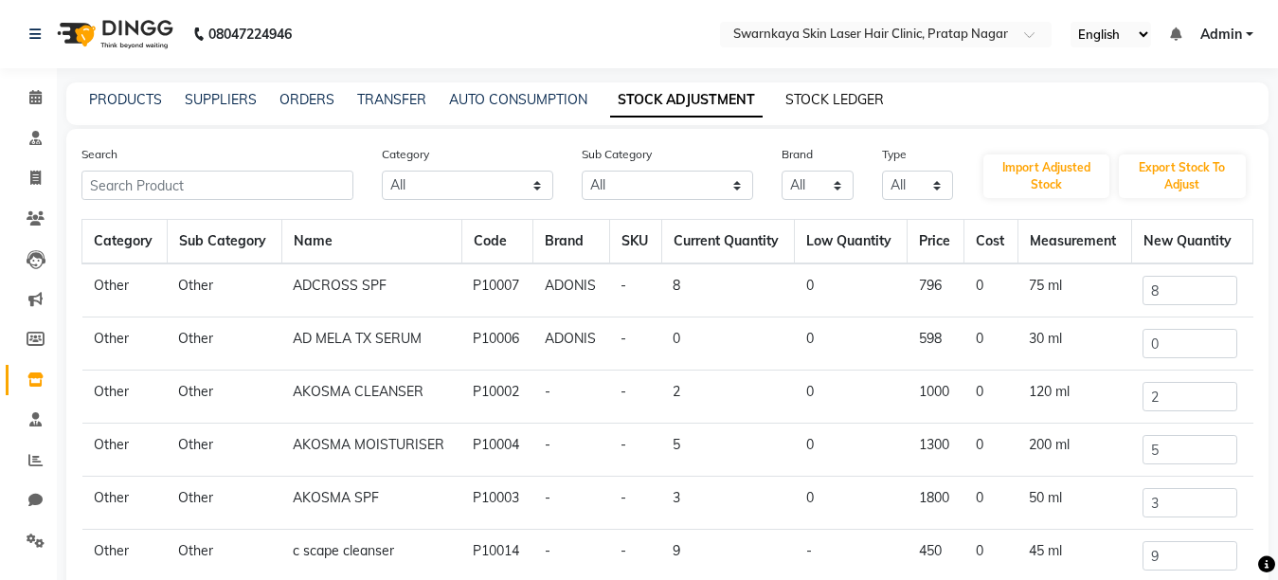
click at [821, 97] on link "STOCK LEDGER" at bounding box center [834, 99] width 99 height 17
select select "all"
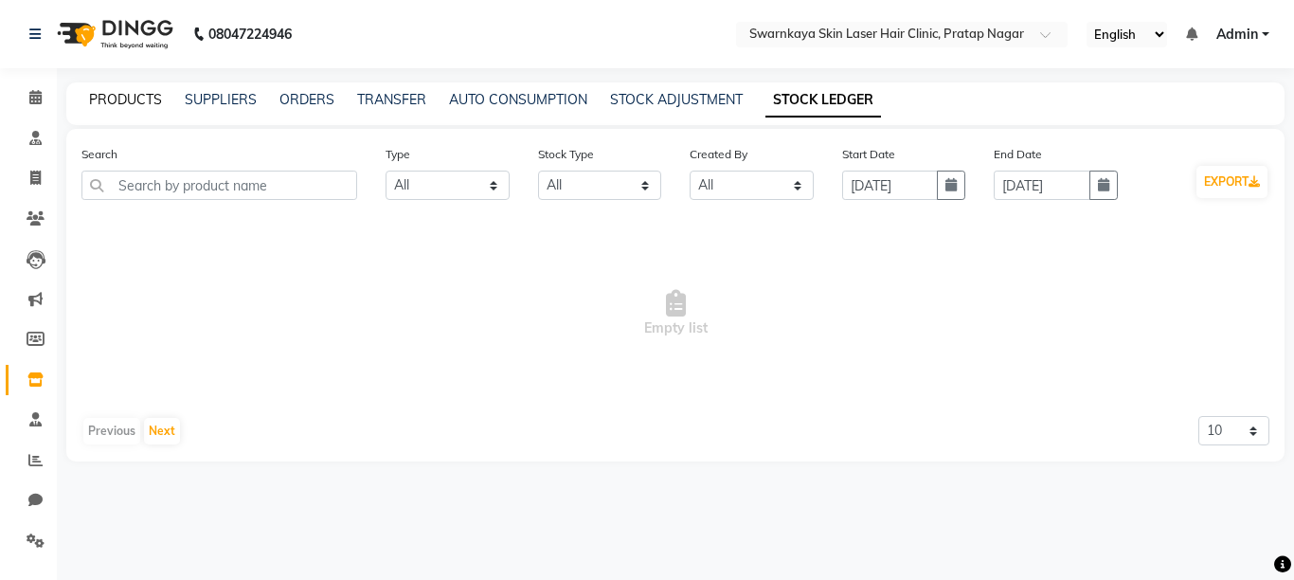
click at [125, 99] on link "PRODUCTS" at bounding box center [125, 99] width 73 height 17
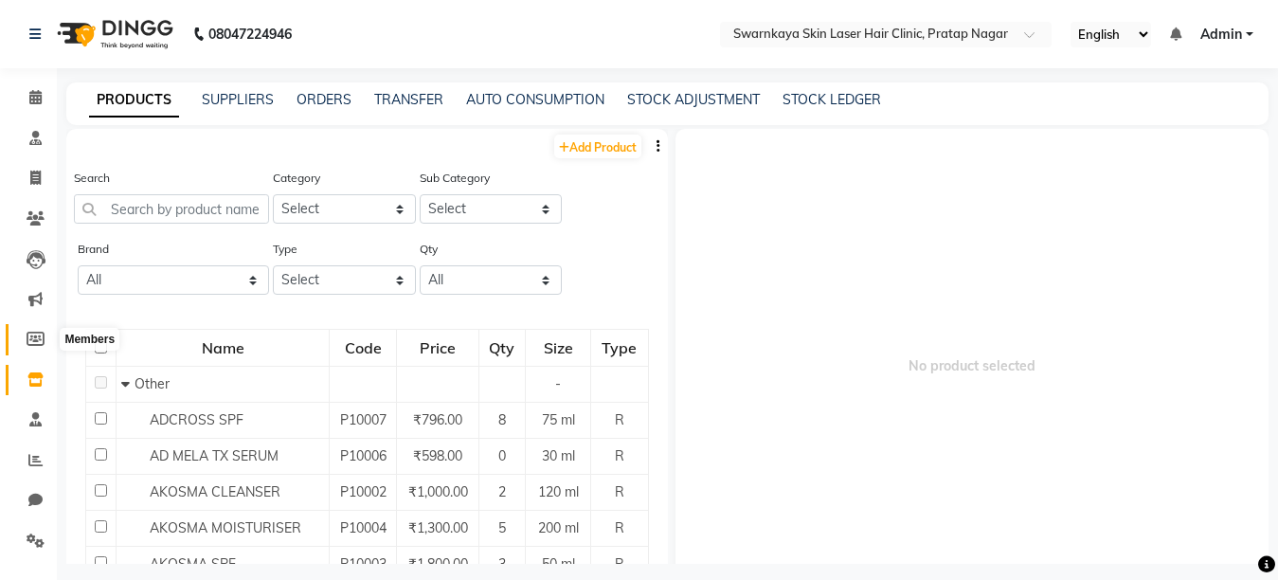
click at [30, 337] on icon at bounding box center [36, 339] width 18 height 14
select select
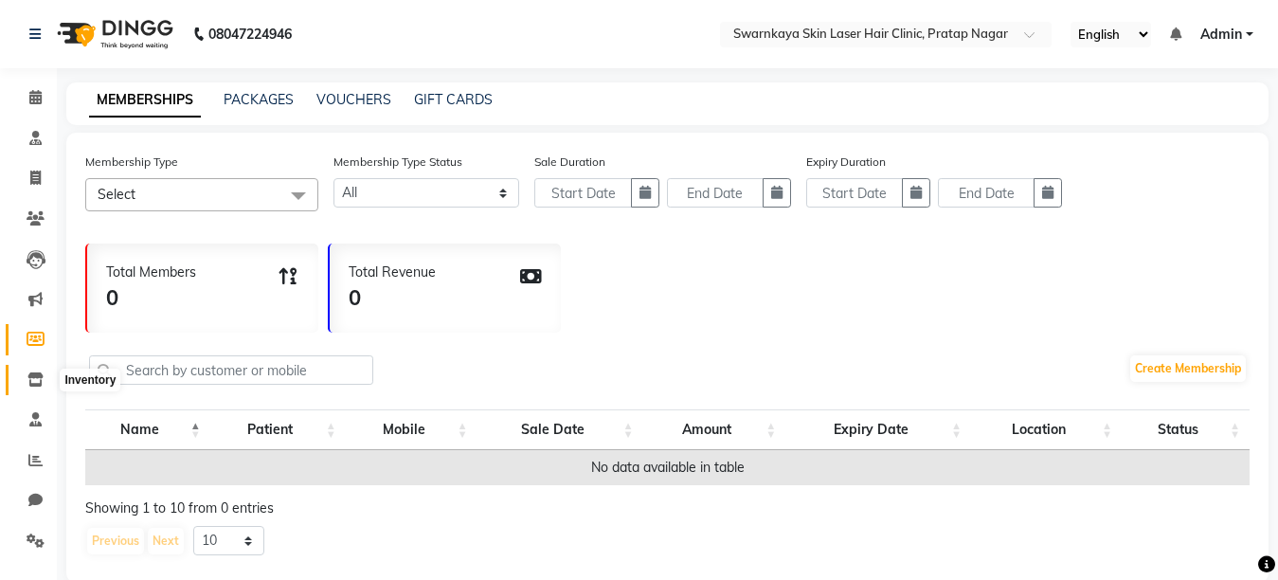
click at [34, 382] on icon at bounding box center [35, 379] width 16 height 14
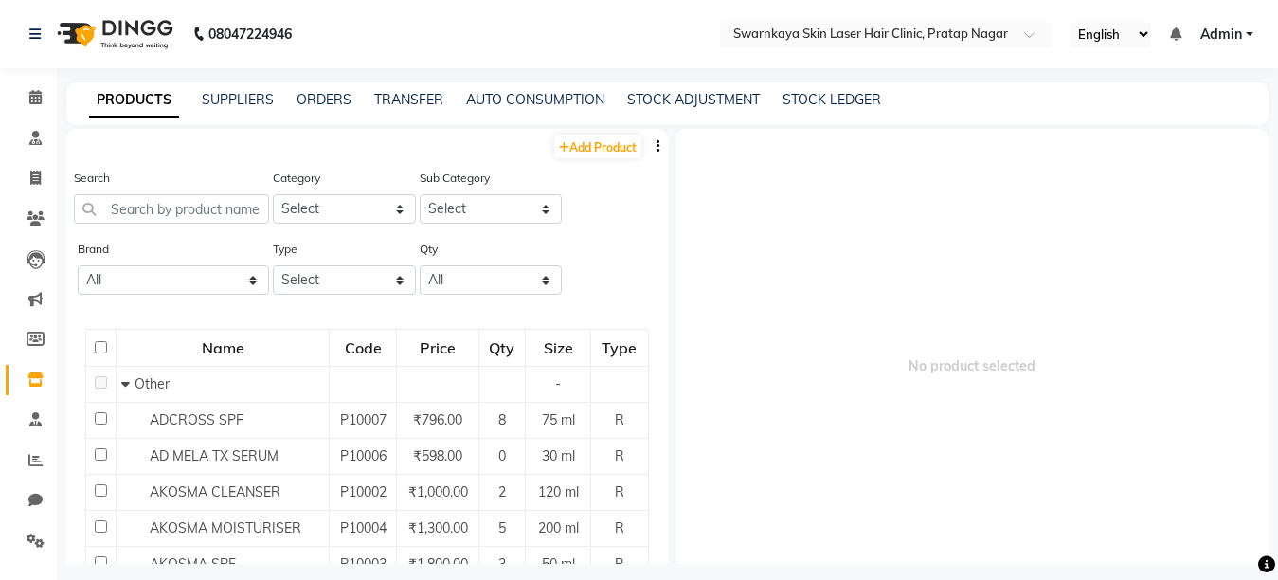
click at [656, 143] on icon "button" at bounding box center [658, 145] width 4 height 13
click at [612, 160] on div "EXPORT" at bounding box center [582, 159] width 62 height 24
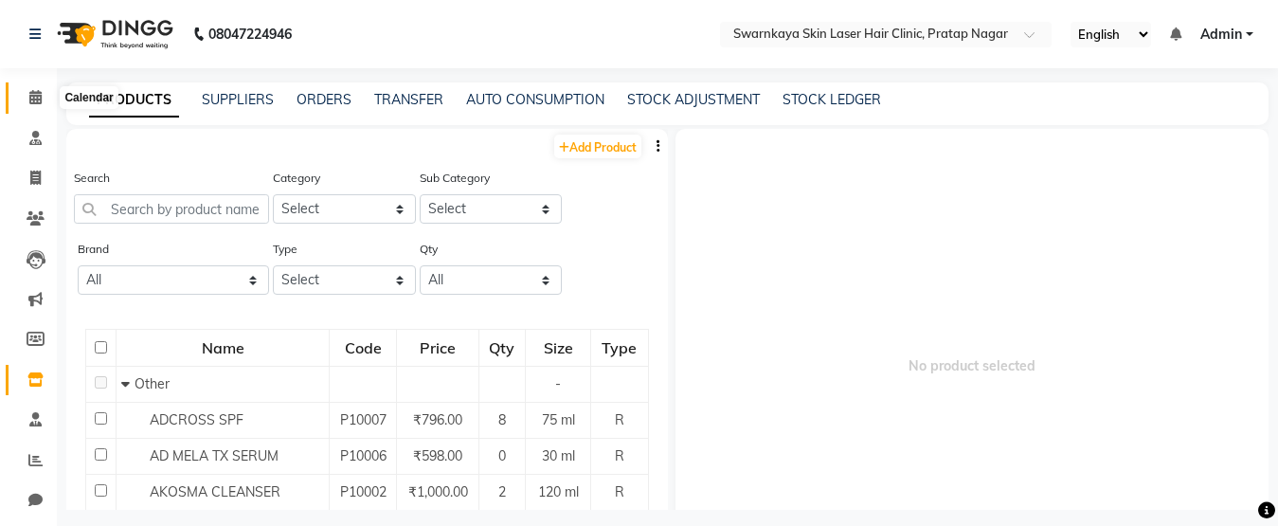
click at [33, 92] on icon at bounding box center [35, 97] width 12 height 14
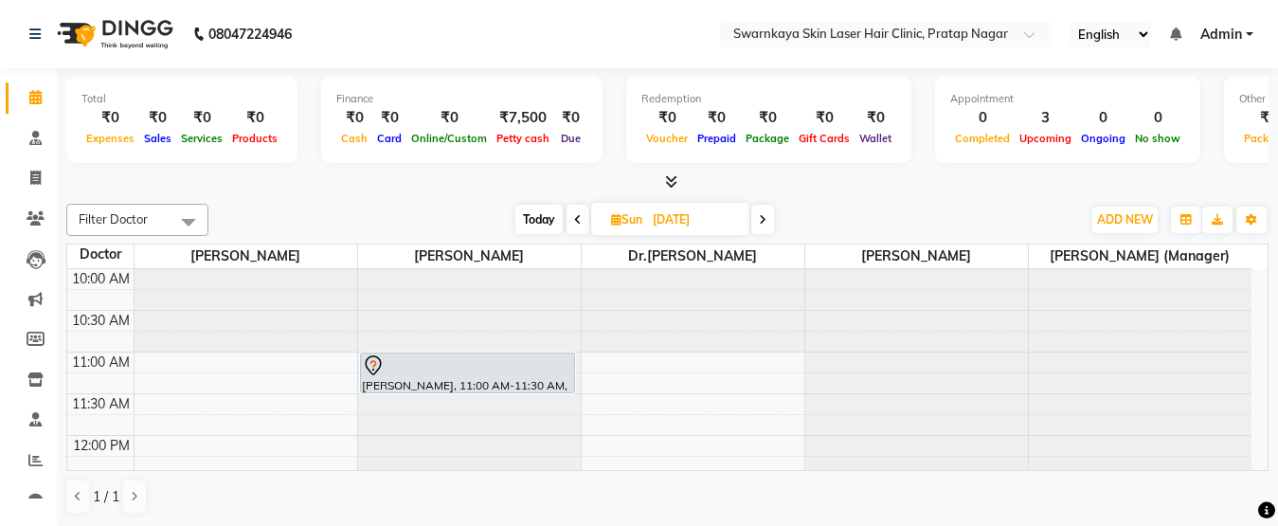
click at [541, 220] on span "Today" at bounding box center [538, 219] width 47 height 29
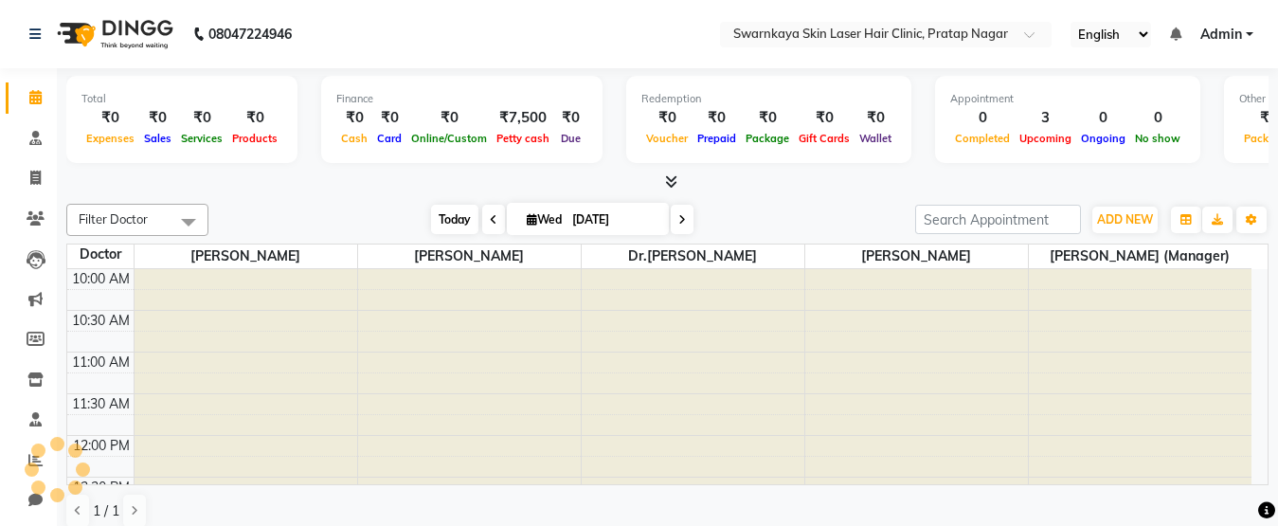
type input "[DATE]"
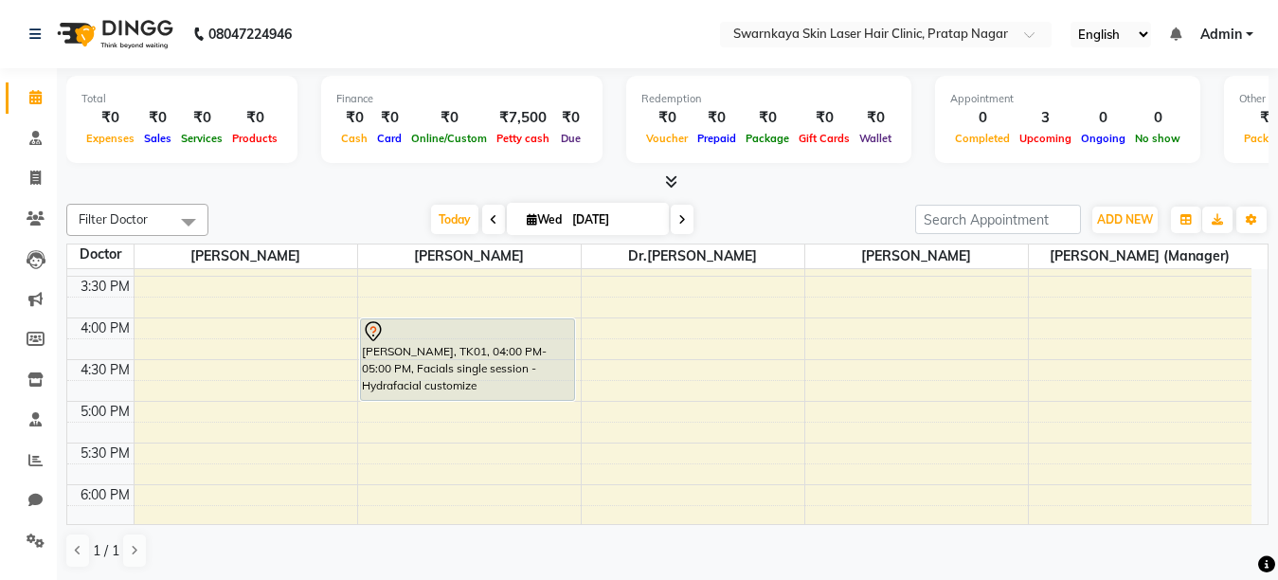
scroll to position [434, 0]
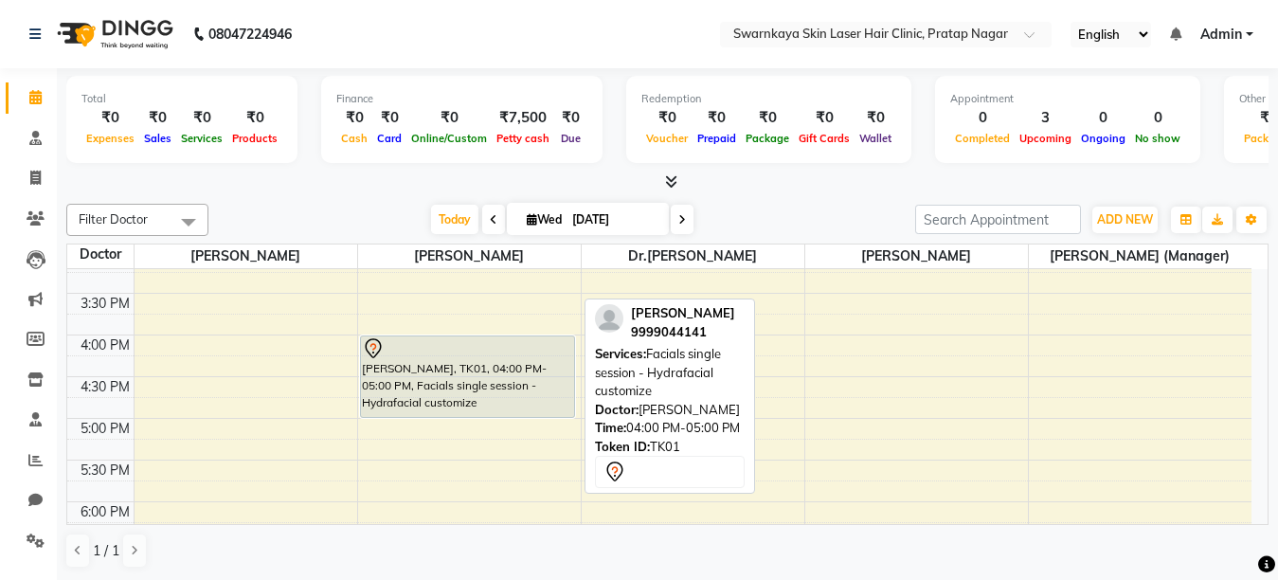
click at [501, 395] on div "[PERSON_NAME], TK01, 04:00 PM-05:00 PM, Facials single session - Hydrafacial cu…" at bounding box center [467, 376] width 213 height 81
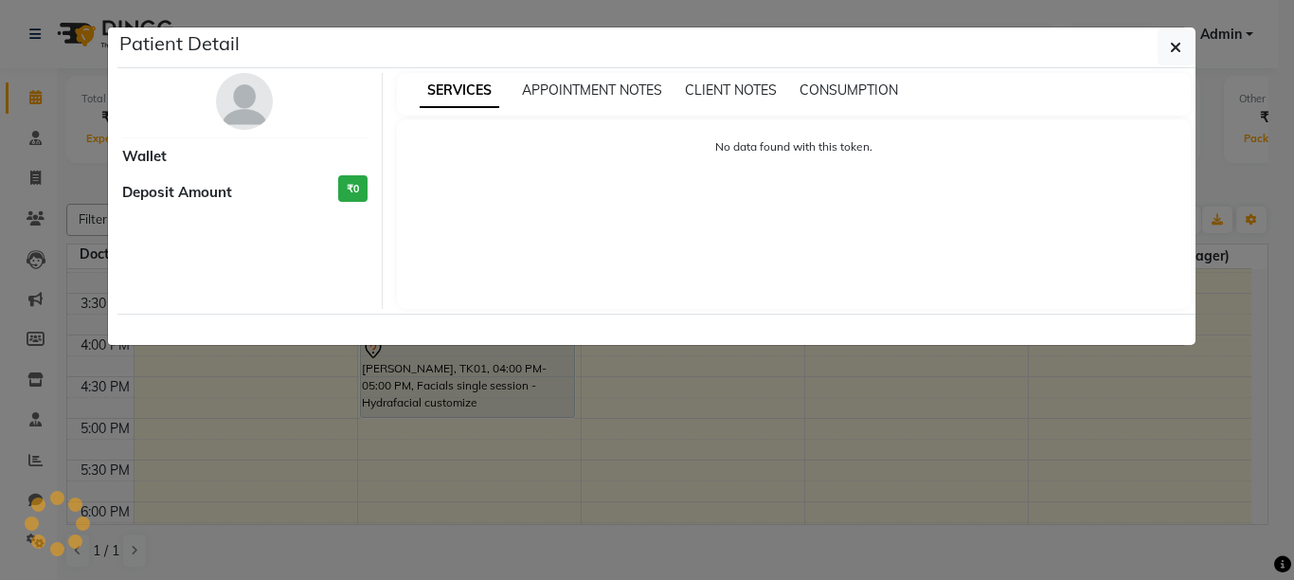
select select "7"
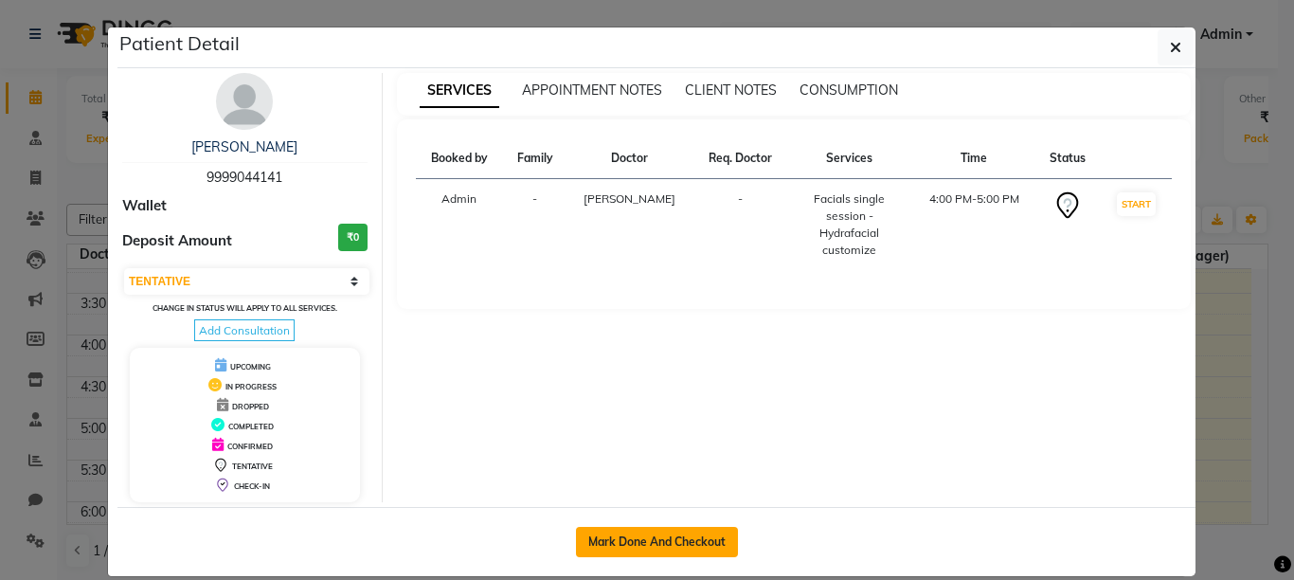
click at [607, 535] on button "Mark Done And Checkout" at bounding box center [657, 542] width 162 height 30
select select "service"
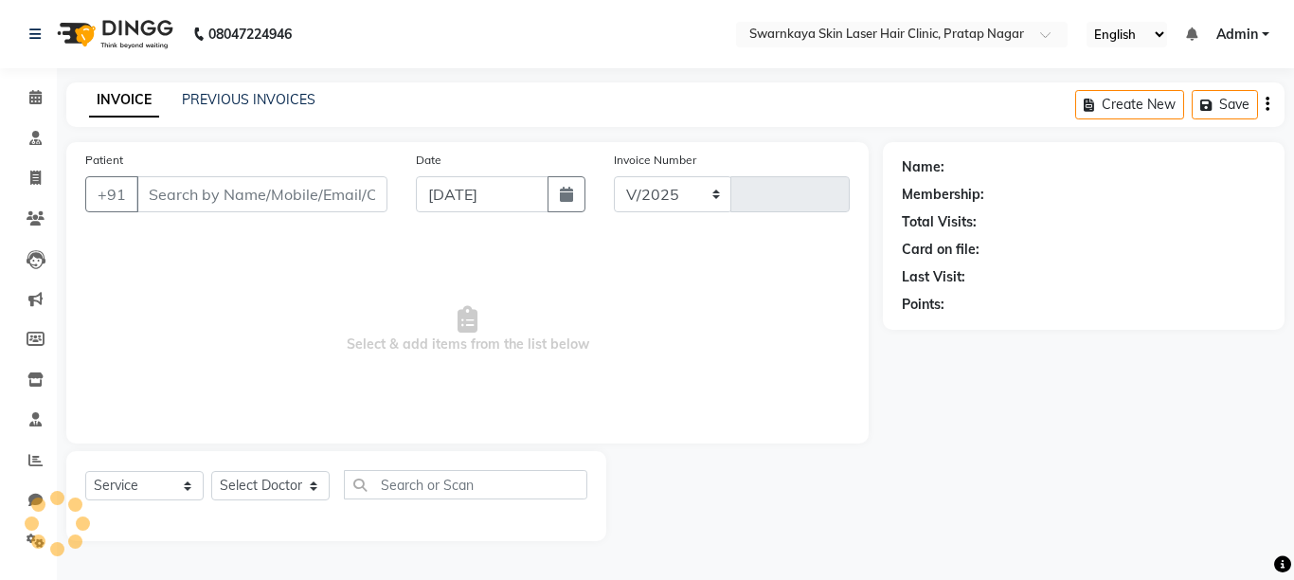
select select "8513"
type input "0055"
type input "9999044141"
select select "83968"
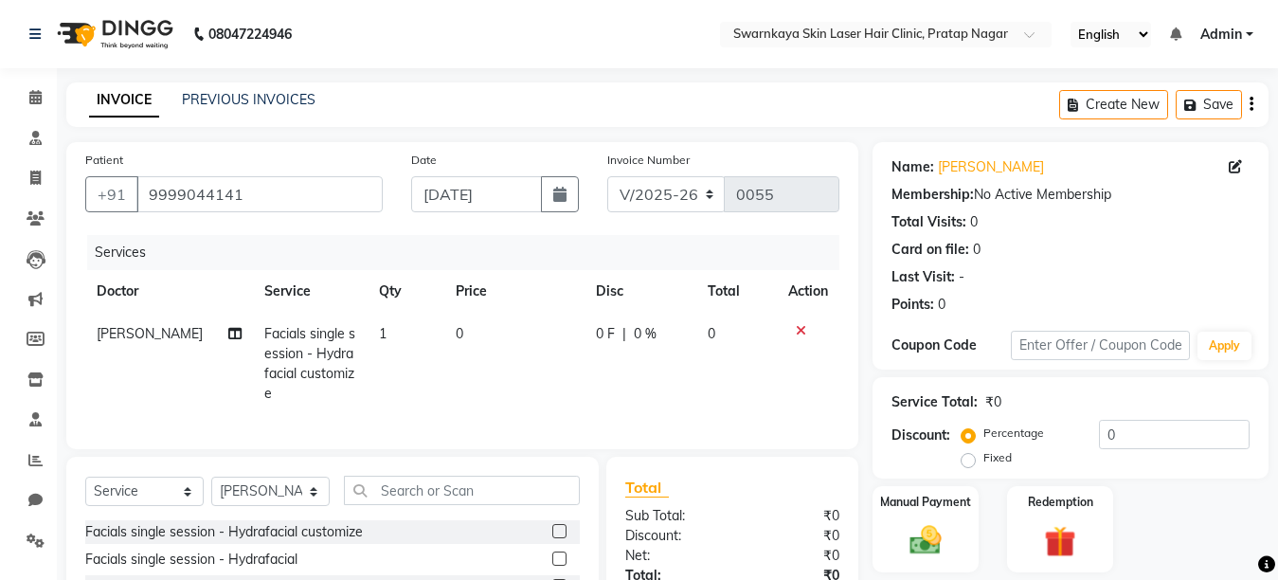
click at [456, 334] on span "0" at bounding box center [460, 333] width 8 height 17
select select "83968"
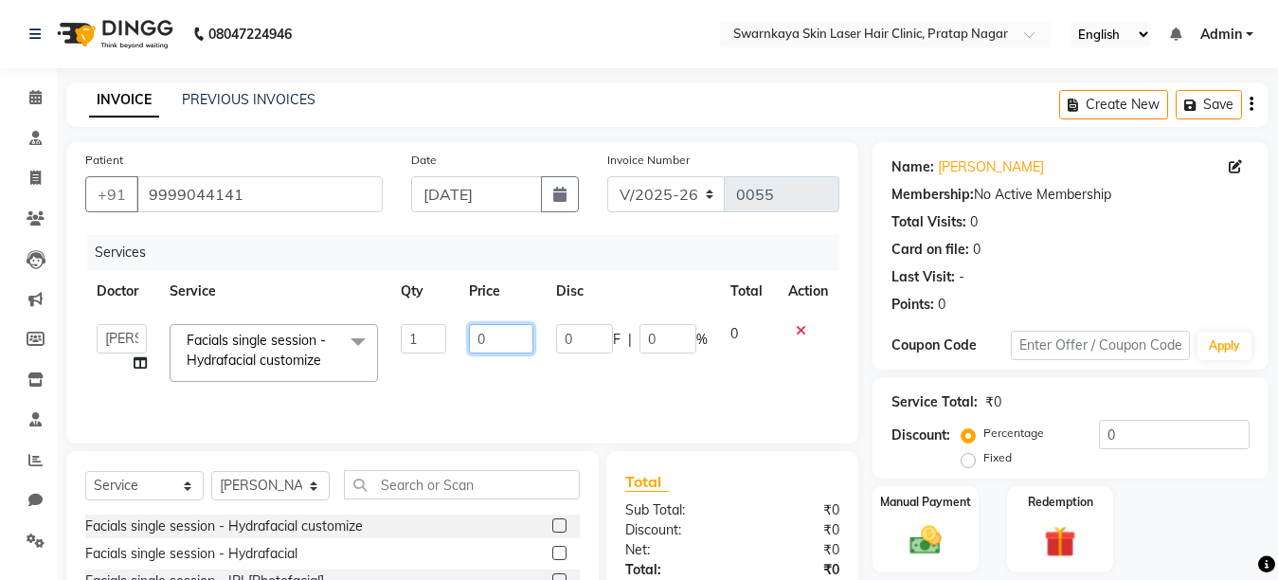
click at [491, 340] on input "0" at bounding box center [501, 338] width 64 height 29
type input "500"
click at [961, 550] on div "Manual Payment" at bounding box center [926, 529] width 110 height 90
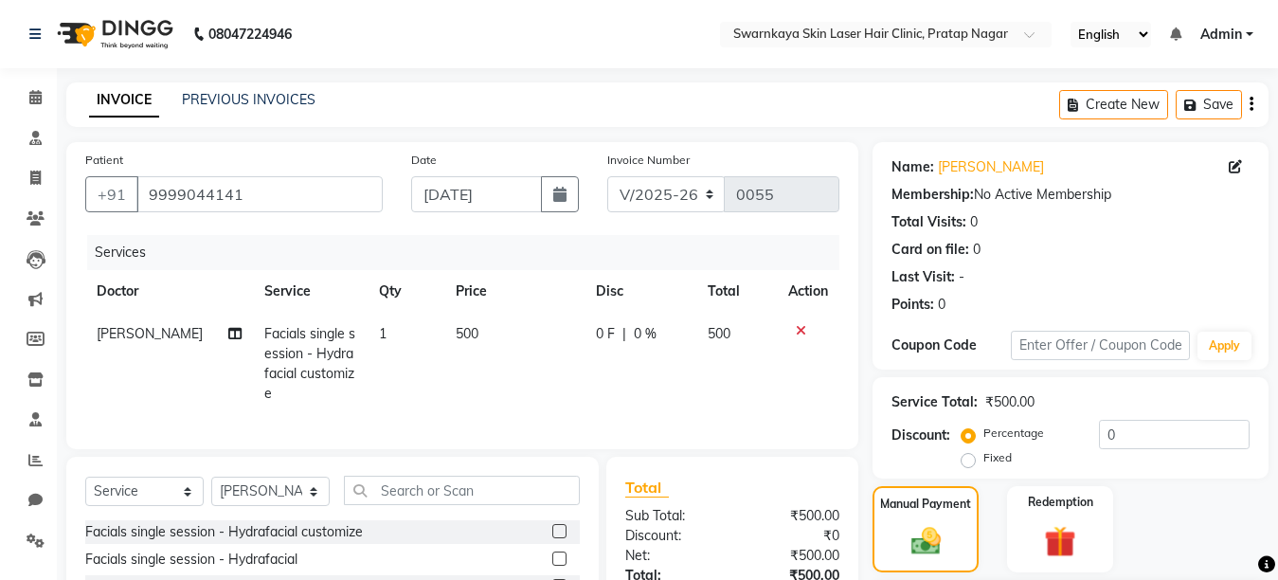
scroll to position [181, 0]
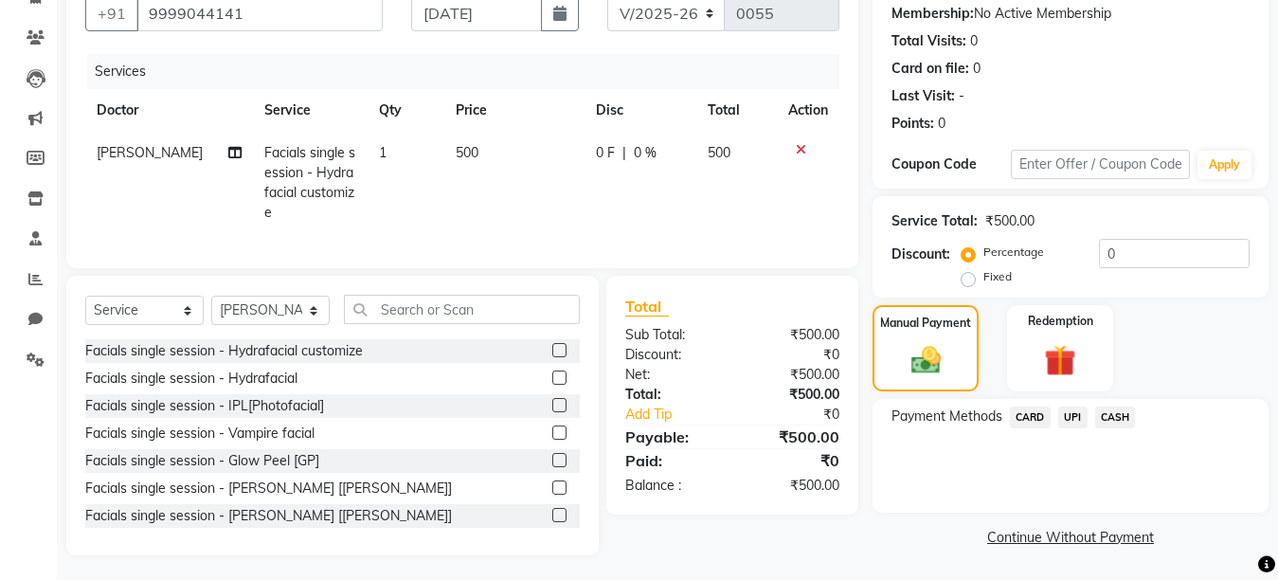
click at [1105, 412] on span "CASH" at bounding box center [1115, 417] width 41 height 22
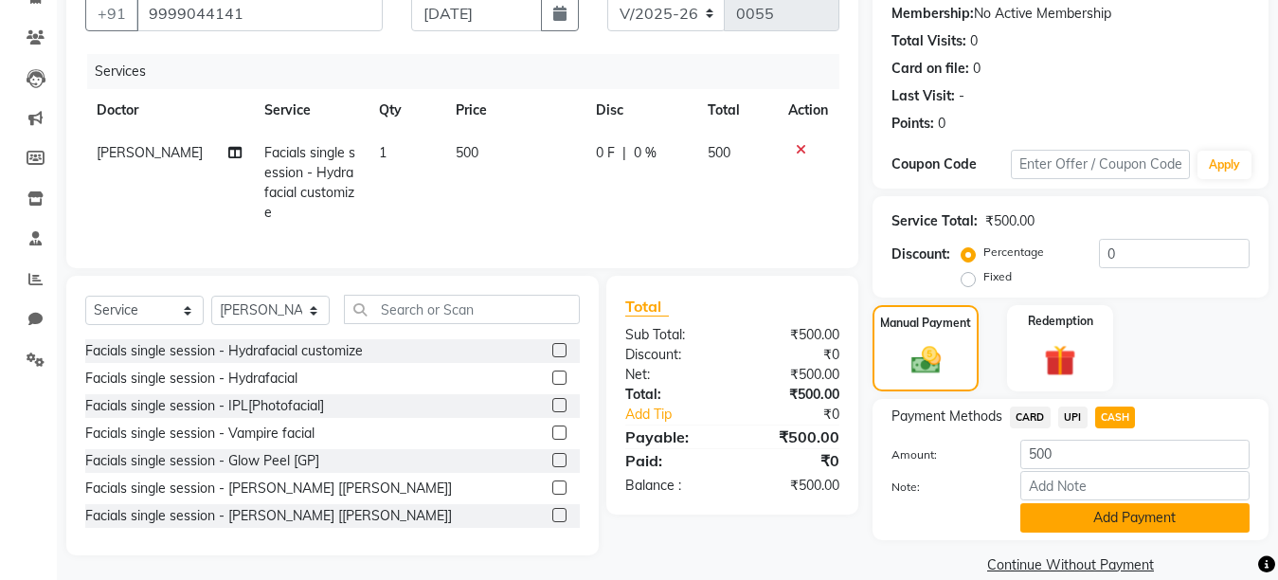
click at [1102, 512] on button "Add Payment" at bounding box center [1134, 517] width 229 height 29
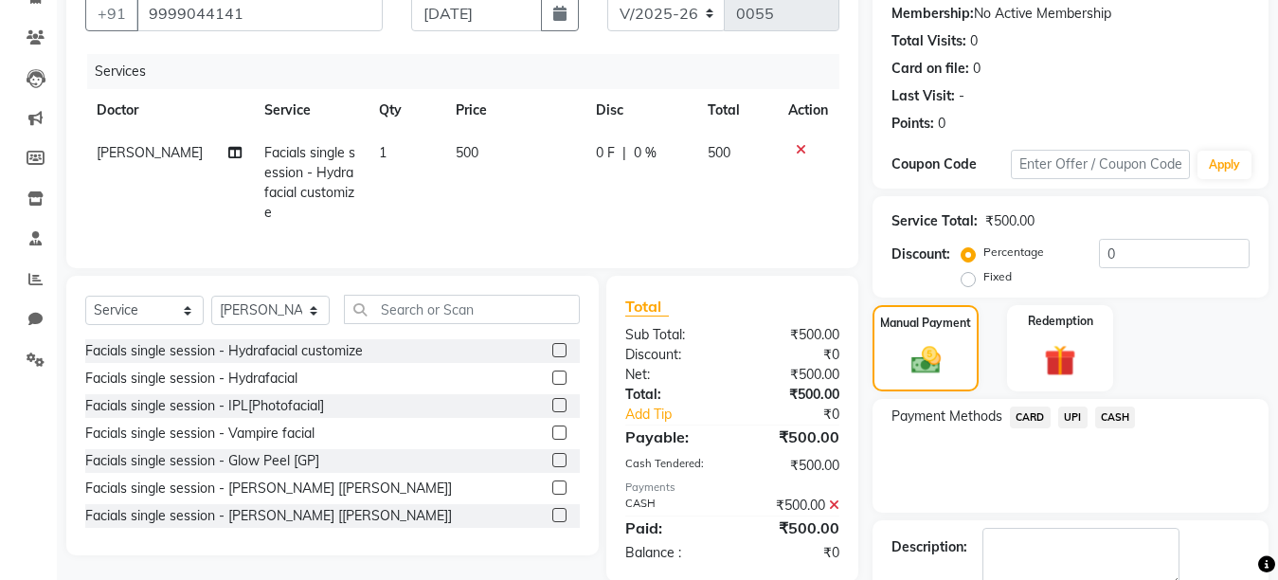
scroll to position [288, 0]
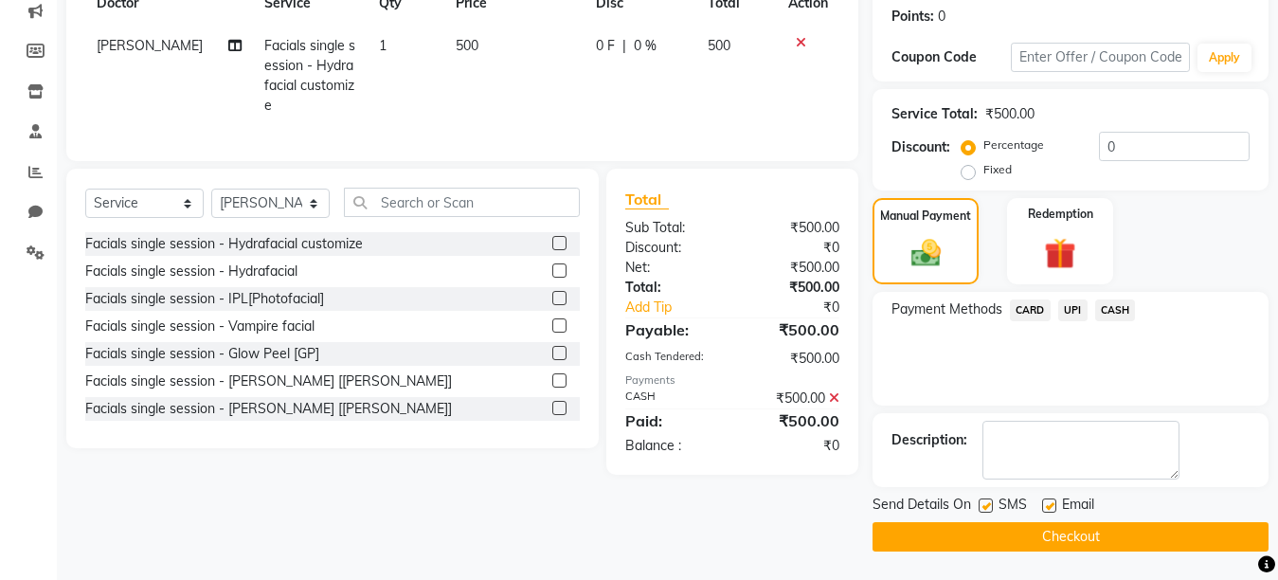
click at [1047, 505] on label at bounding box center [1049, 505] width 14 height 14
click at [1047, 505] on input "checkbox" at bounding box center [1048, 506] width 12 height 12
checkbox input "false"
click at [982, 501] on label at bounding box center [986, 505] width 14 height 14
click at [982, 501] on input "checkbox" at bounding box center [985, 506] width 12 height 12
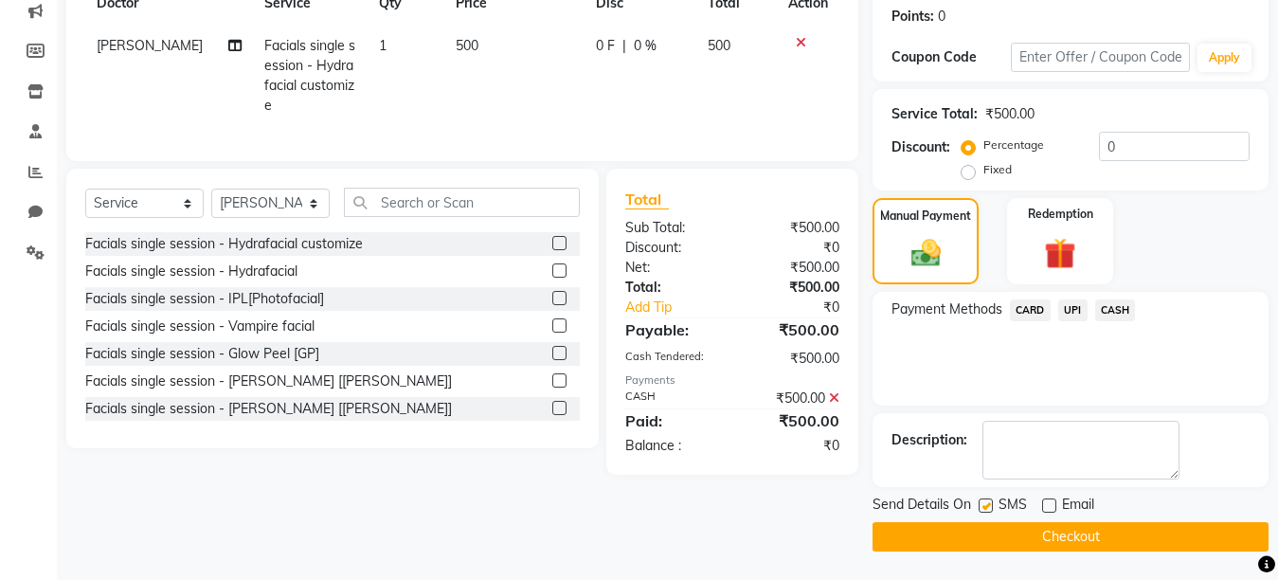
checkbox input "false"
click at [1003, 439] on textarea at bounding box center [1080, 450] width 197 height 59
type textarea "&)))"
click at [1060, 532] on button "Checkout" at bounding box center [1070, 536] width 396 height 29
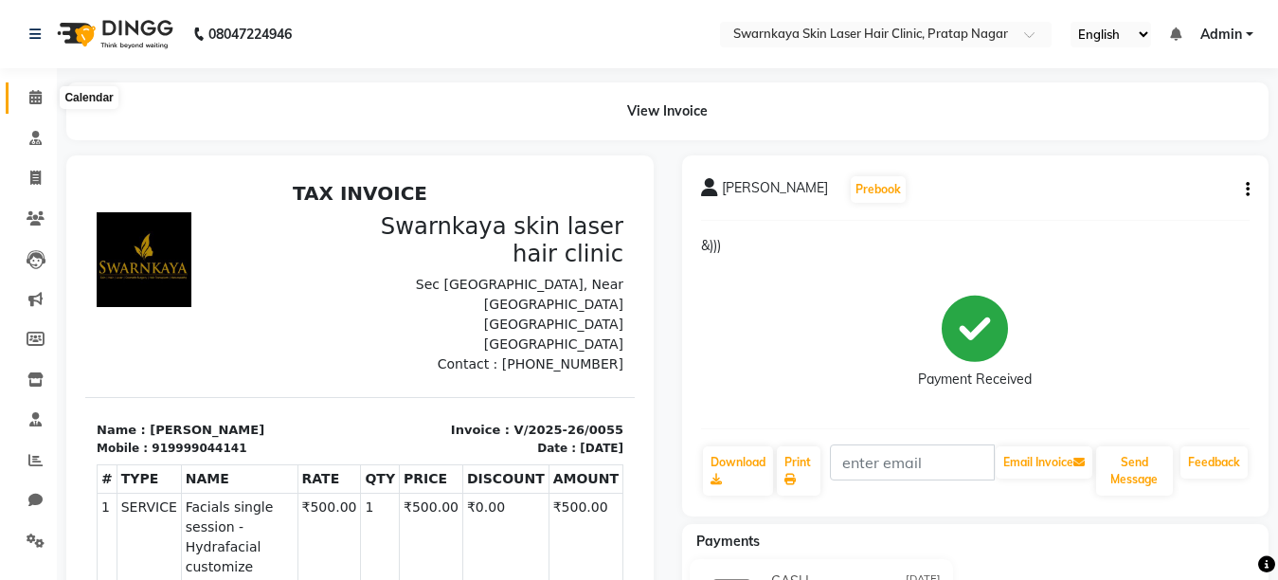
click at [33, 102] on icon at bounding box center [35, 97] width 12 height 14
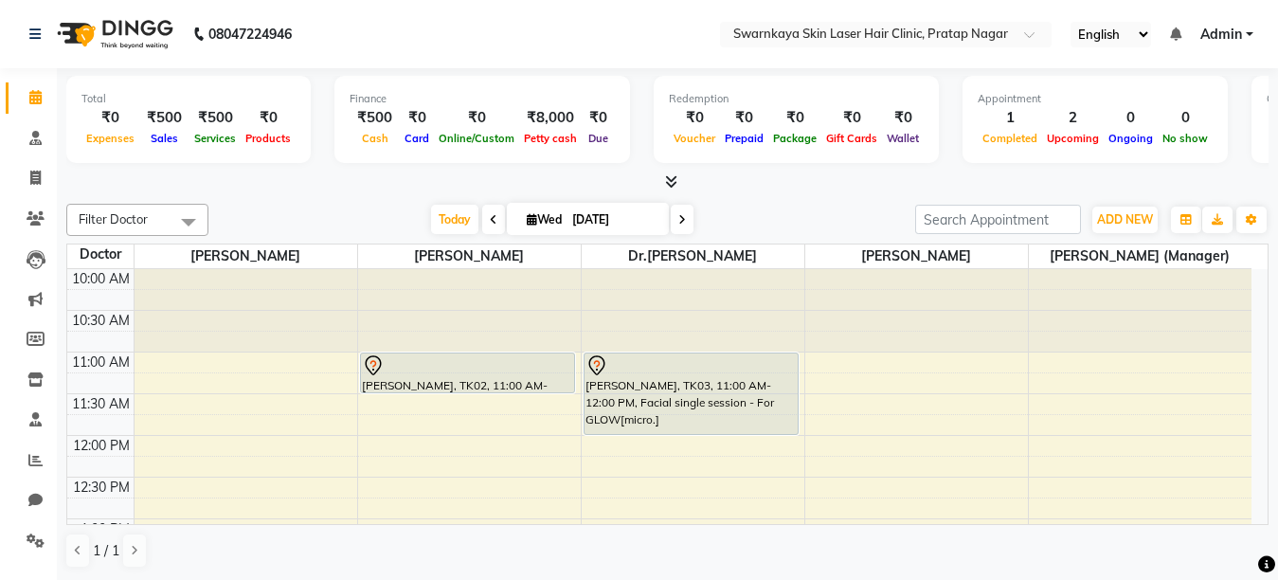
click at [539, 218] on span "Wed" at bounding box center [544, 219] width 45 height 14
select select "9"
select select "2025"
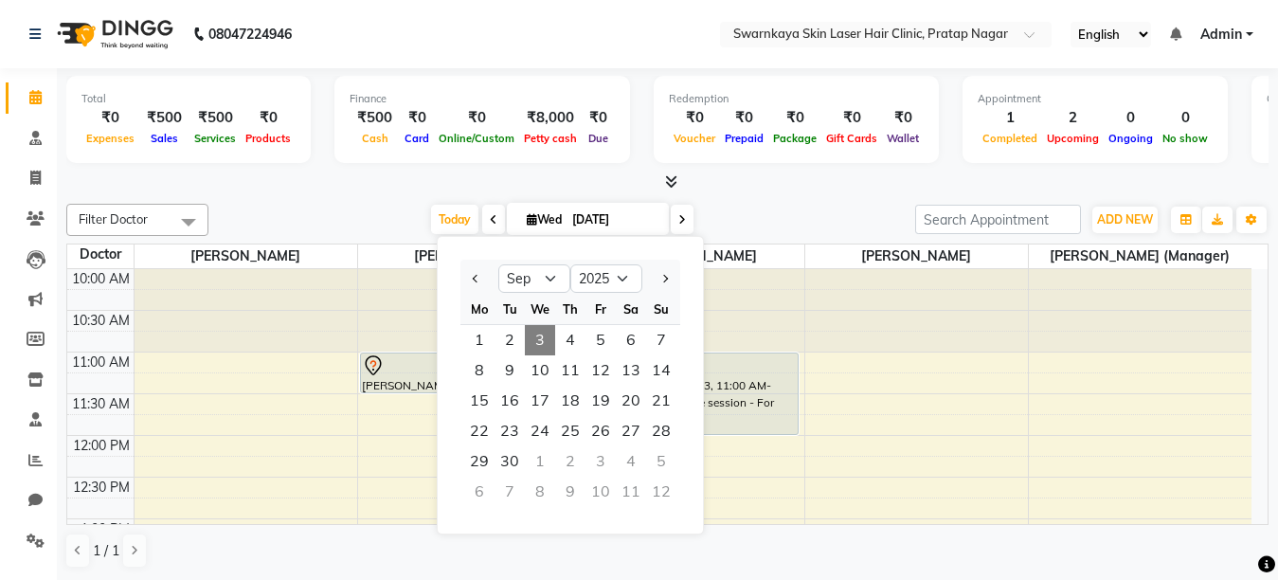
click at [599, 458] on div "3" at bounding box center [600, 461] width 30 height 30
type input "[DATE]"
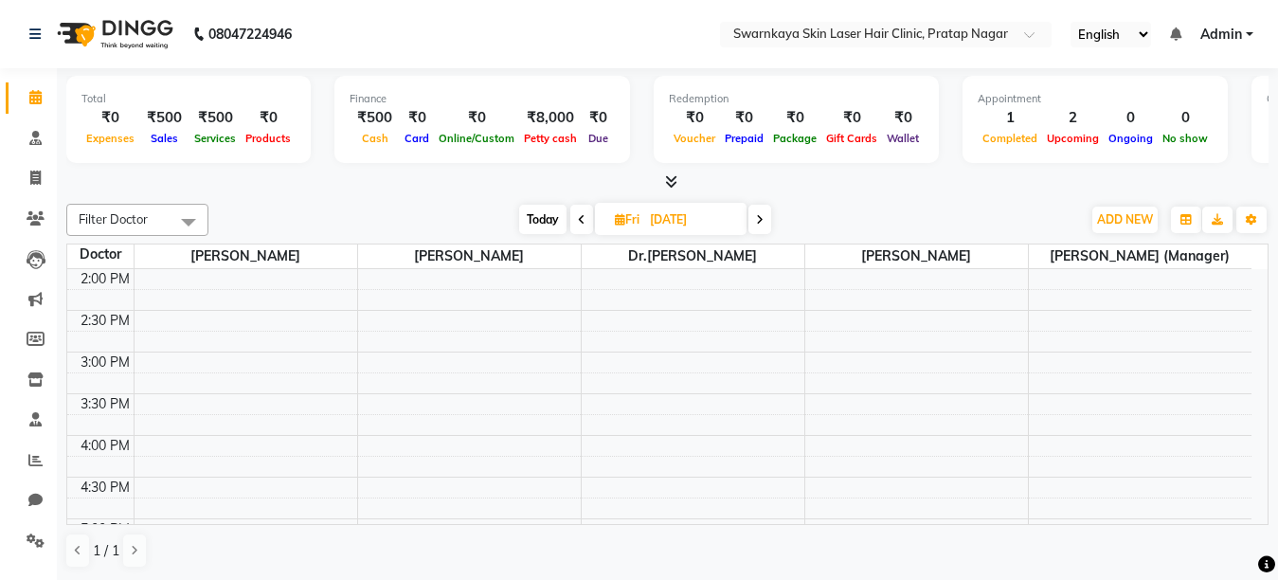
scroll to position [341, 0]
click at [387, 432] on div "10:00 AM 10:30 AM 11:00 AM 11:30 AM 12:00 PM 12:30 PM 1:00 PM 1:30 PM 2:00 PM 2…" at bounding box center [659, 386] width 1184 height 916
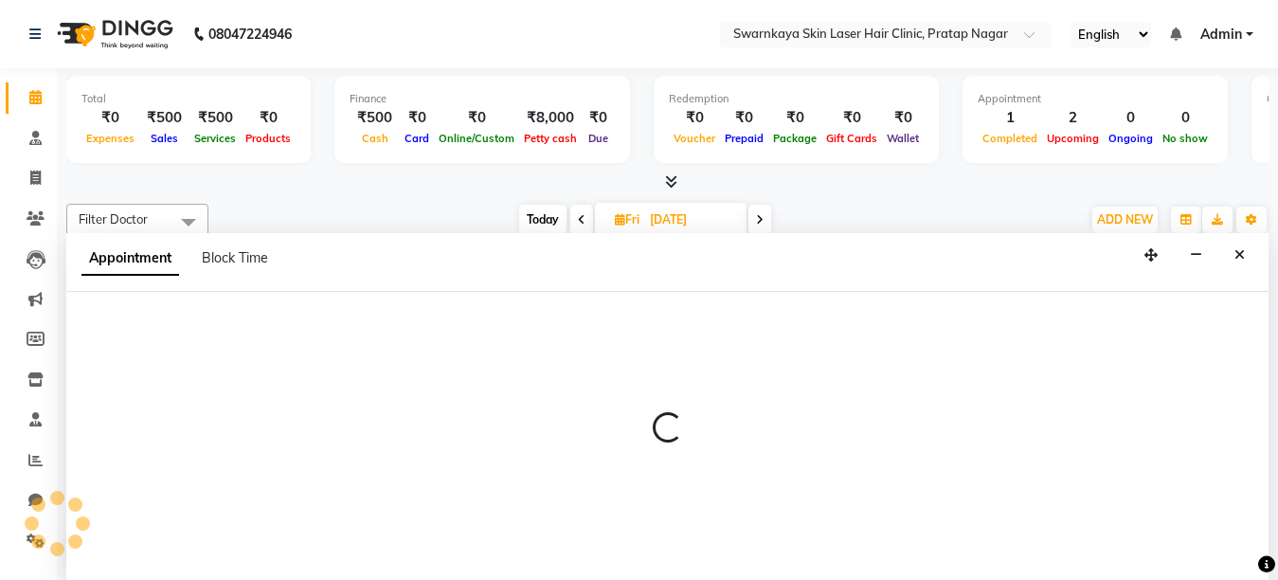
select select "83968"
select select "tentative"
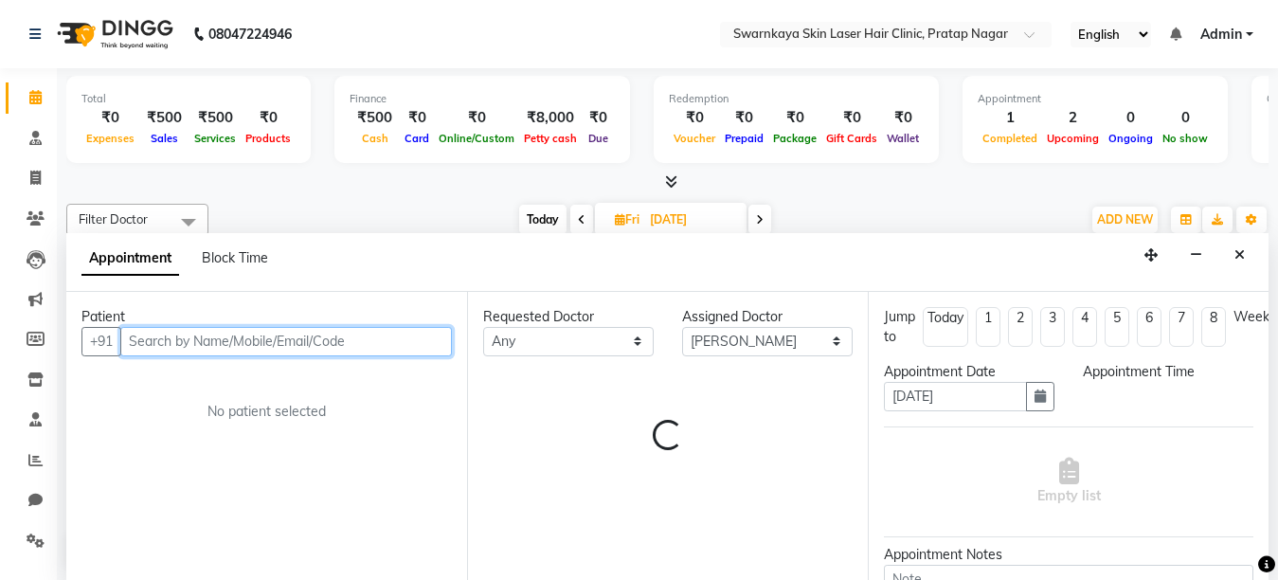
select select "960"
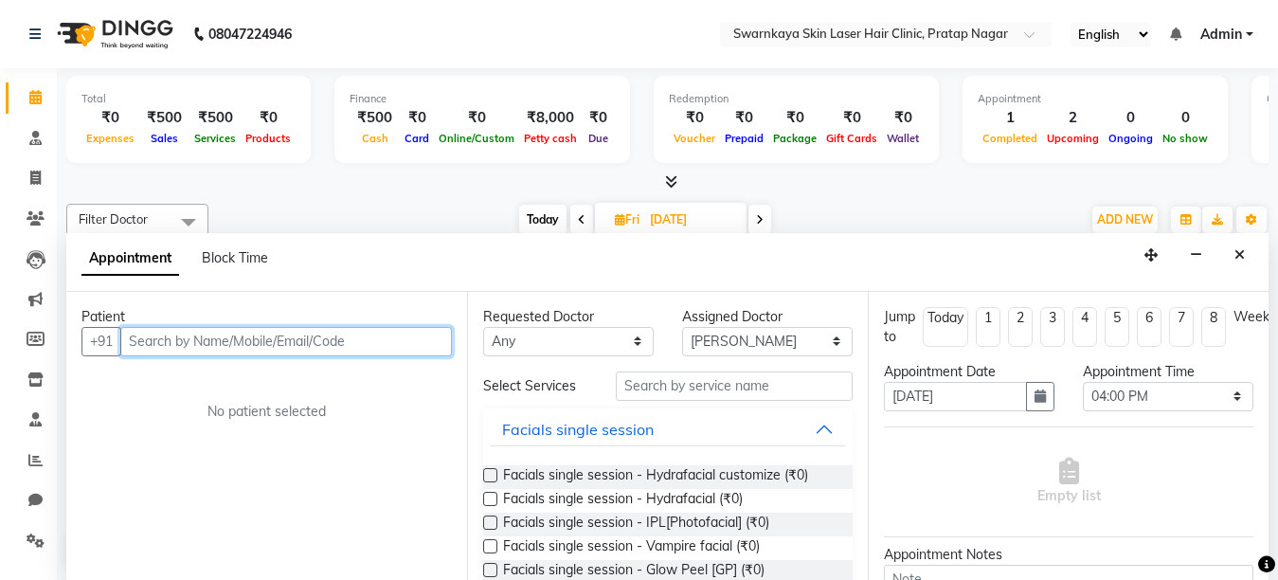
scroll to position [1, 0]
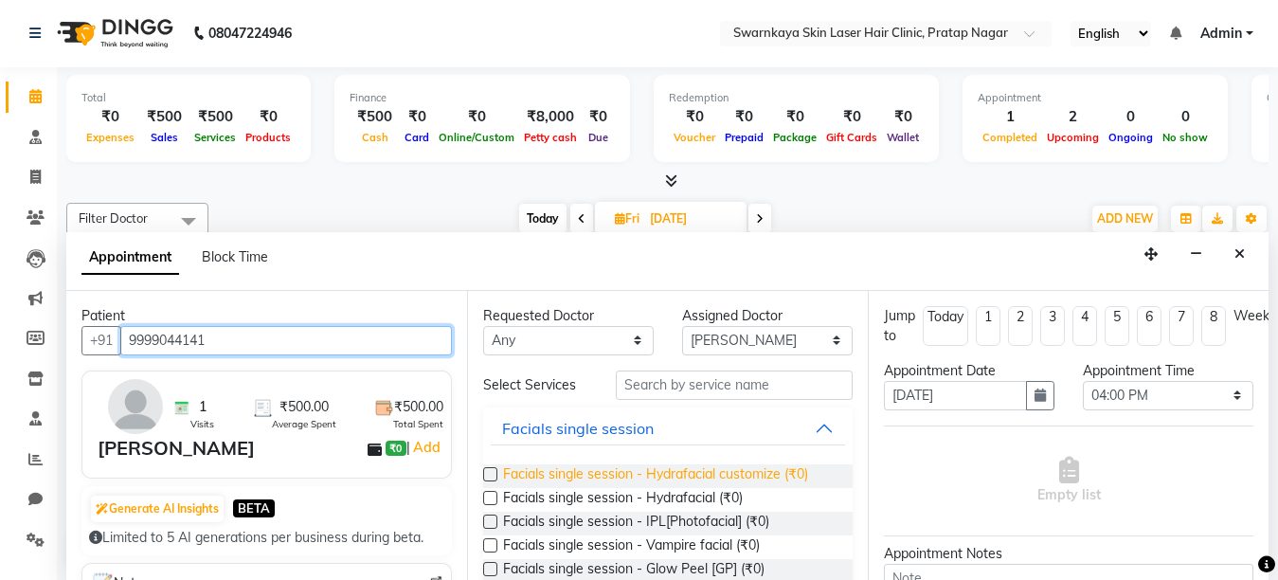
type input "9999044141"
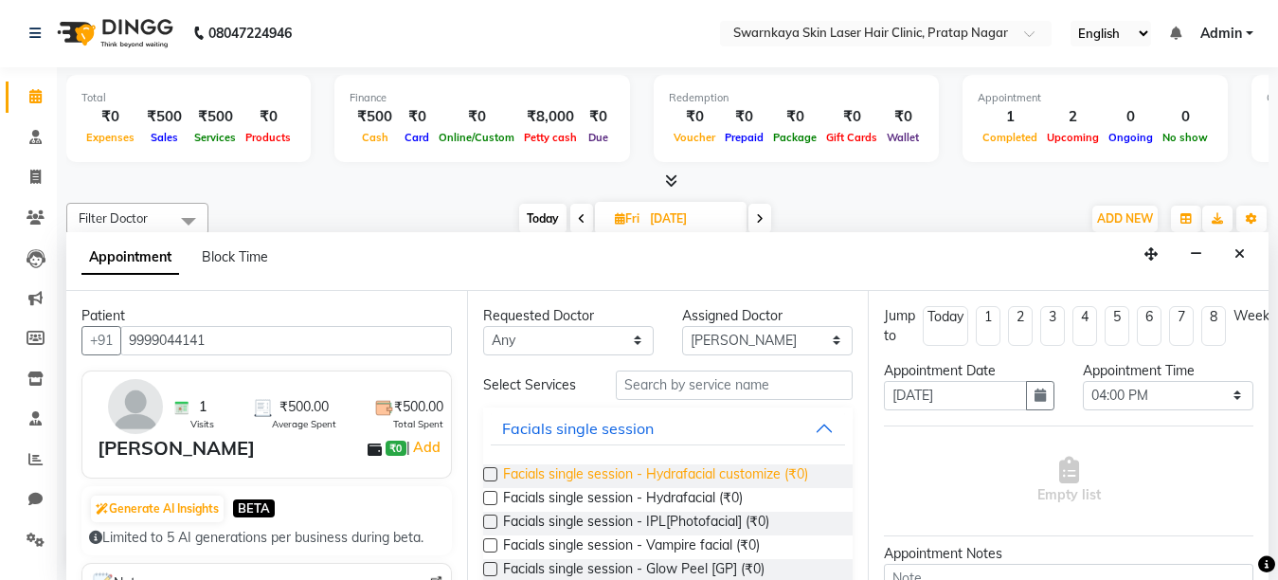
click at [670, 474] on span "Facials single session - Hydrafacial customize (₹0)" at bounding box center [655, 476] width 305 height 24
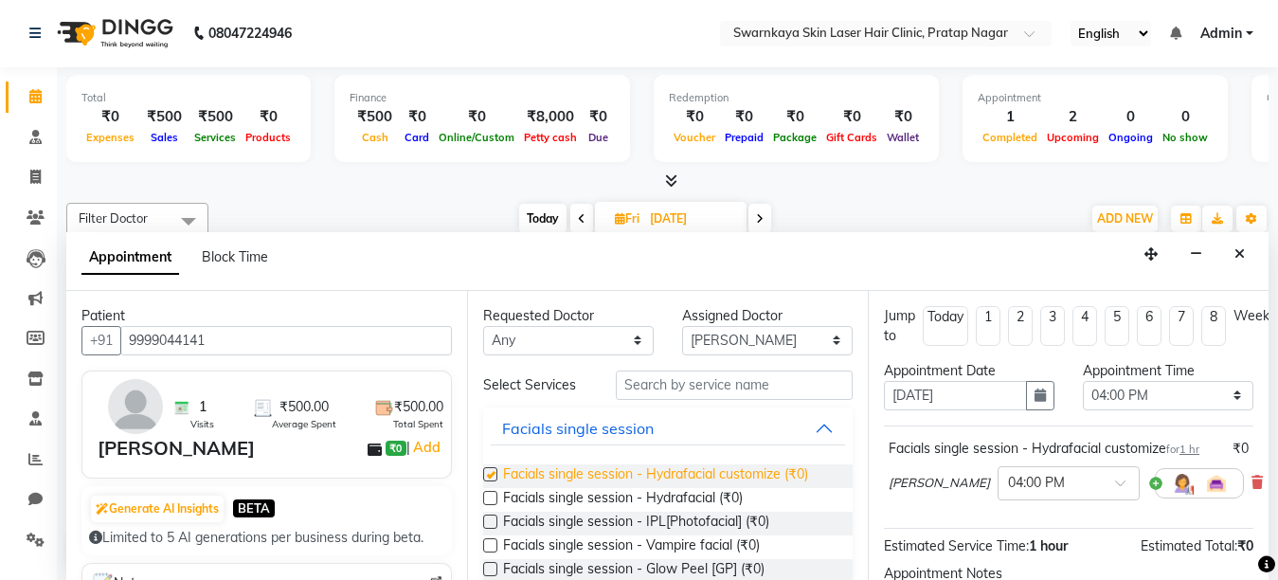
checkbox input "false"
click at [1273, 527] on div "Total ₹0 Expenses ₹500 Sales ₹500 Services ₹0 Products Finance ₹500 Cash ₹0 Car…" at bounding box center [667, 323] width 1221 height 512
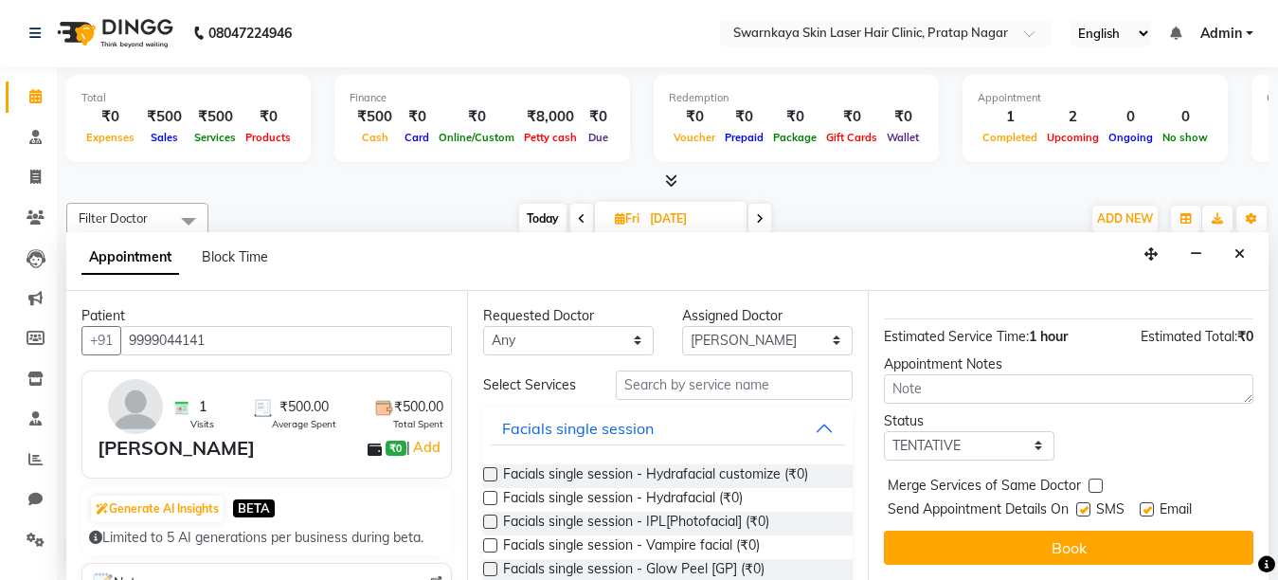
scroll to position [228, 0]
click at [1143, 502] on label at bounding box center [1147, 509] width 14 height 14
click at [1143, 505] on input "checkbox" at bounding box center [1146, 511] width 12 height 12
checkbox input "false"
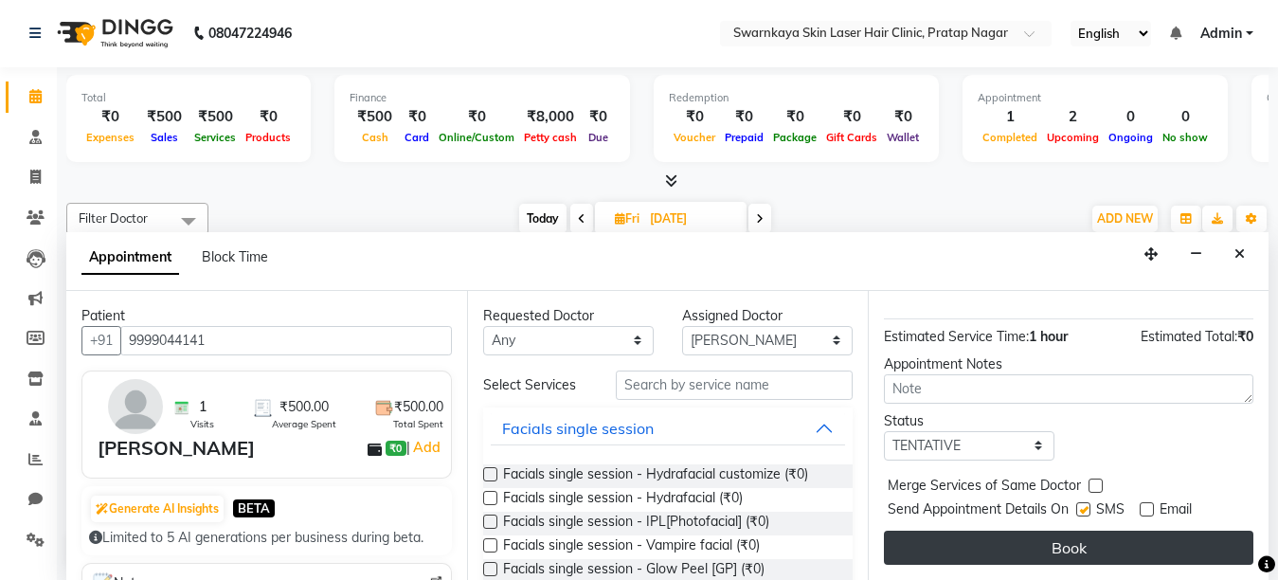
click at [1143, 530] on button "Book" at bounding box center [1068, 547] width 369 height 34
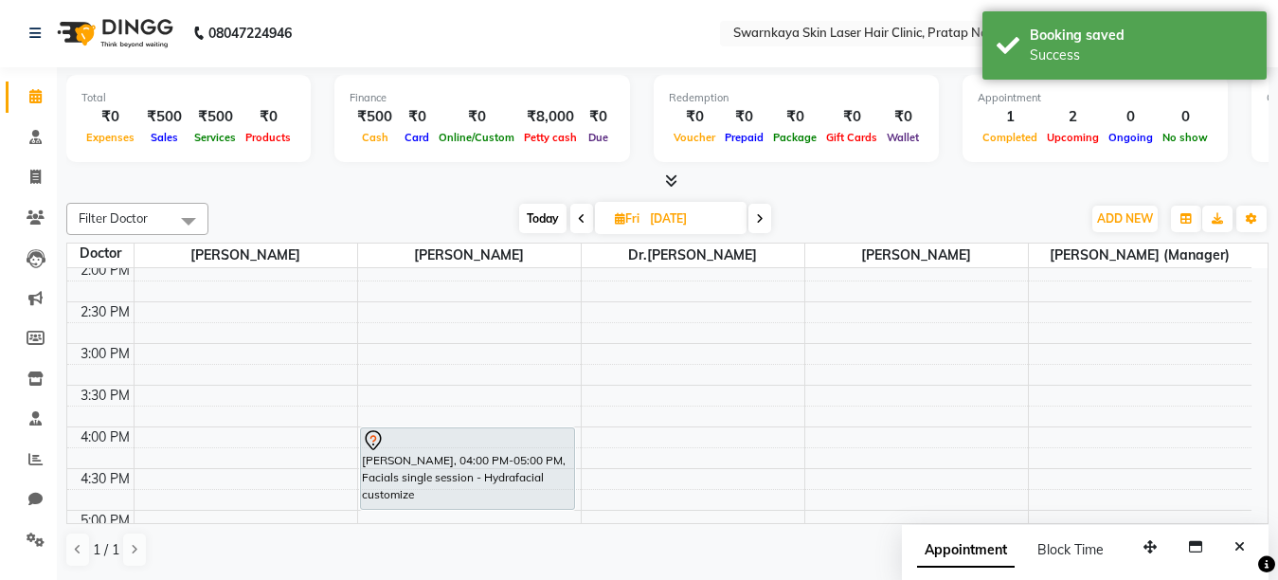
scroll to position [0, 0]
